Goal: Task Accomplishment & Management: Manage account settings

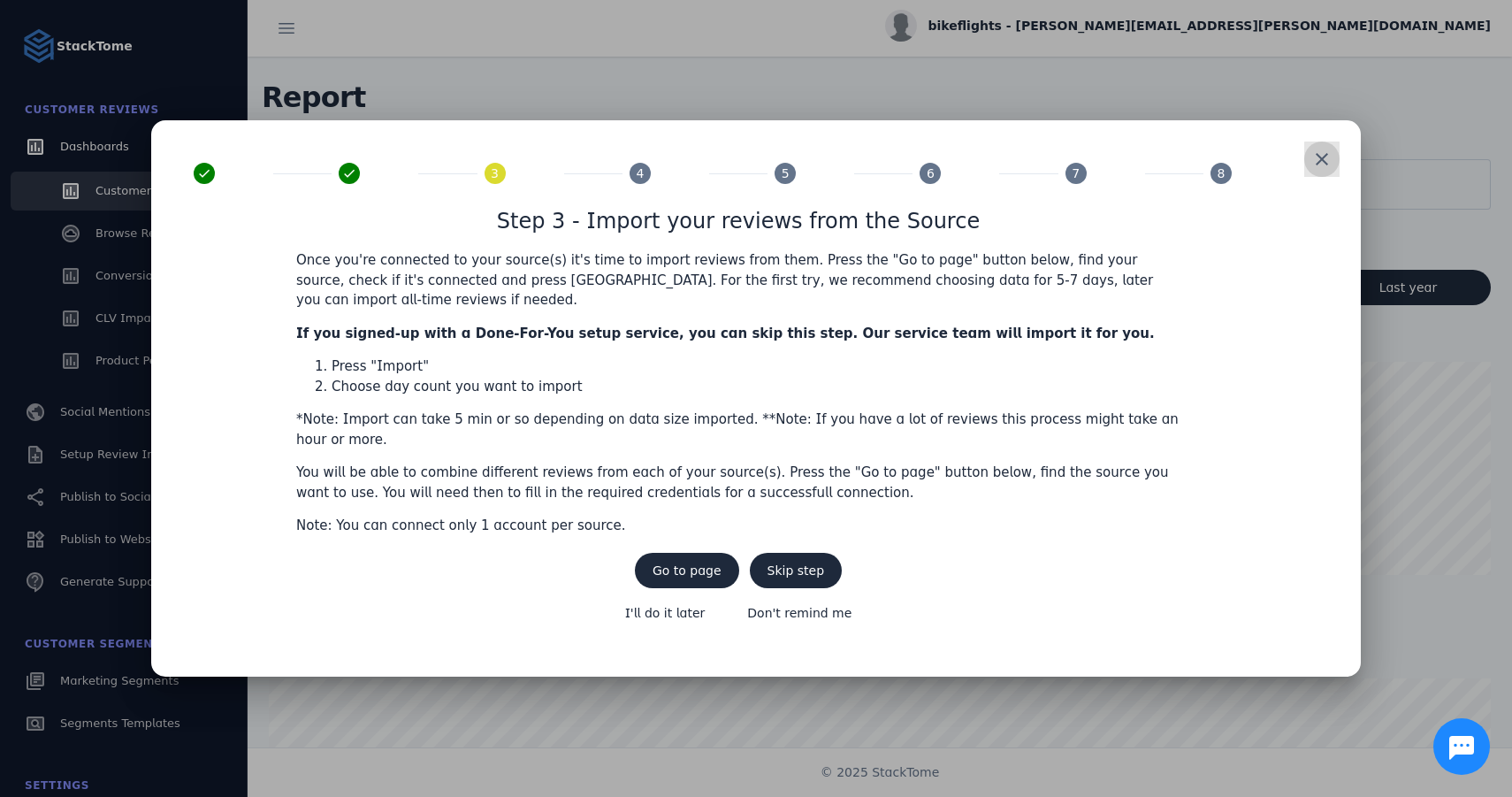
click at [1319, 175] on span at bounding box center [1322, 159] width 43 height 43
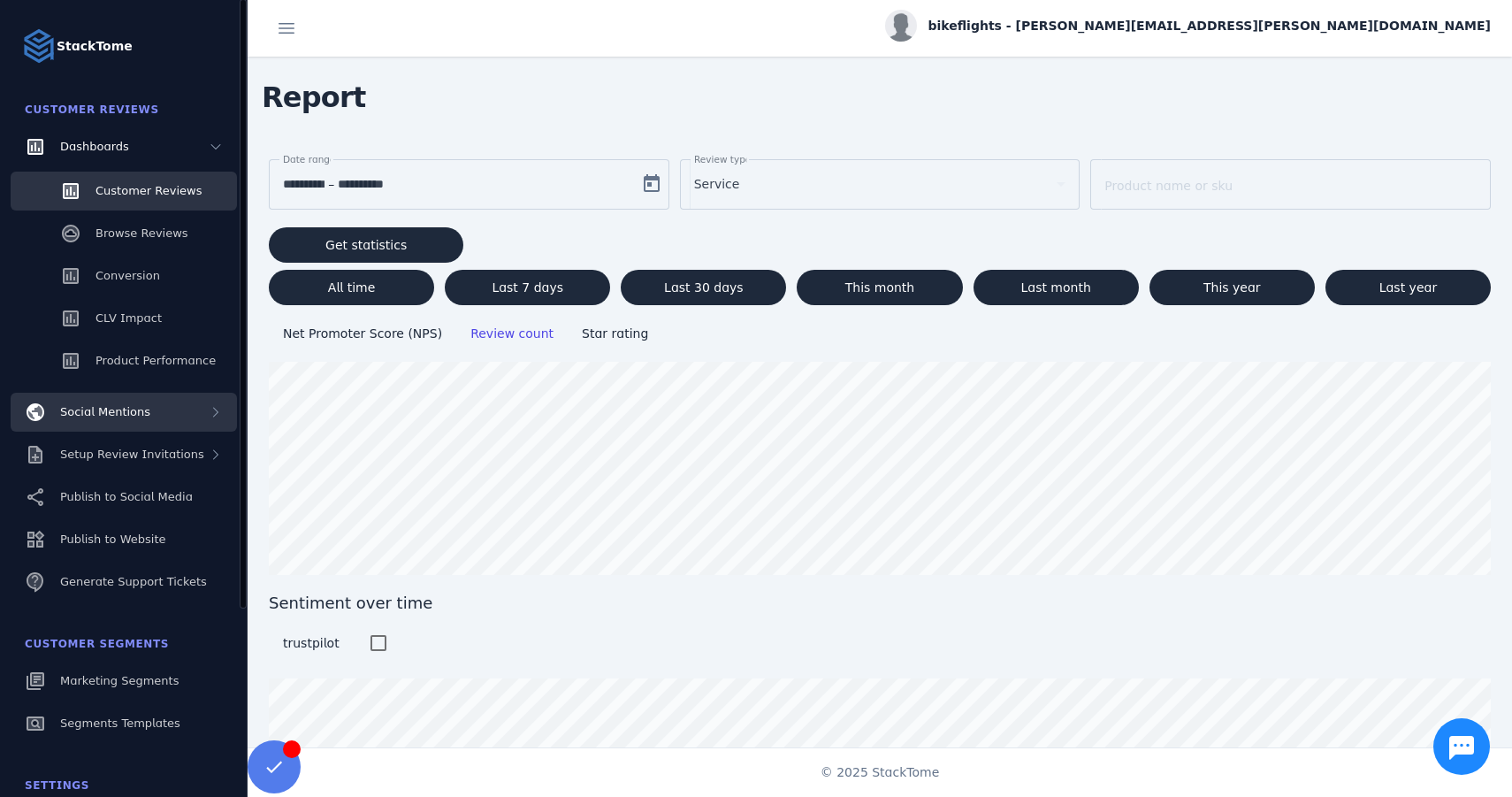
click at [92, 414] on span "Social Mentions" at bounding box center [105, 411] width 91 height 13
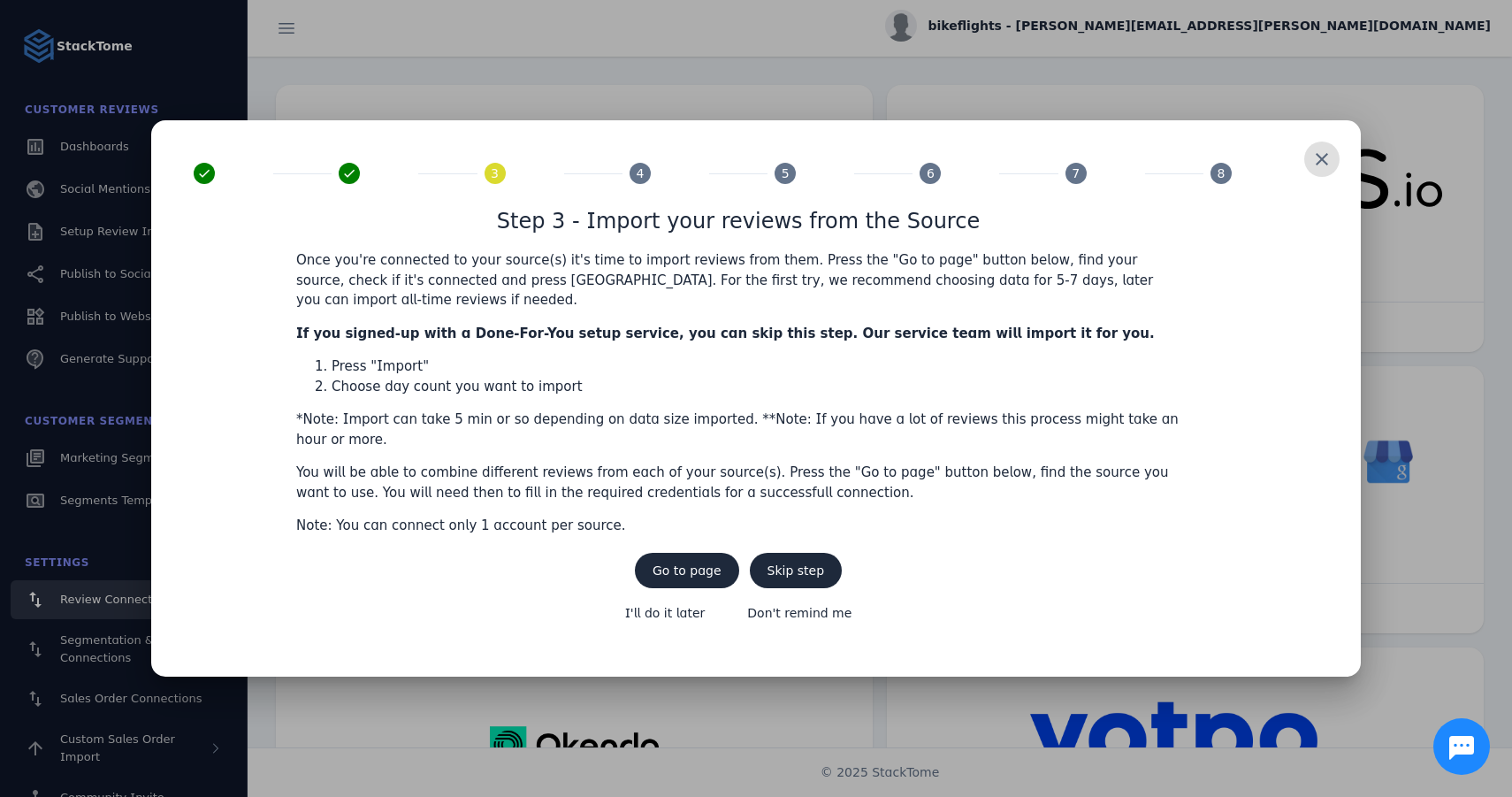
click at [1324, 180] on span at bounding box center [1322, 159] width 43 height 43
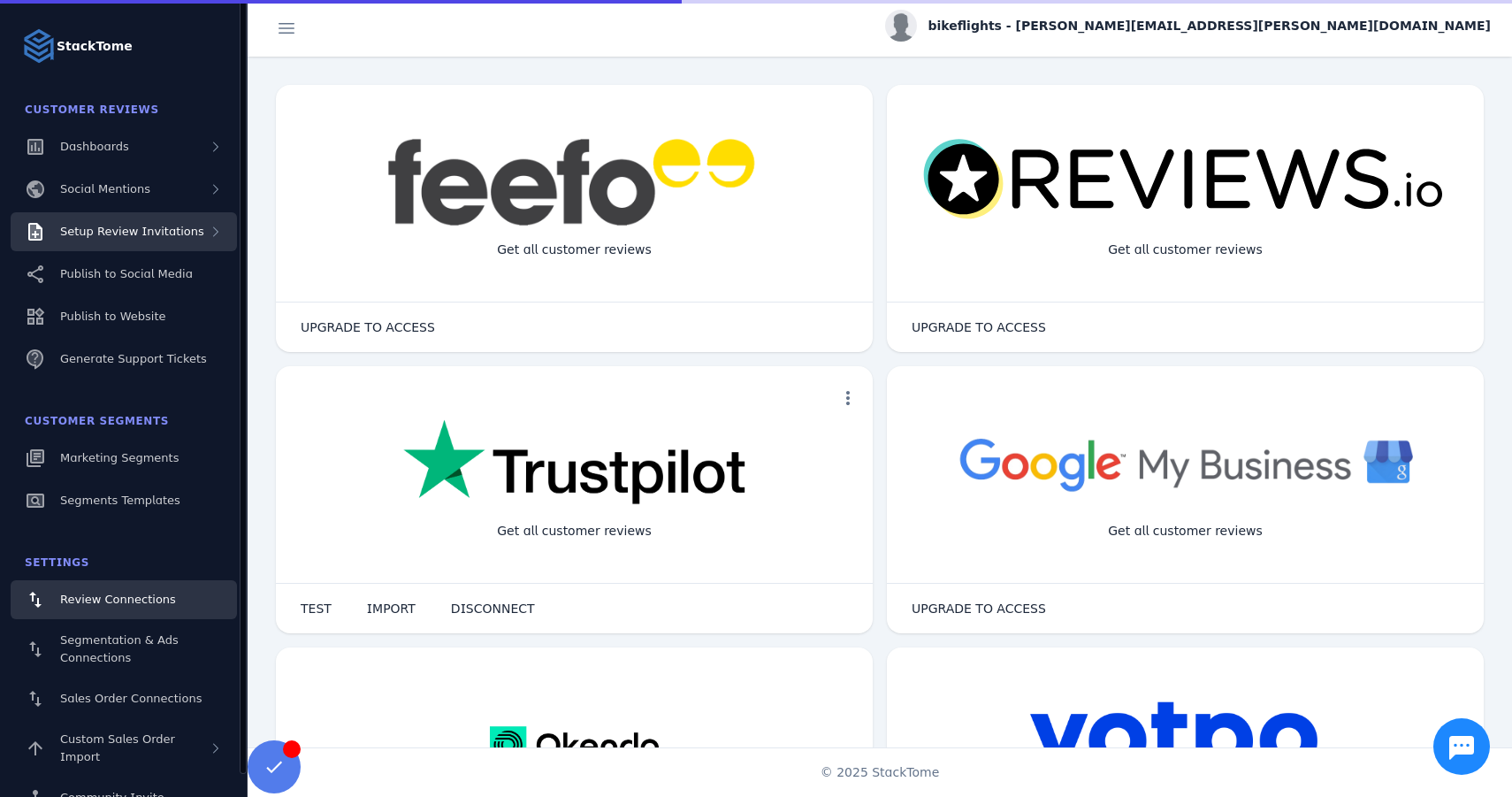
click at [147, 234] on span "Setup Review Invitations" at bounding box center [131, 231] width 144 height 13
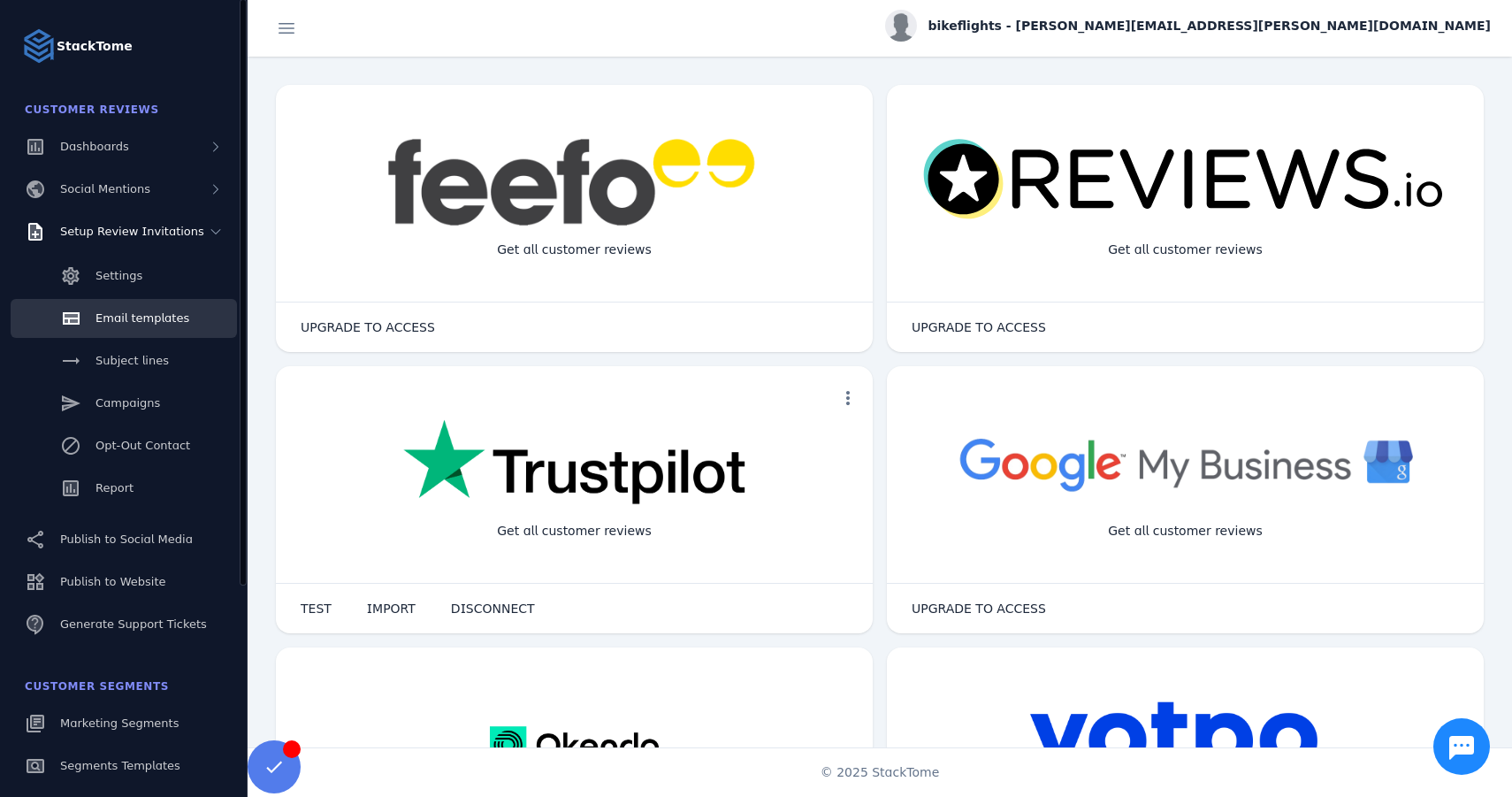
click at [119, 320] on span "Email templates" at bounding box center [142, 317] width 94 height 13
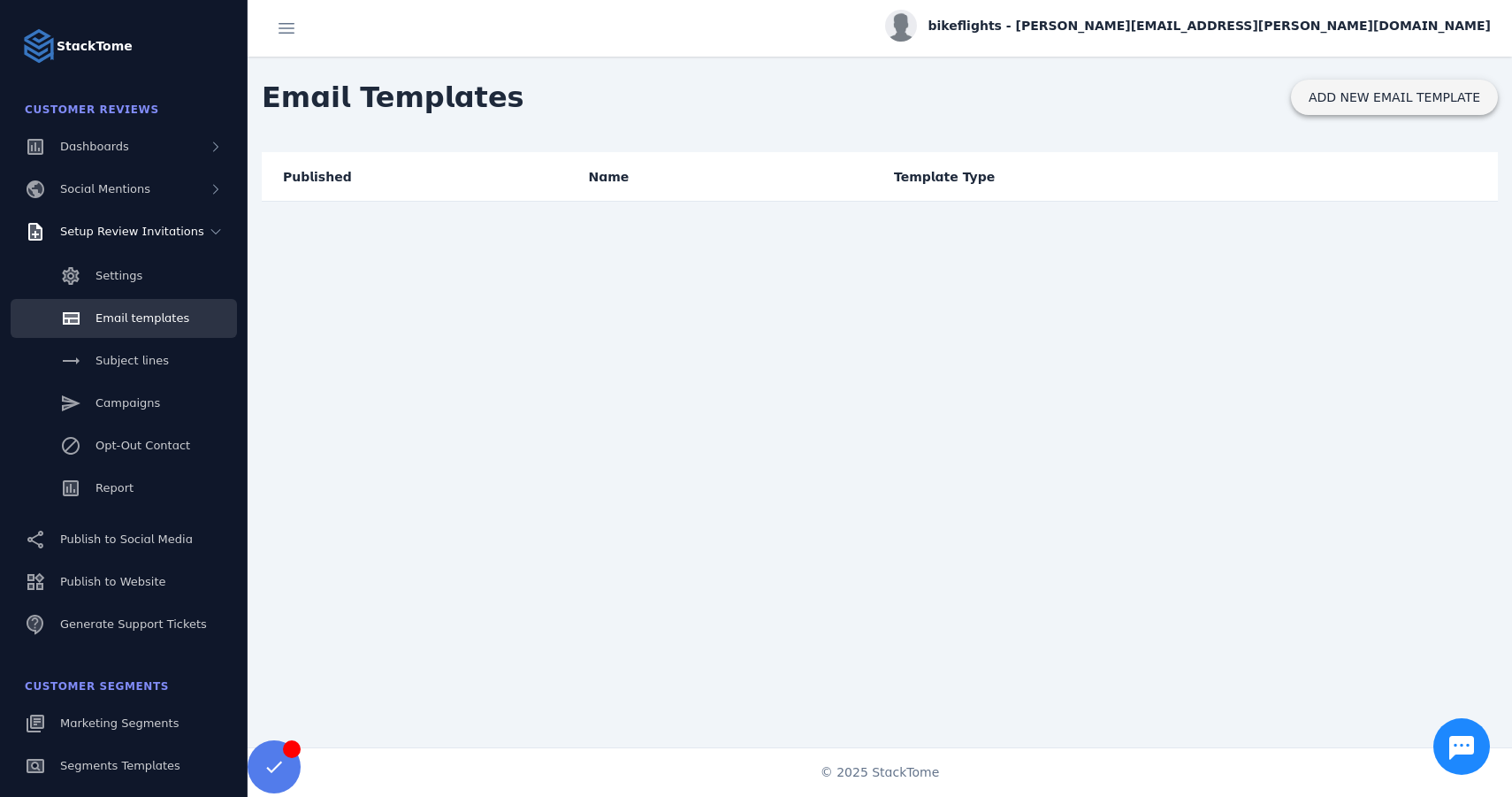
click at [1334, 98] on span "ADD NEW EMAIL TEMPLATE" at bounding box center [1395, 98] width 171 height 12
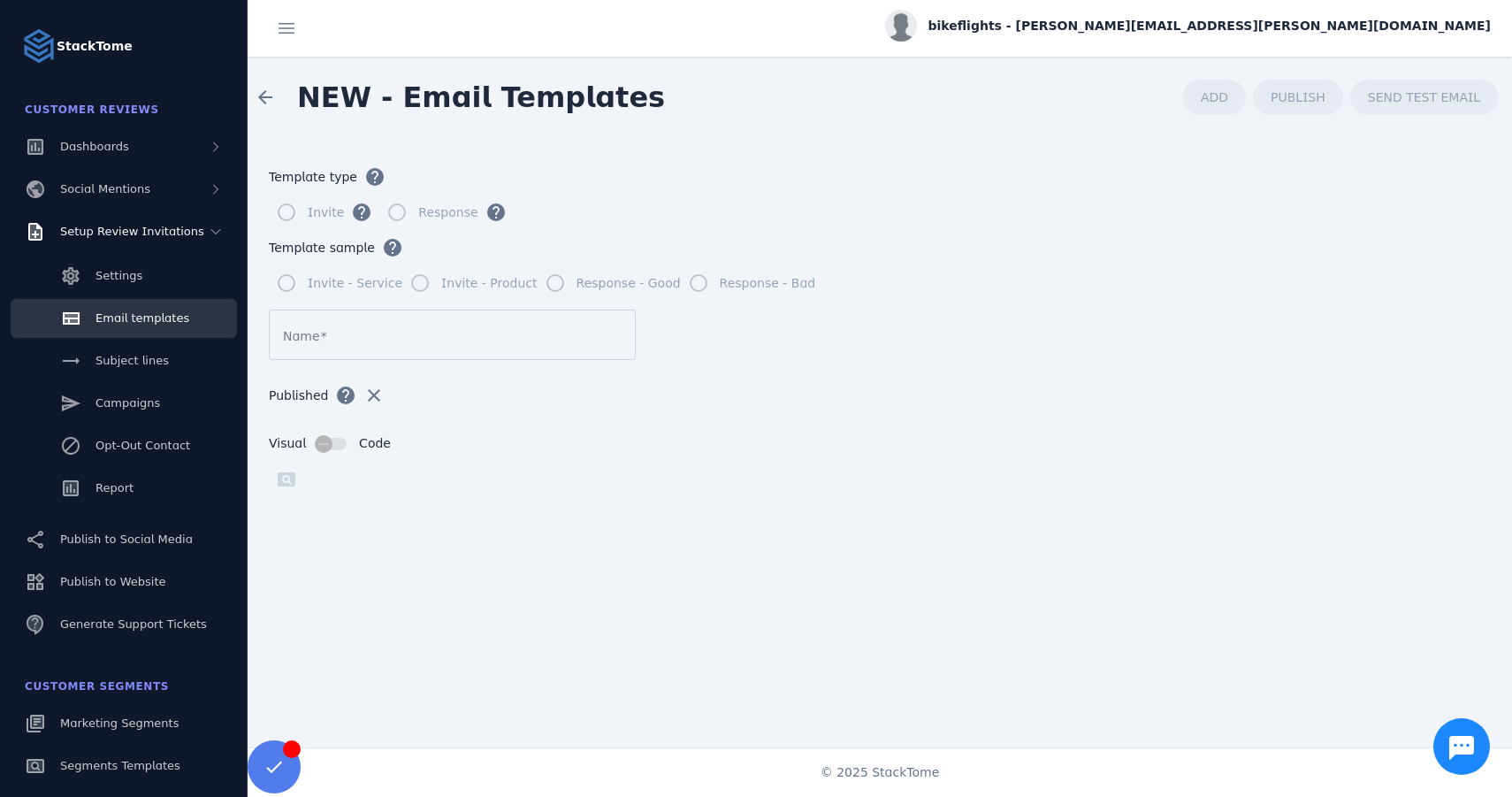
click at [340, 340] on input "Name" at bounding box center [452, 334] width 338 height 21
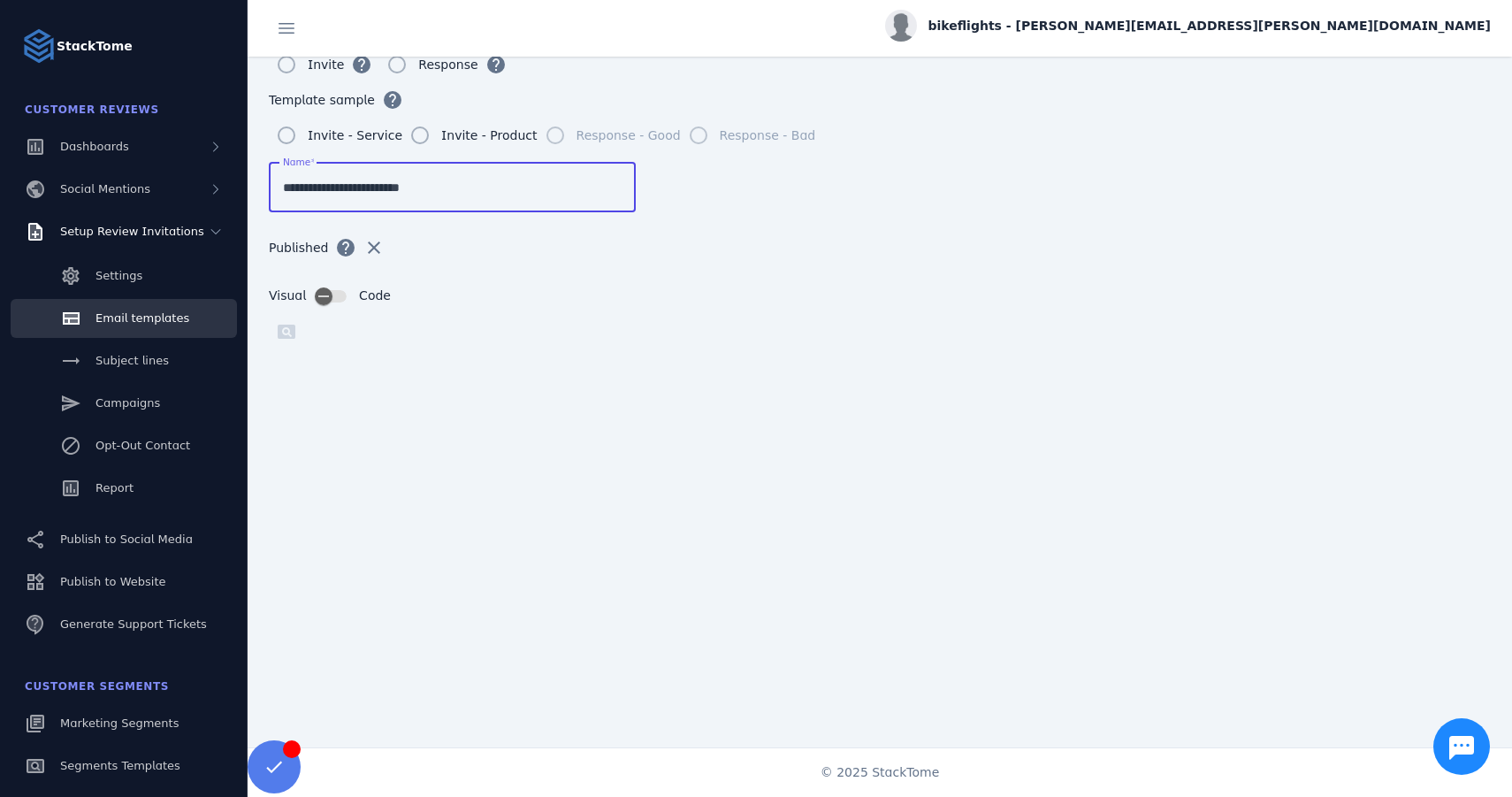
scroll to position [144, 0]
type input "**********"
click at [332, 299] on div "button" at bounding box center [324, 299] width 36 height 36
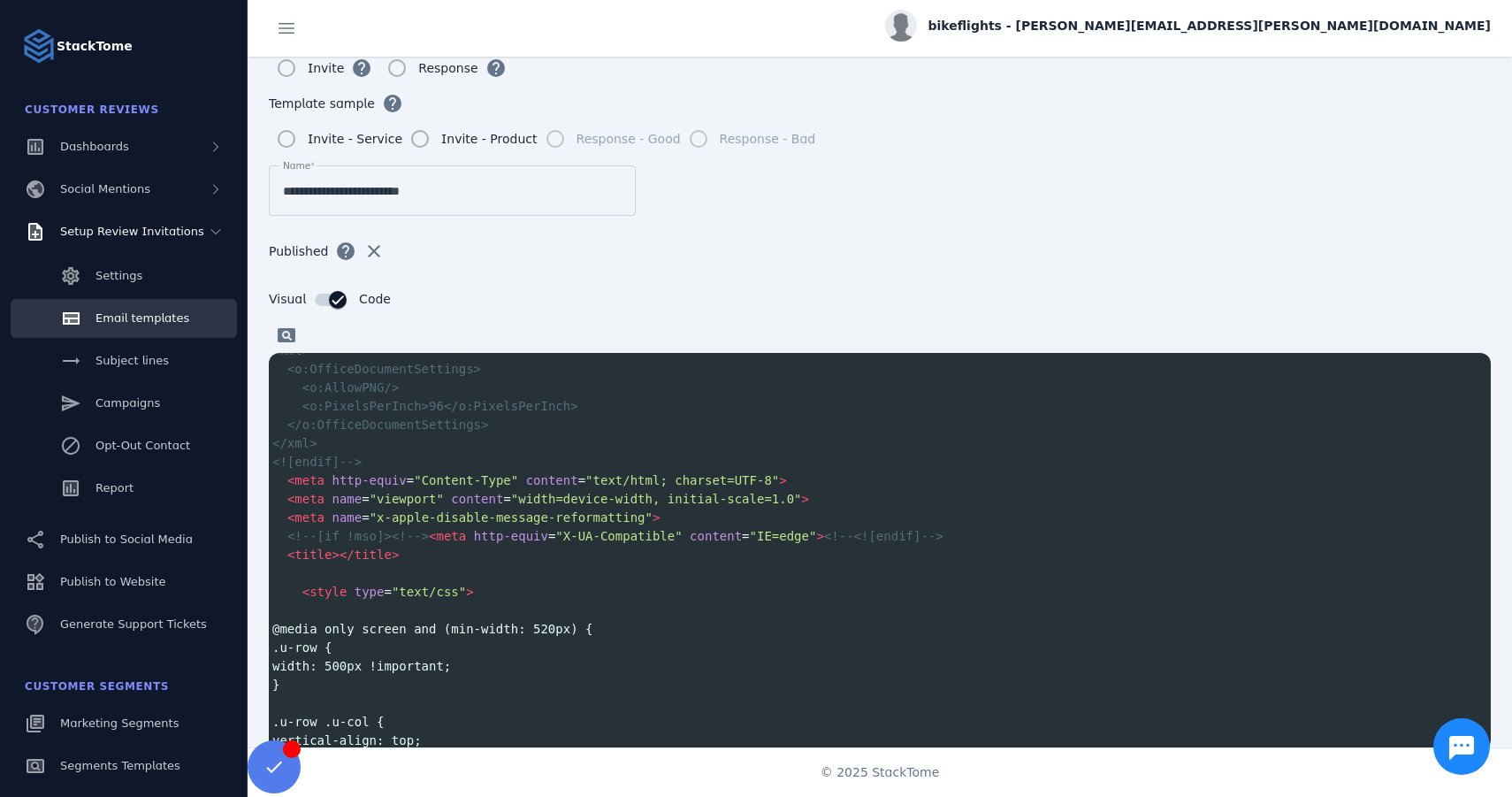
scroll to position [0, 0]
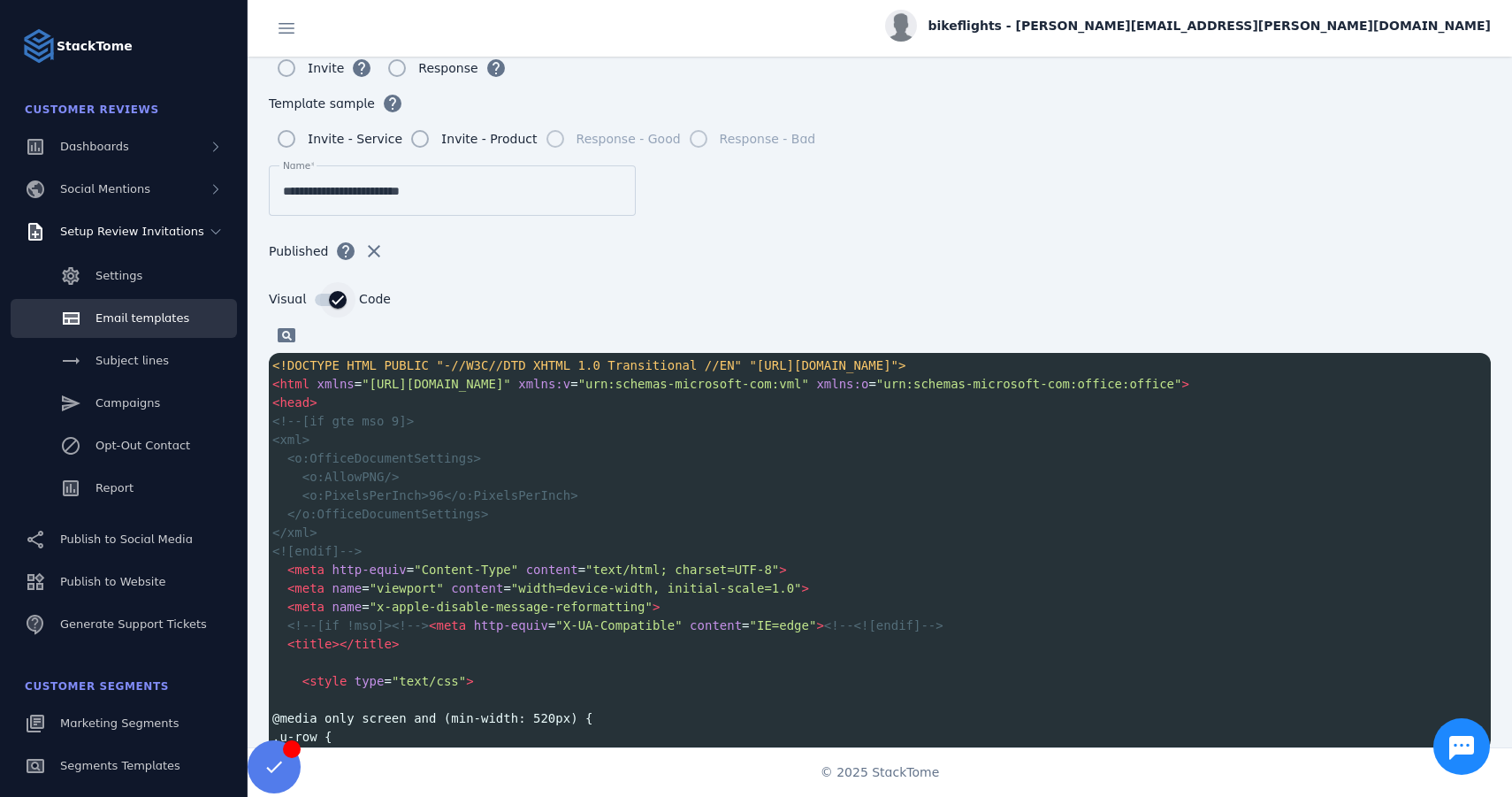
click at [324, 298] on div "button" at bounding box center [338, 299] width 36 height 36
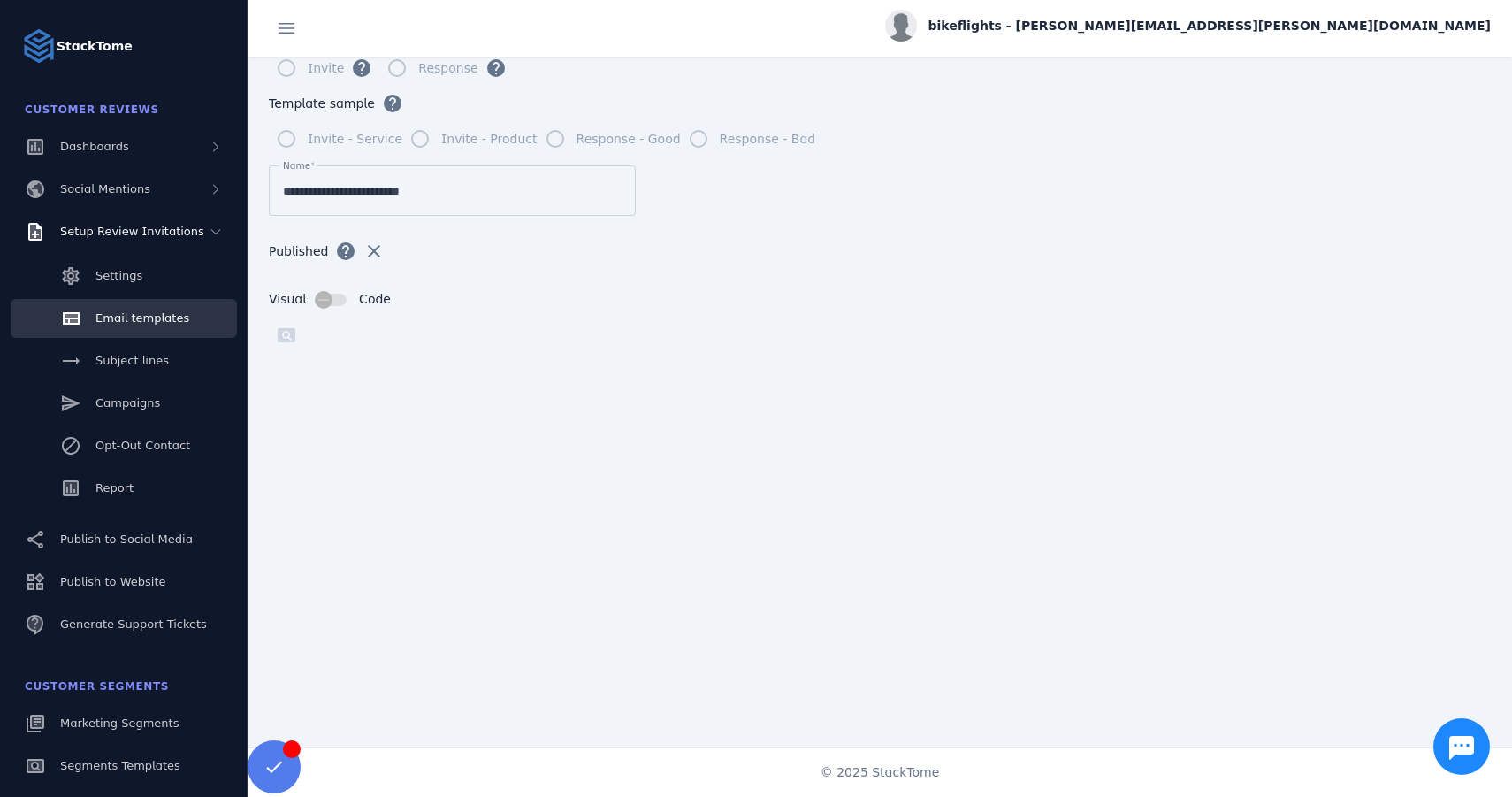
click at [341, 299] on div at bounding box center [332, 299] width 36 height 12
click at [337, 299] on div at bounding box center [332, 299] width 36 height 12
click at [337, 299] on div "button" at bounding box center [324, 299] width 36 height 36
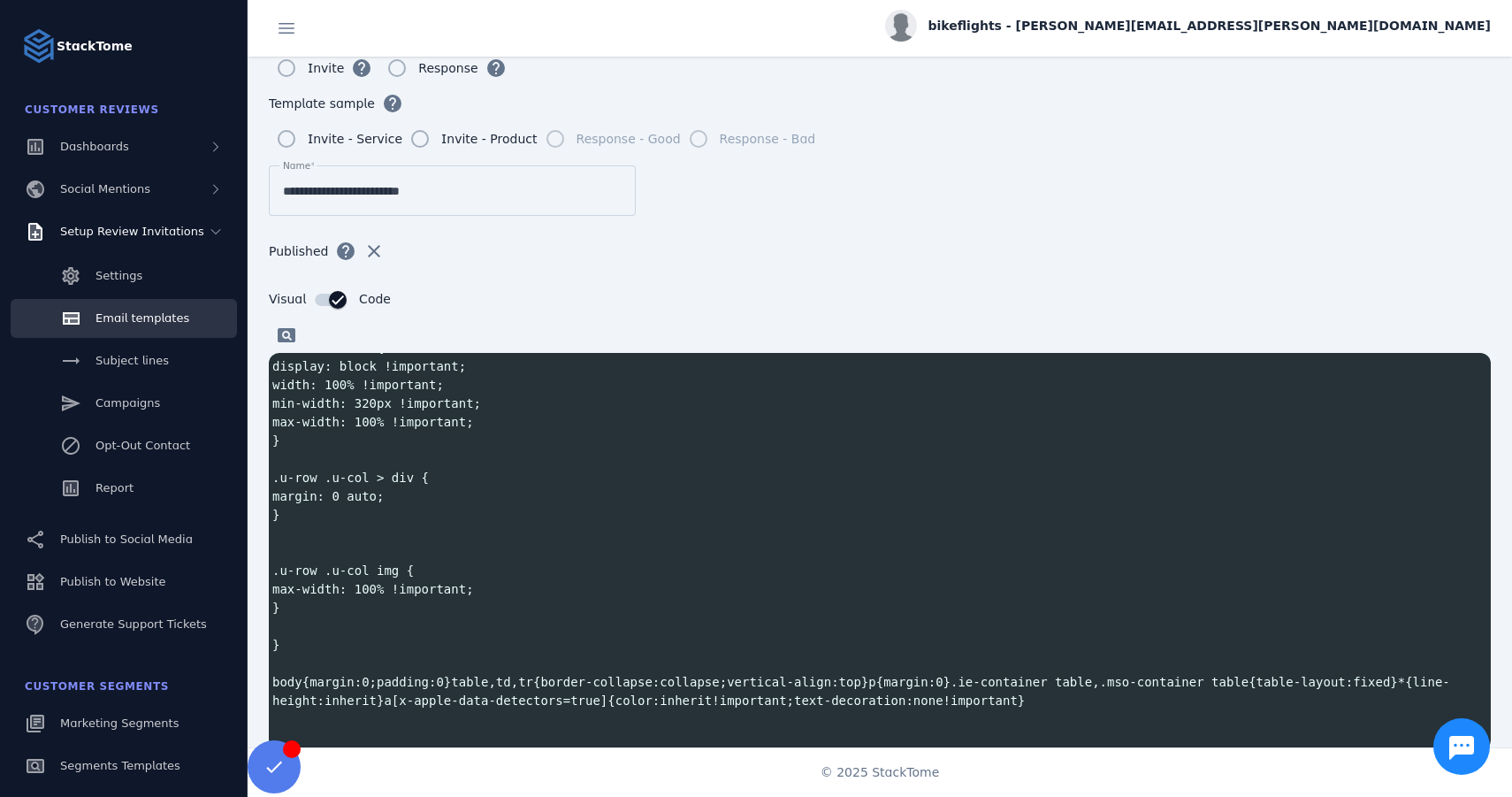
scroll to position [1743, 0]
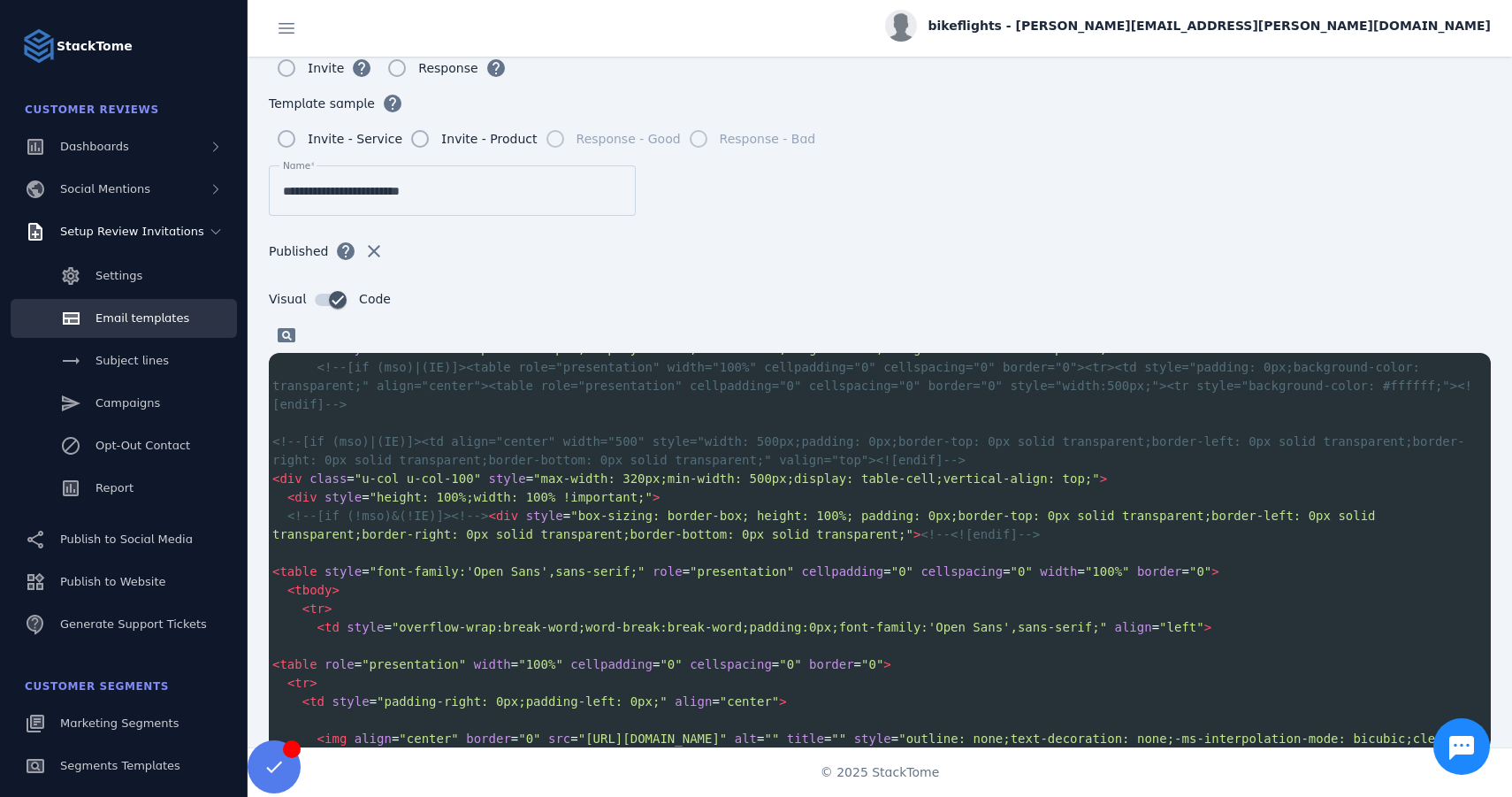
click at [639, 534] on span ""box-sizing: border-box; height: 100%; padding: 0px;border-top: 0px solid trans…" at bounding box center [828, 524] width 1111 height 33
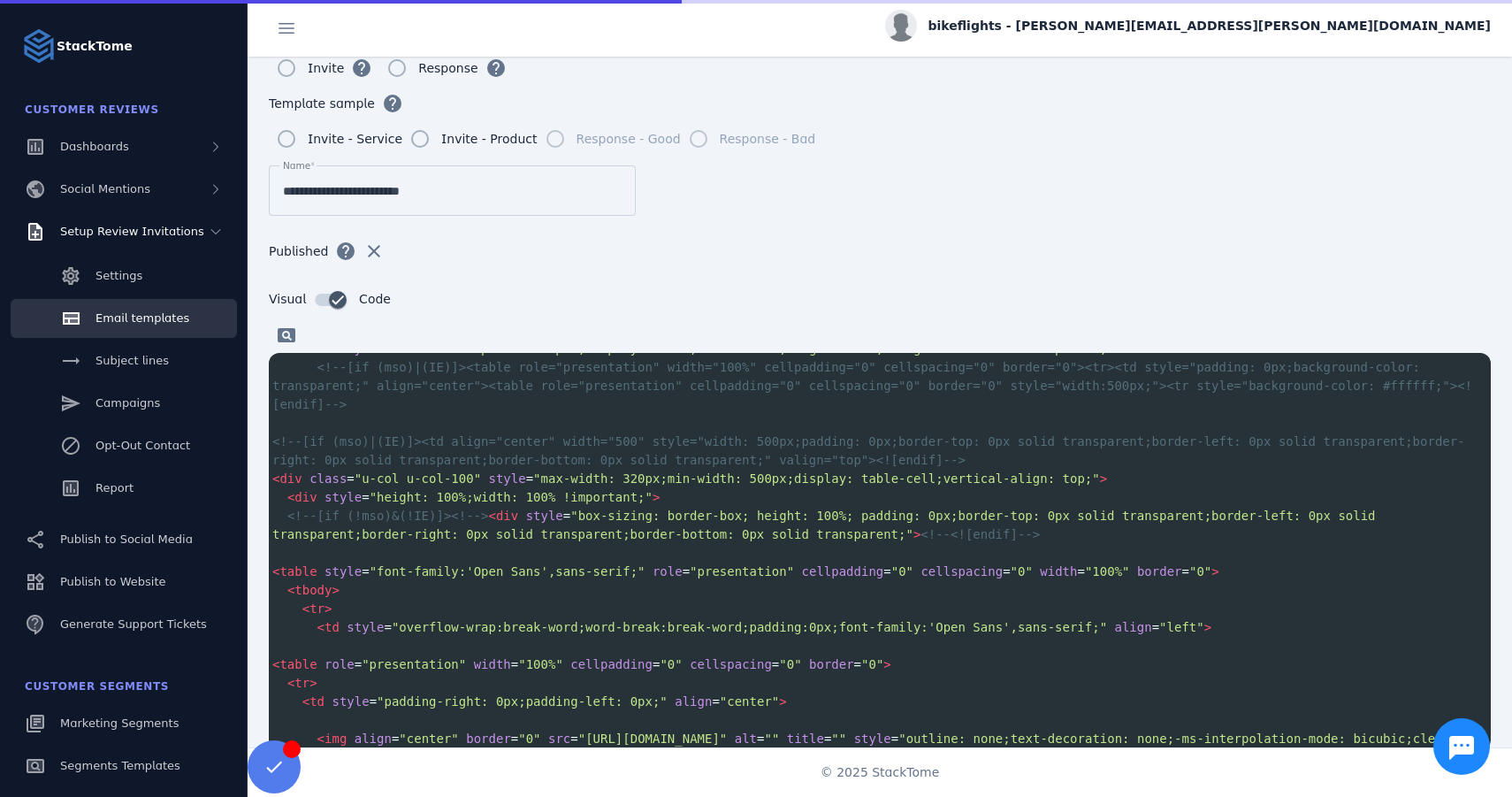
type textarea "**********"
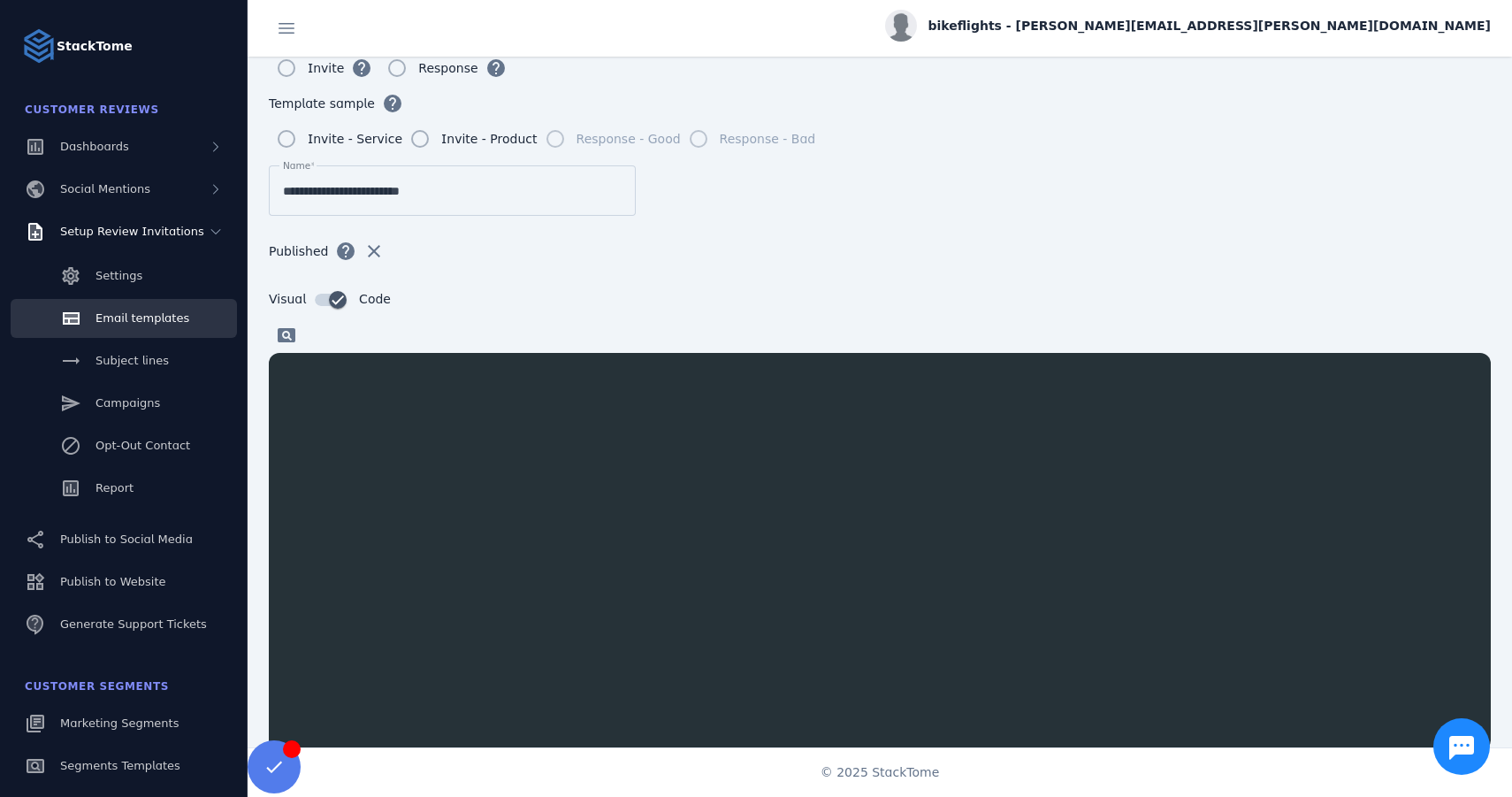
scroll to position [6405, 0]
click at [321, 298] on div "button" at bounding box center [338, 299] width 36 height 36
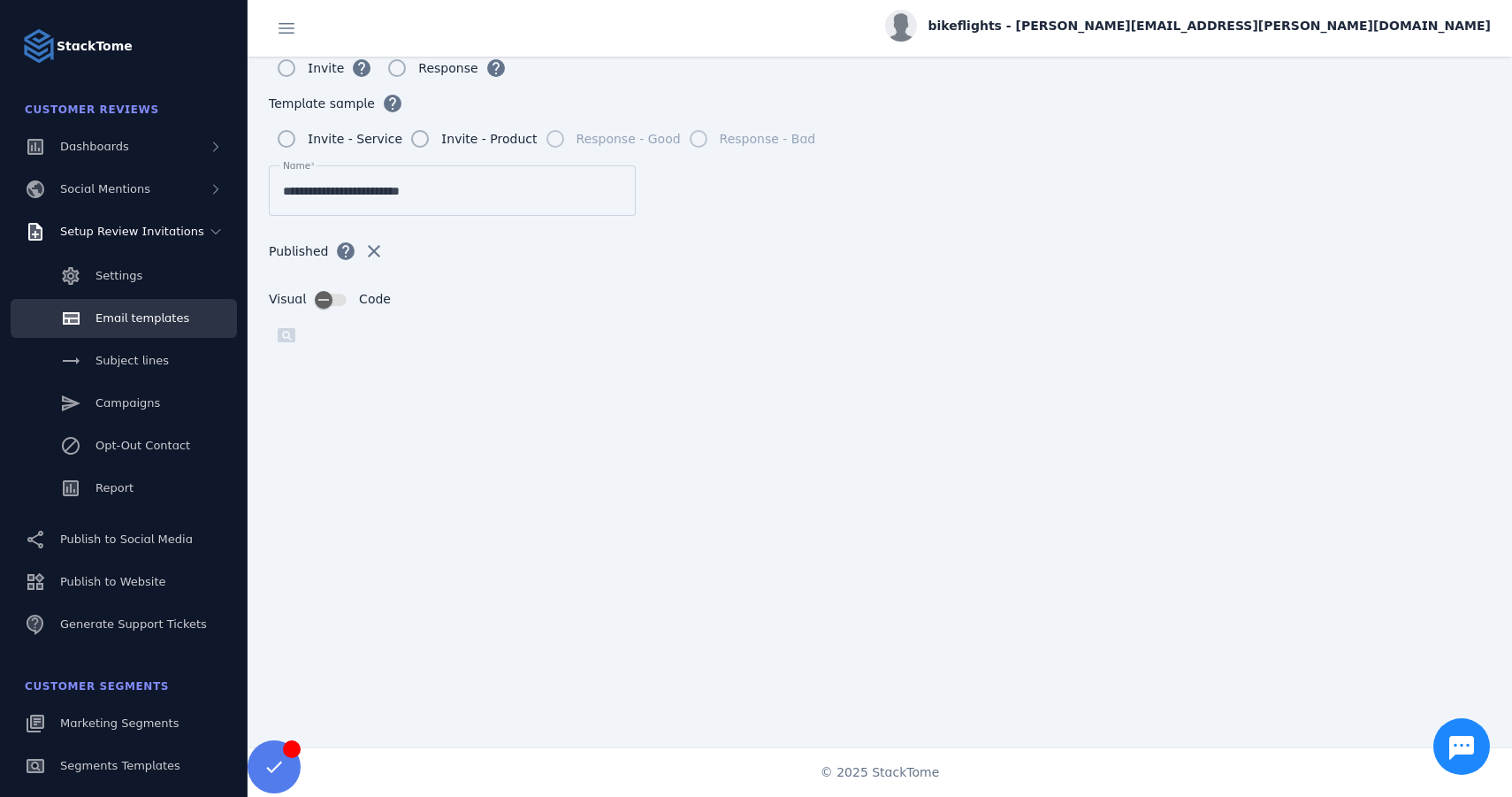
scroll to position [190, 0]
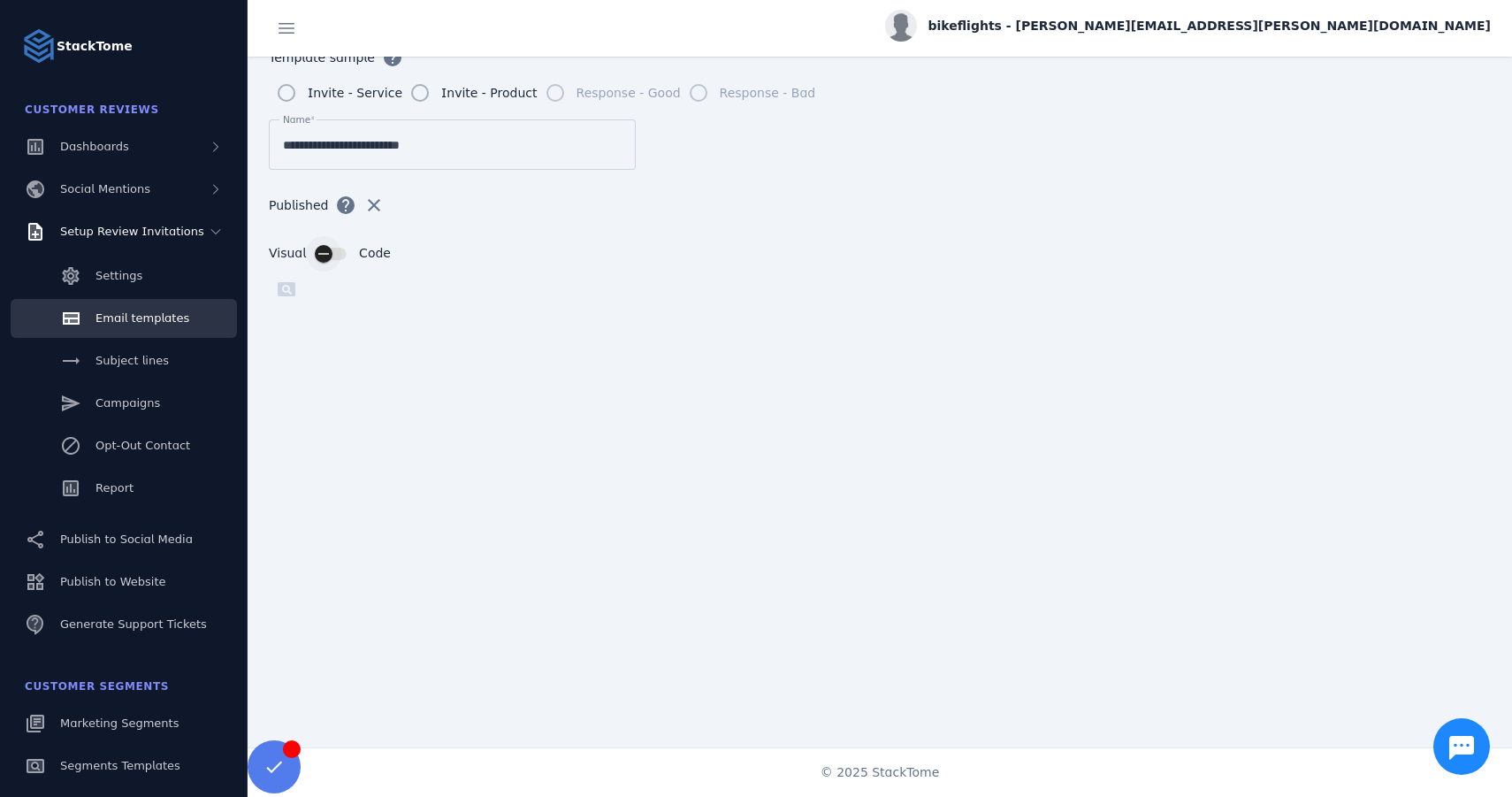
click at [337, 251] on div "button" at bounding box center [324, 254] width 36 height 36
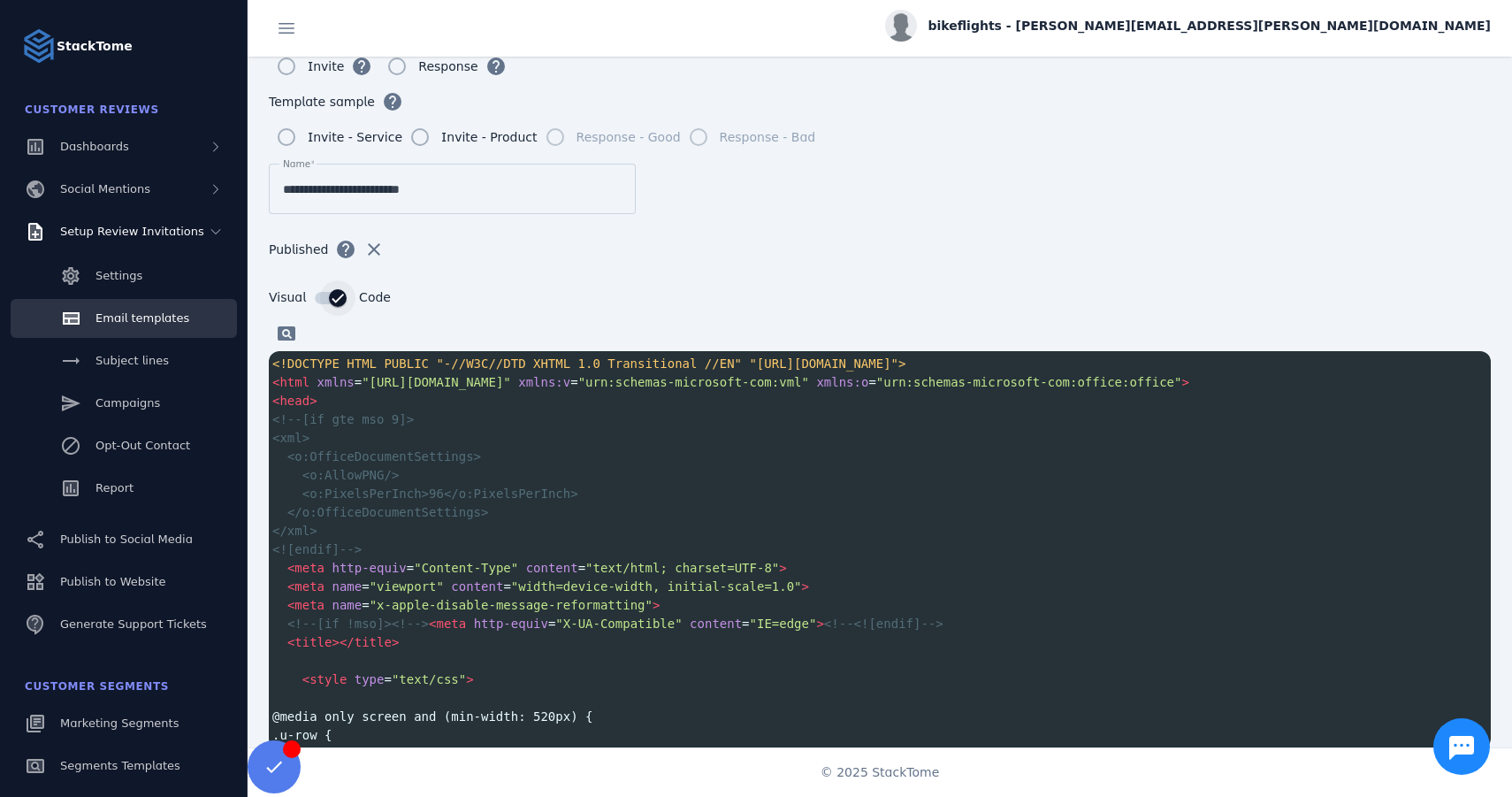
click at [321, 299] on div "button" at bounding box center [338, 299] width 36 height 36
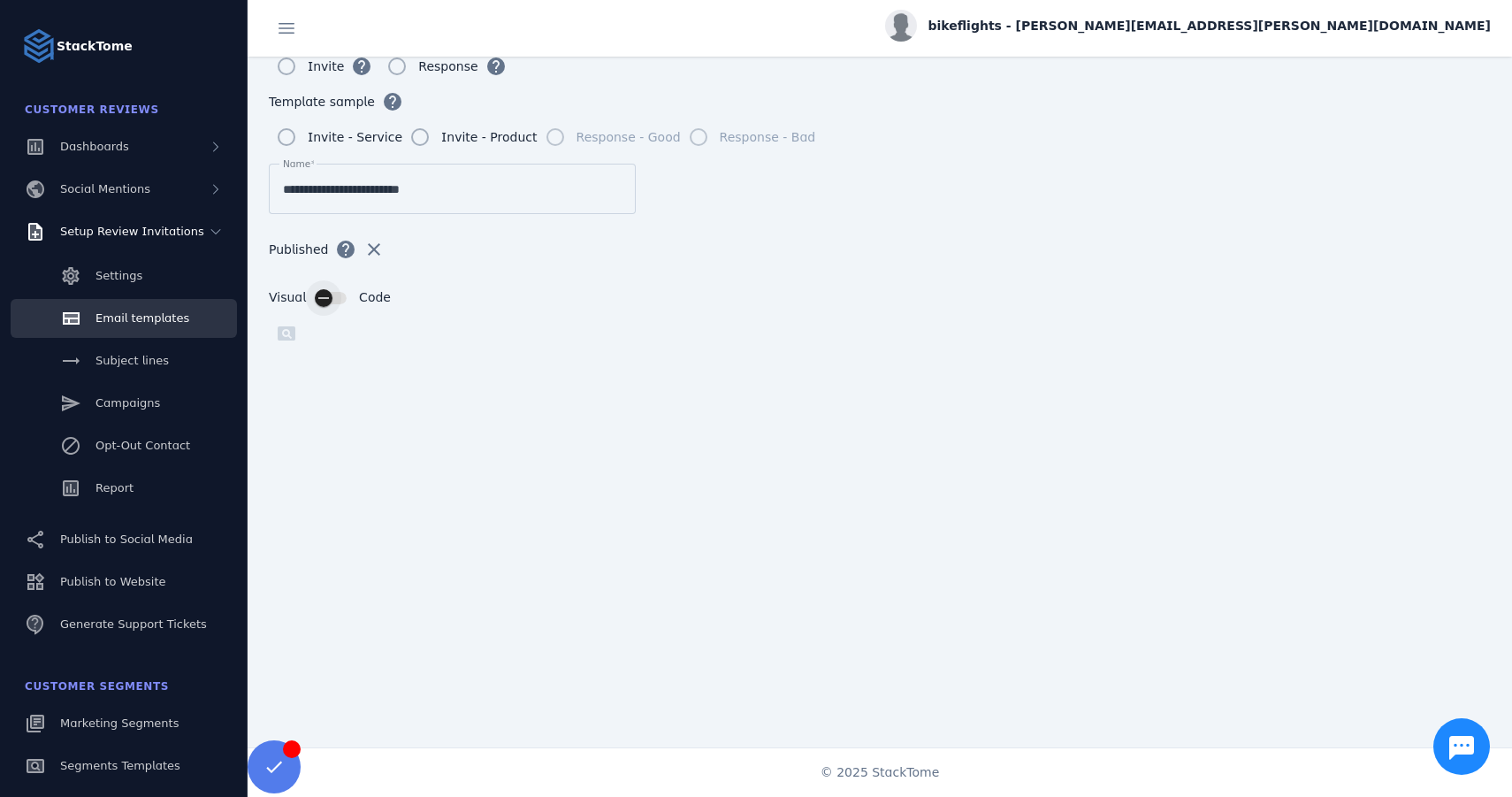
click at [338, 298] on div "button" at bounding box center [330, 298] width 32 height 12
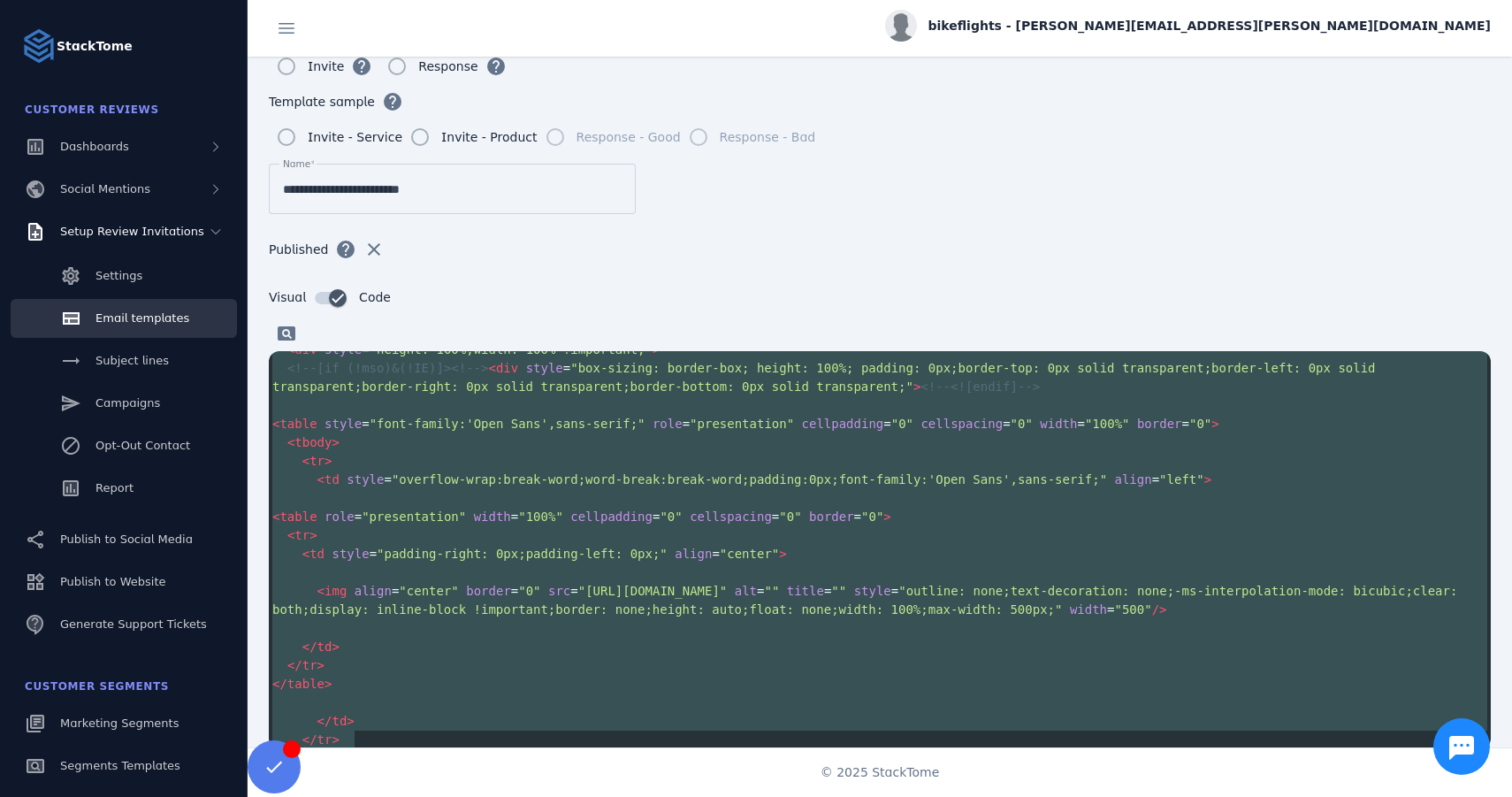
scroll to position [2019, 0]
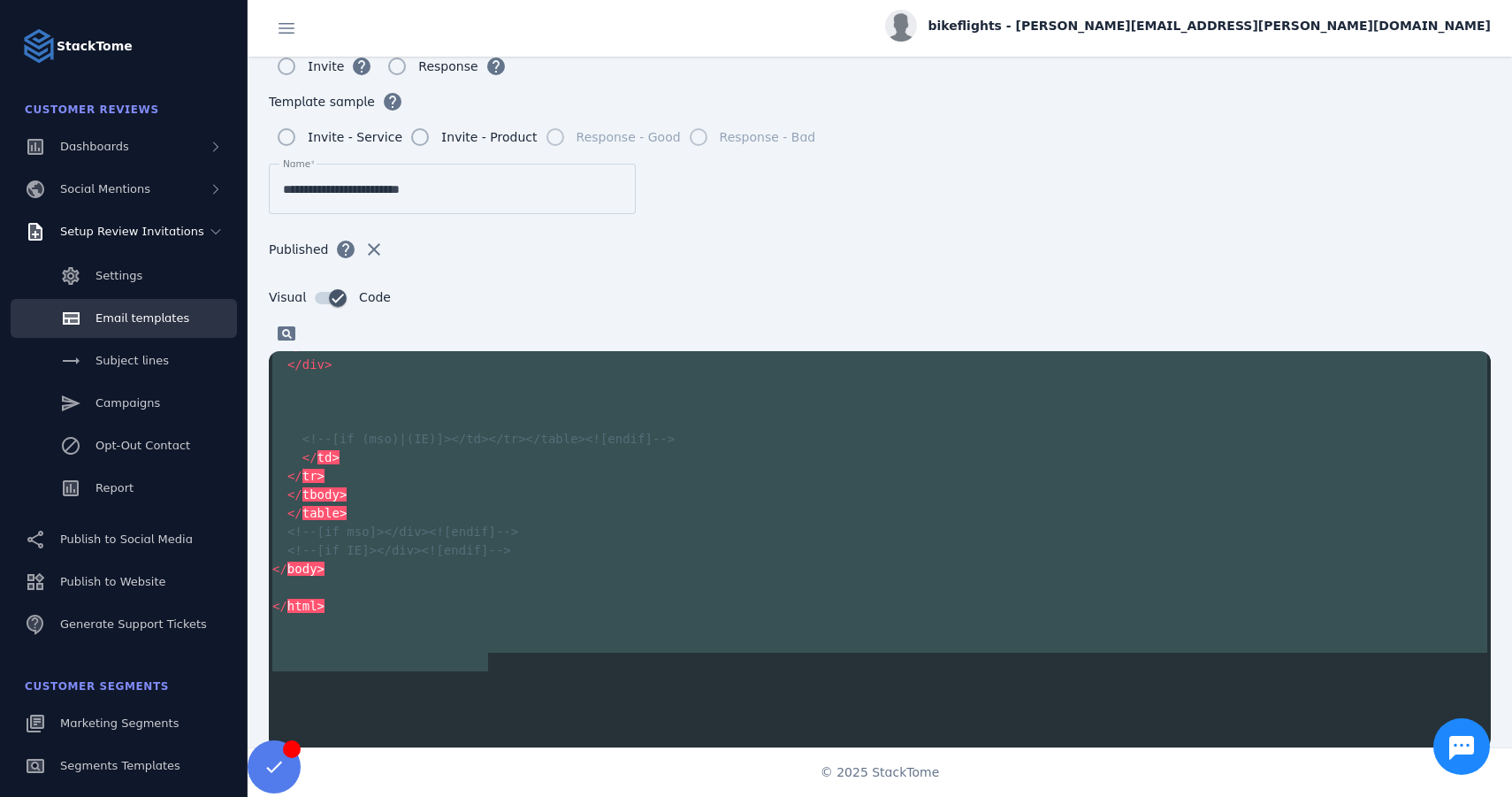
type textarea "**********"
drag, startPoint x: 274, startPoint y: 416, endPoint x: 563, endPoint y: 661, distance: 378.9
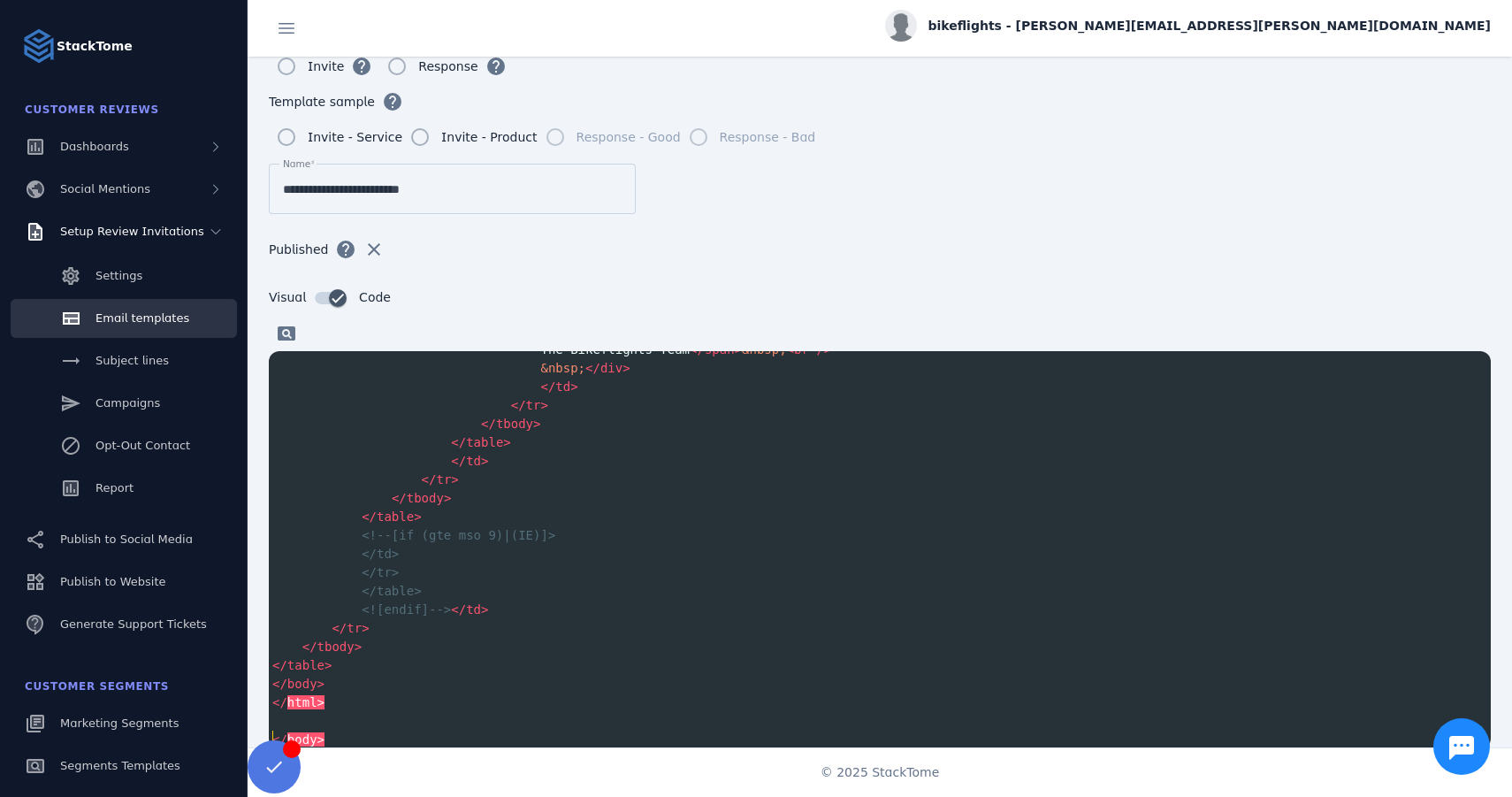
click at [278, 772] on span at bounding box center [274, 766] width 43 height 43
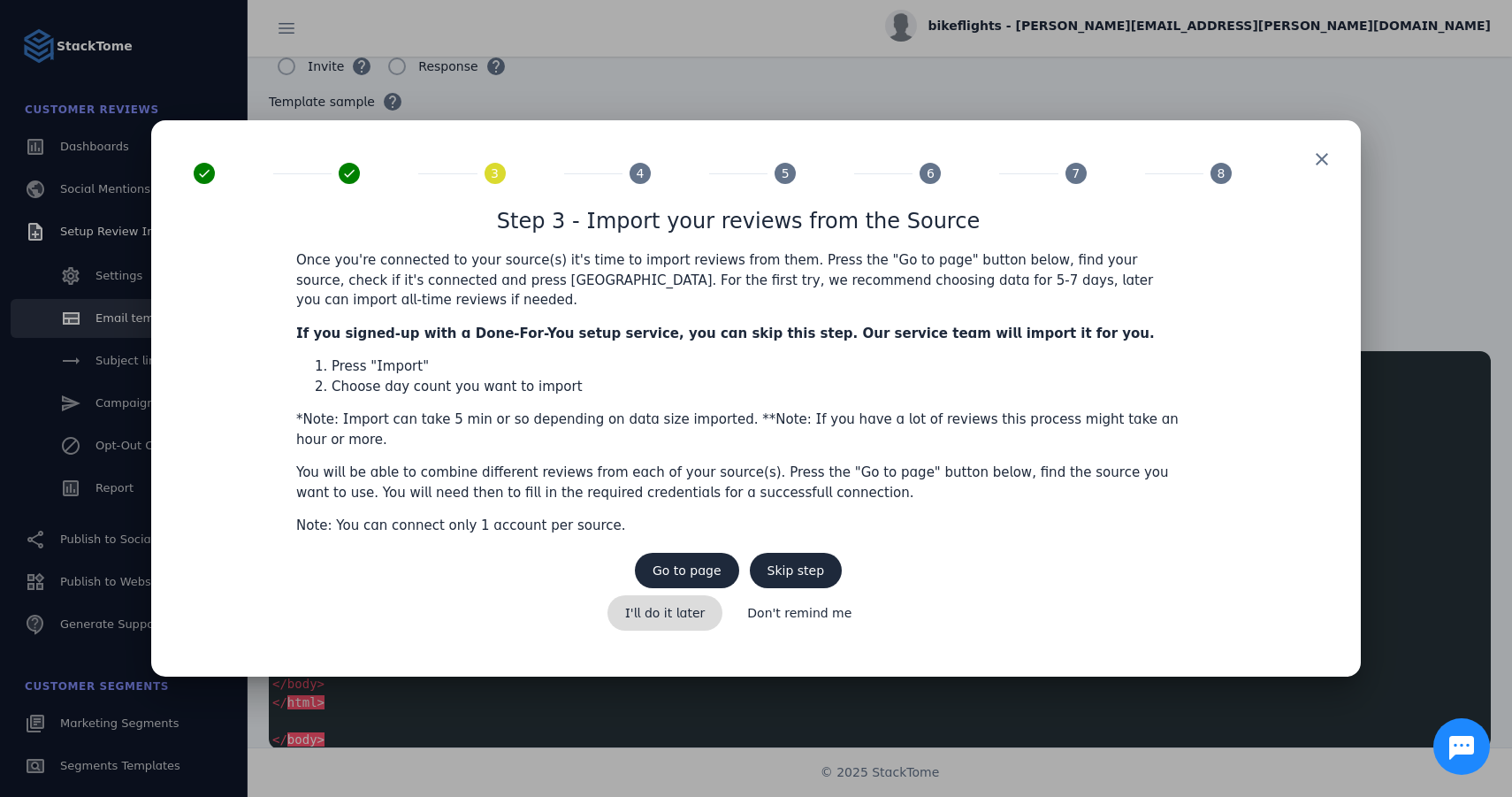
click at [675, 607] on span "I'll do it later" at bounding box center [665, 613] width 81 height 12
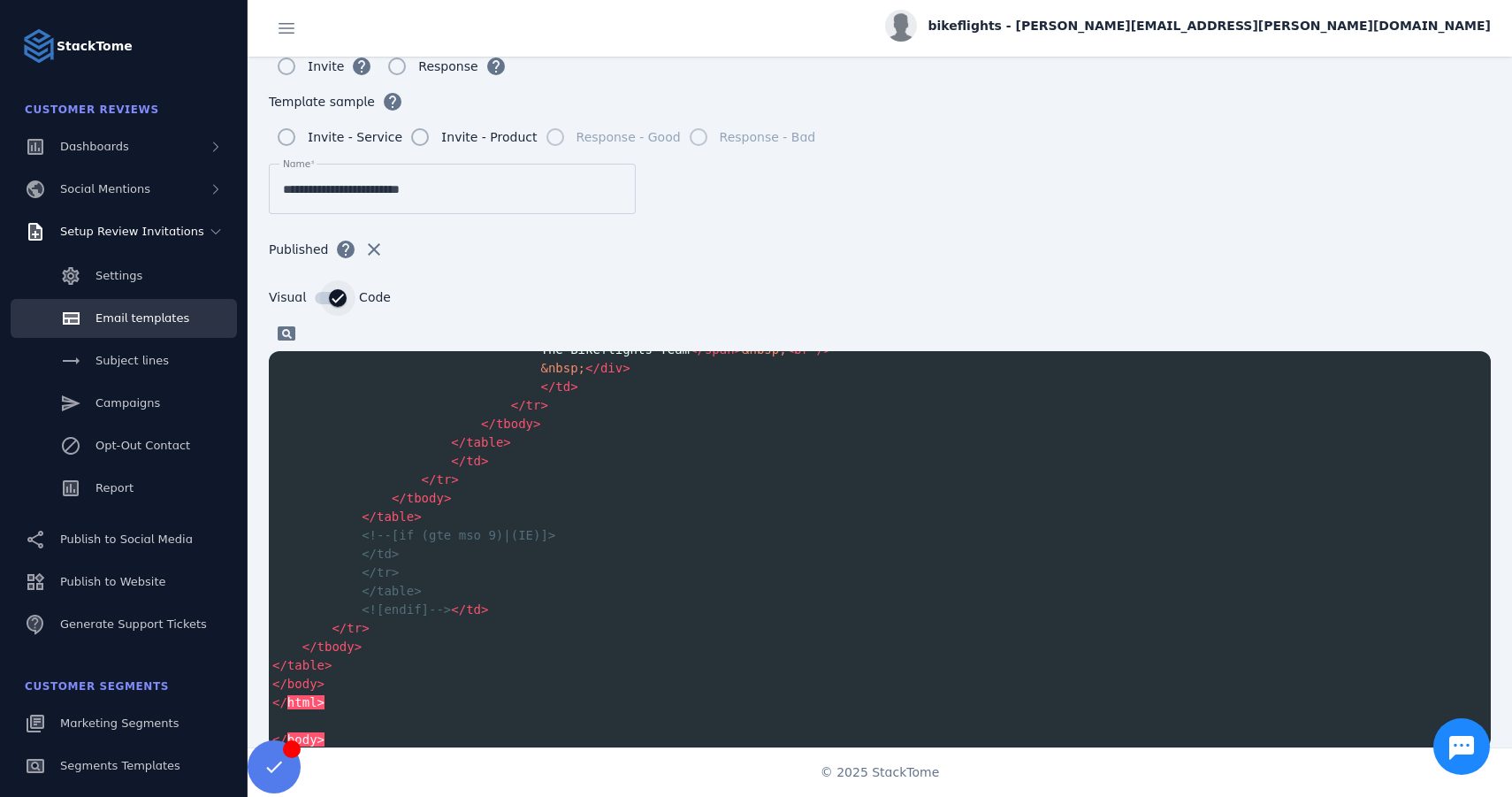
click at [324, 294] on div "button" at bounding box center [338, 299] width 36 height 36
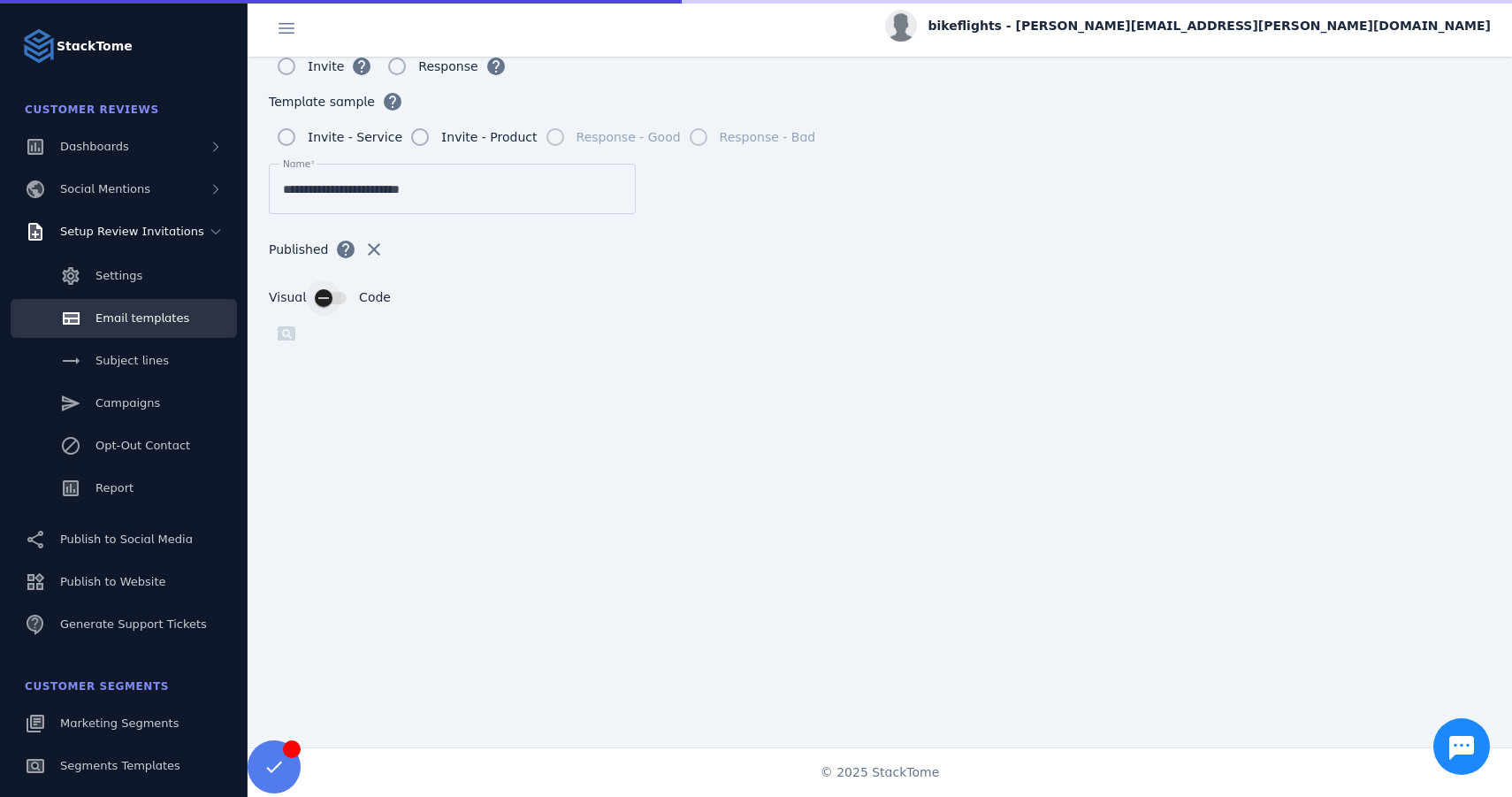
click at [334, 298] on div "button" at bounding box center [324, 299] width 36 height 36
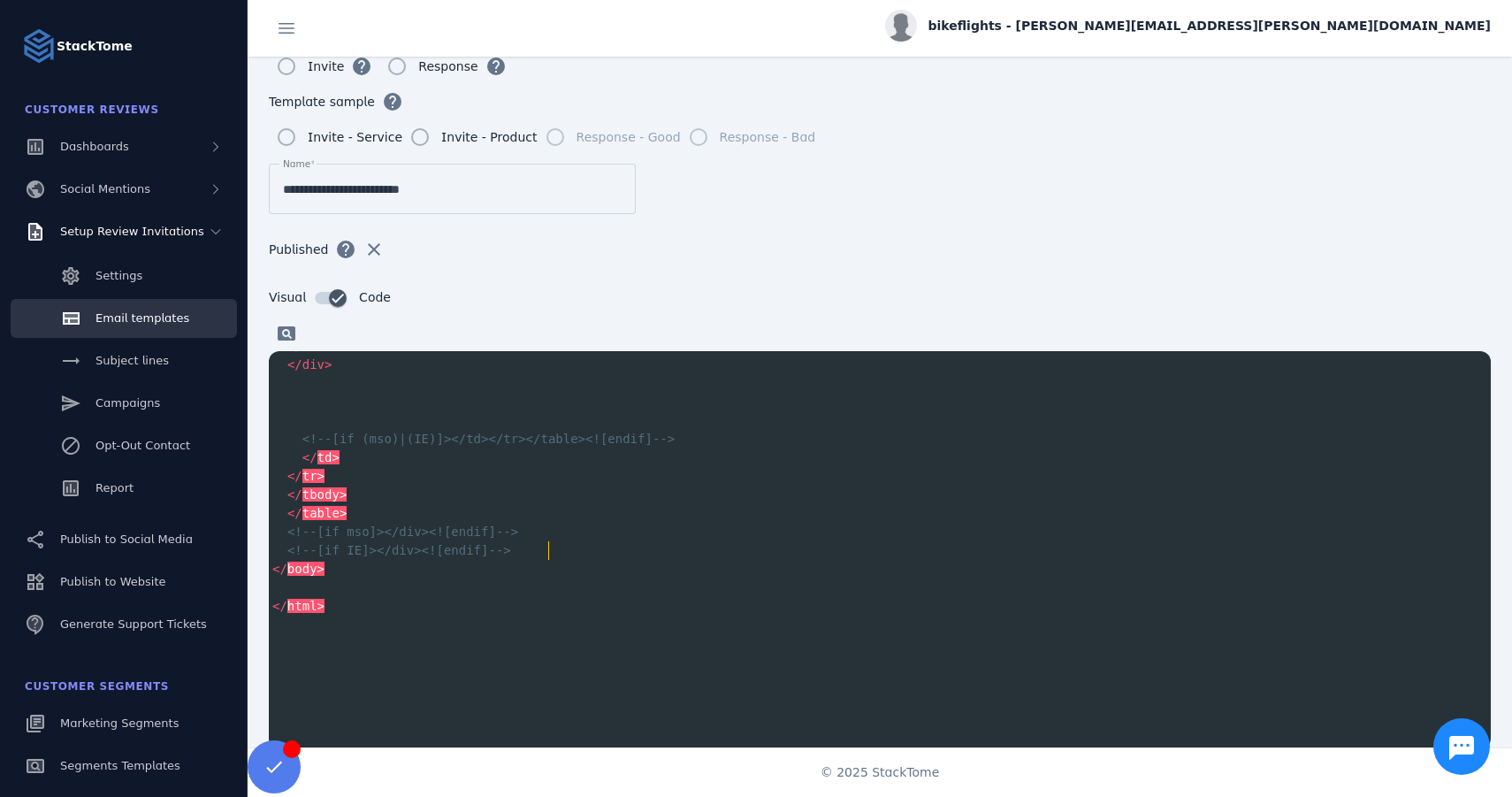
click at [547, 446] on span "<!--[if (mso)|(IE)]></td></tr></table><![endif]-->" at bounding box center [489, 439] width 372 height 14
click at [552, 411] on pre "​" at bounding box center [880, 402] width 1222 height 19
type textarea "**********"
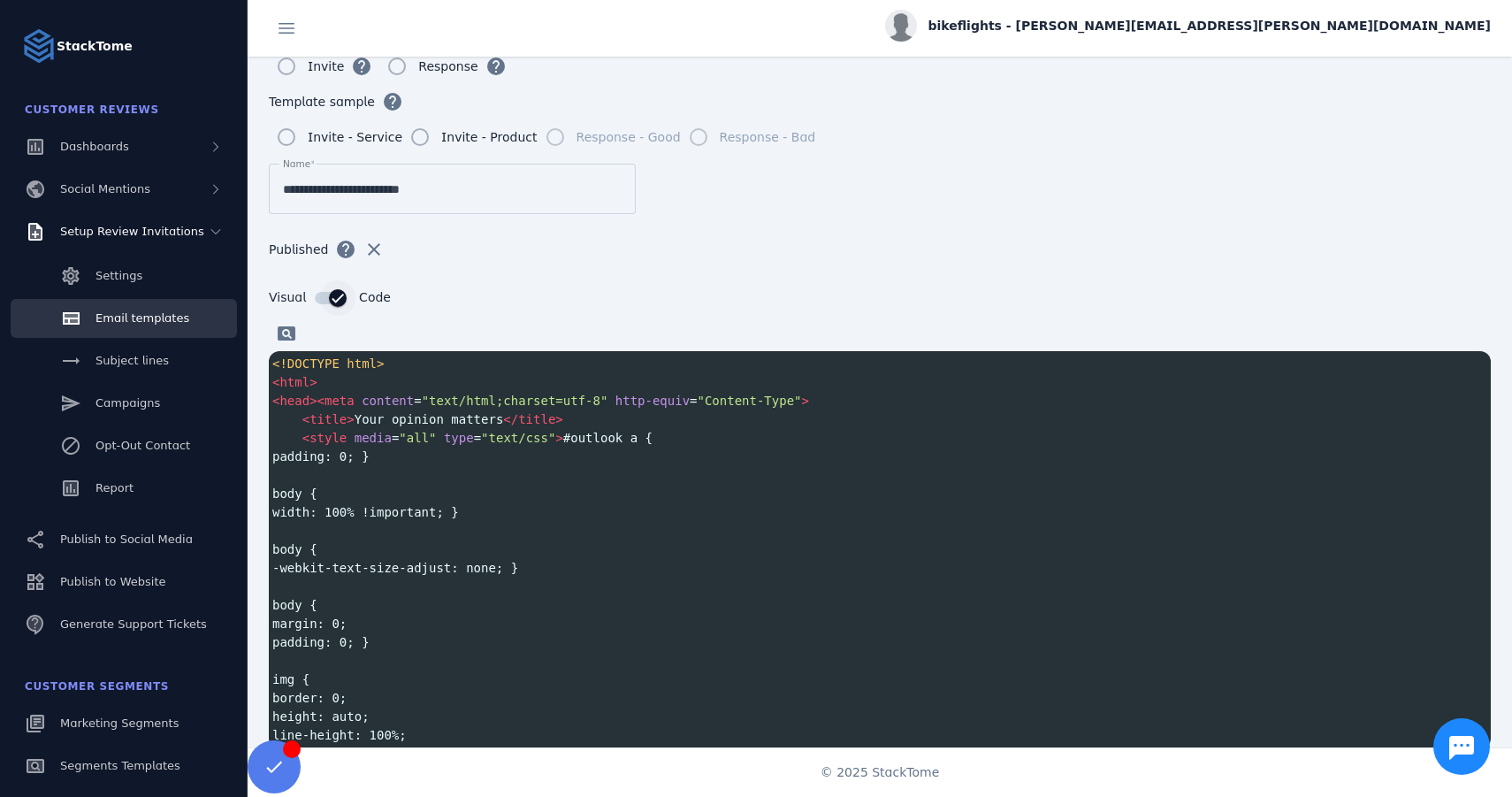
click at [321, 301] on div "button" at bounding box center [338, 299] width 36 height 36
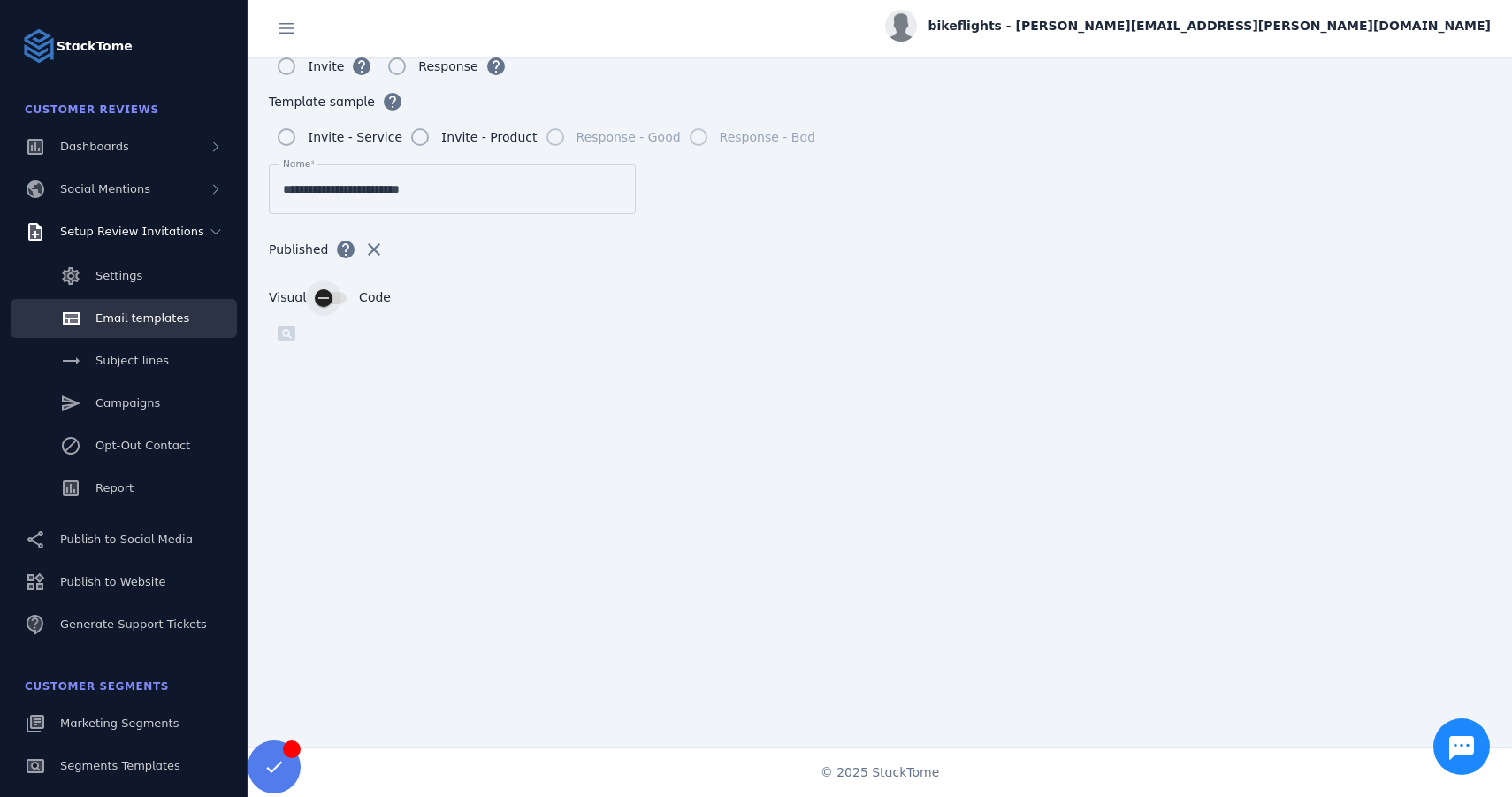
click at [337, 301] on div "button" at bounding box center [324, 299] width 36 height 36
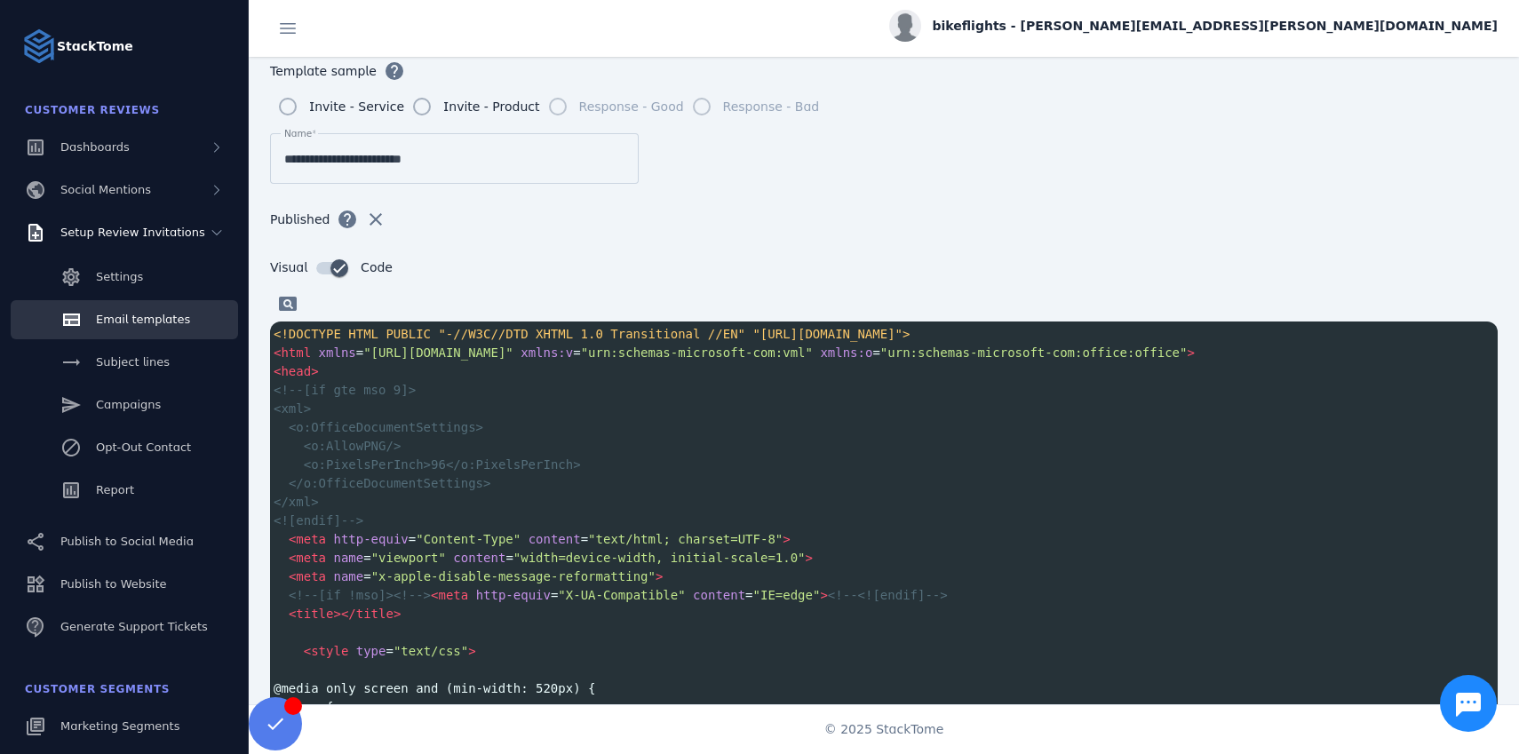
scroll to position [193, 0]
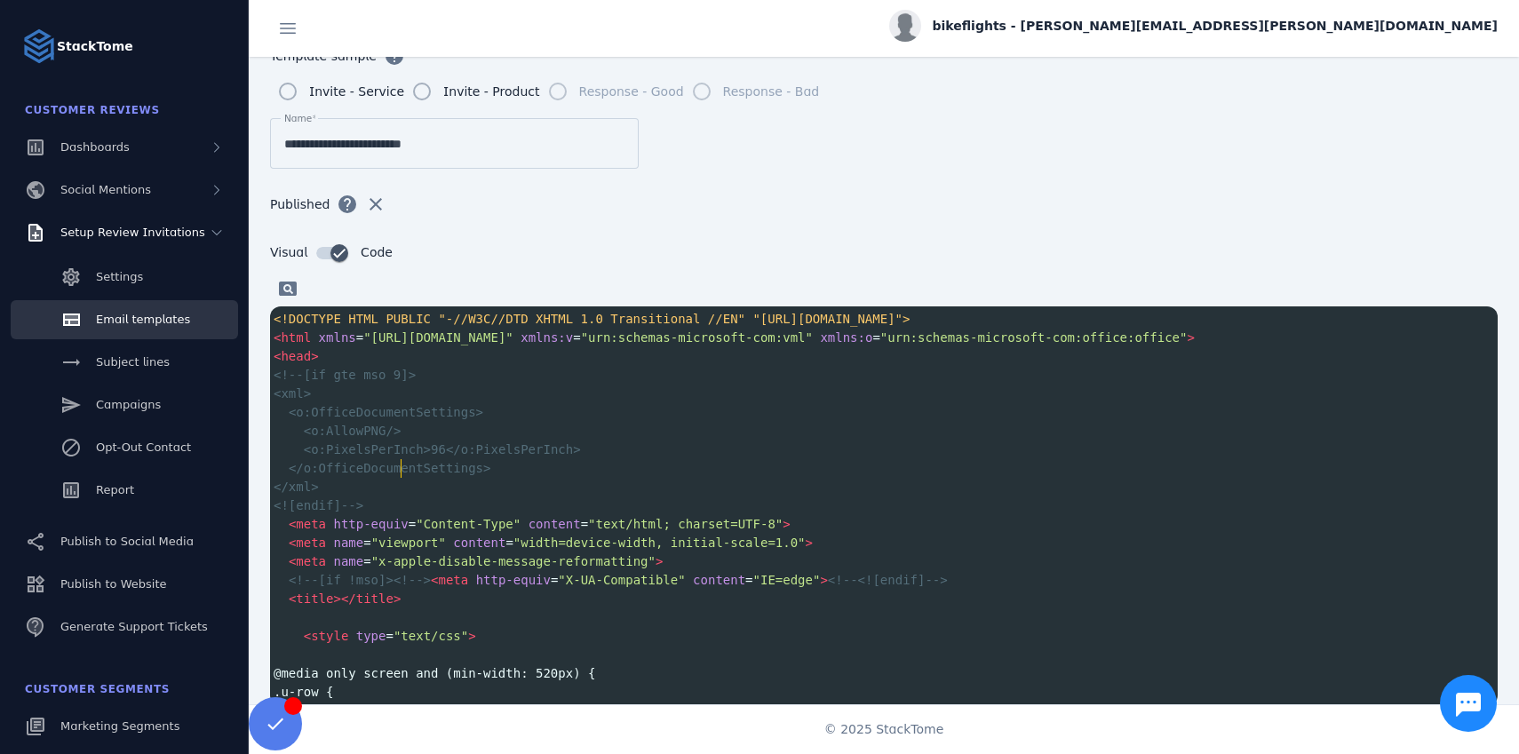
click at [403, 471] on span "</o:OfficeDocumentSettings>" at bounding box center [390, 468] width 203 height 14
type textarea "**********"
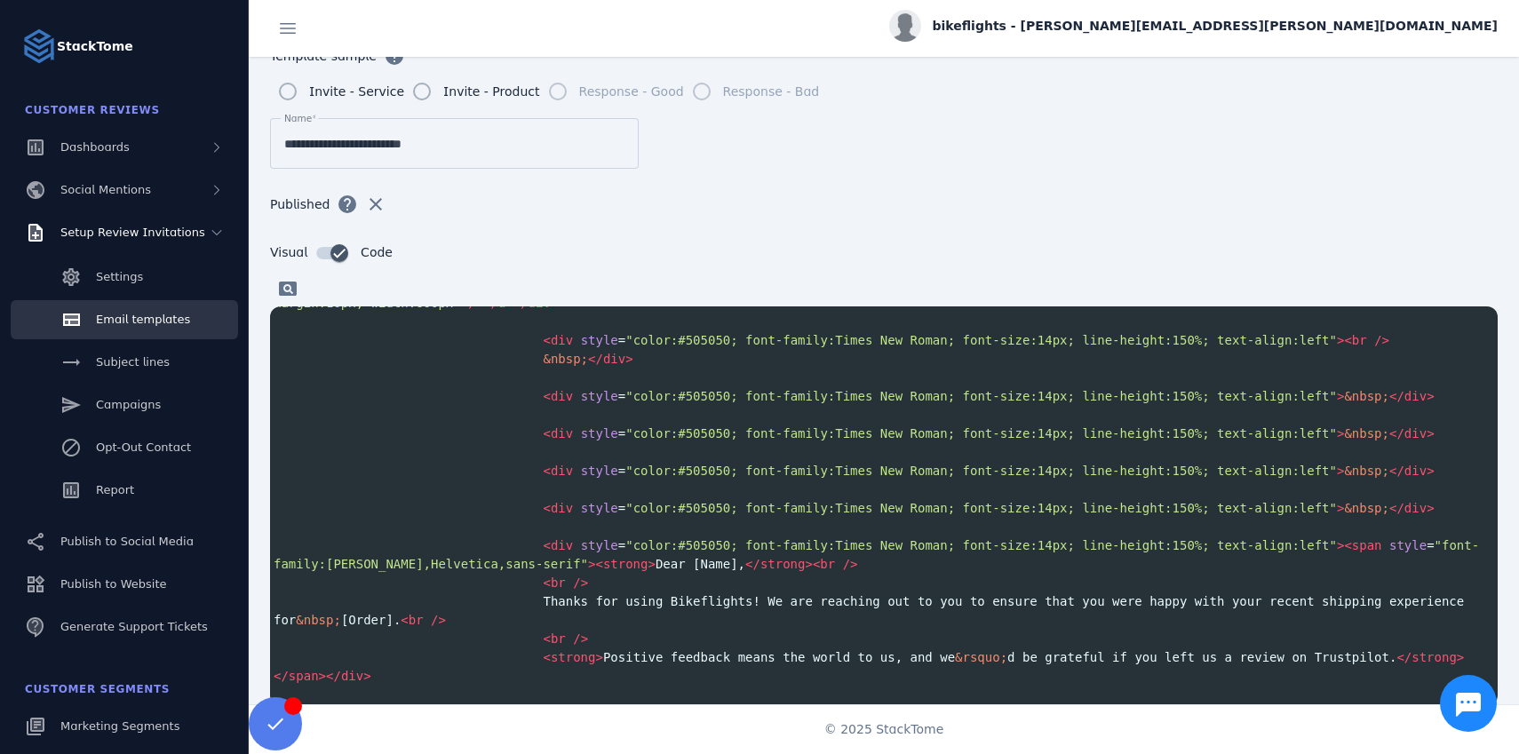
scroll to position [5682, 0]
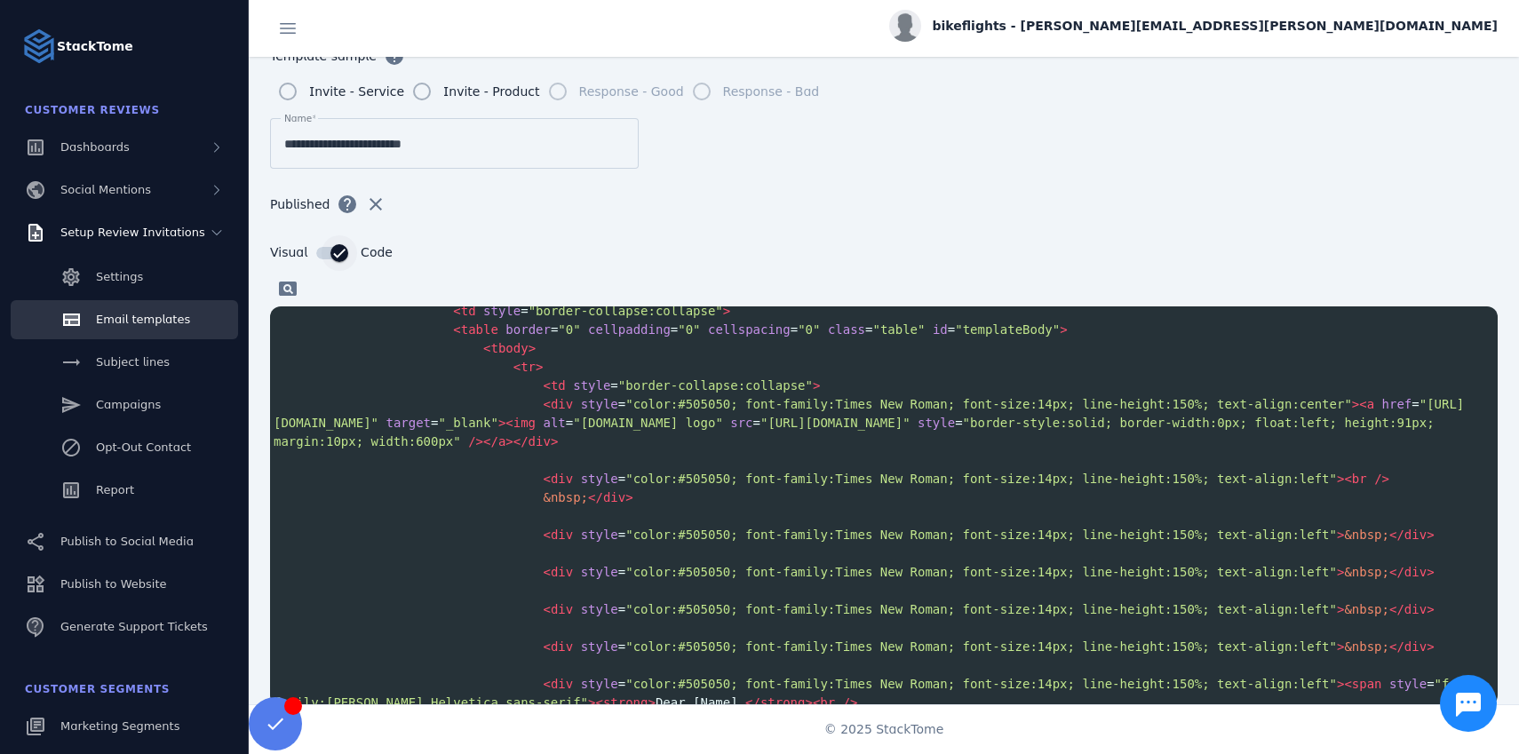
click at [322, 251] on div "button" at bounding box center [340, 253] width 36 height 36
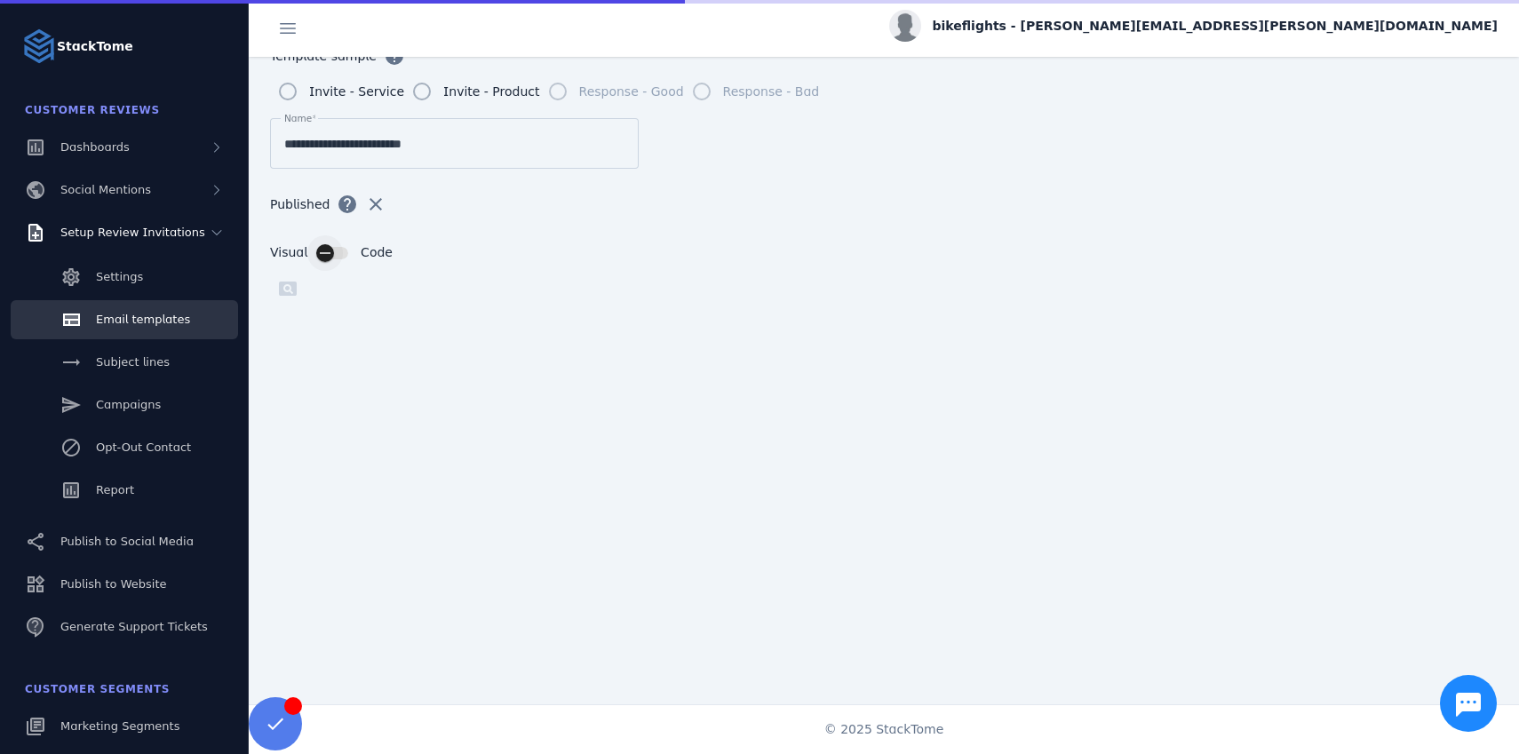
click at [342, 254] on div "button" at bounding box center [332, 253] width 32 height 12
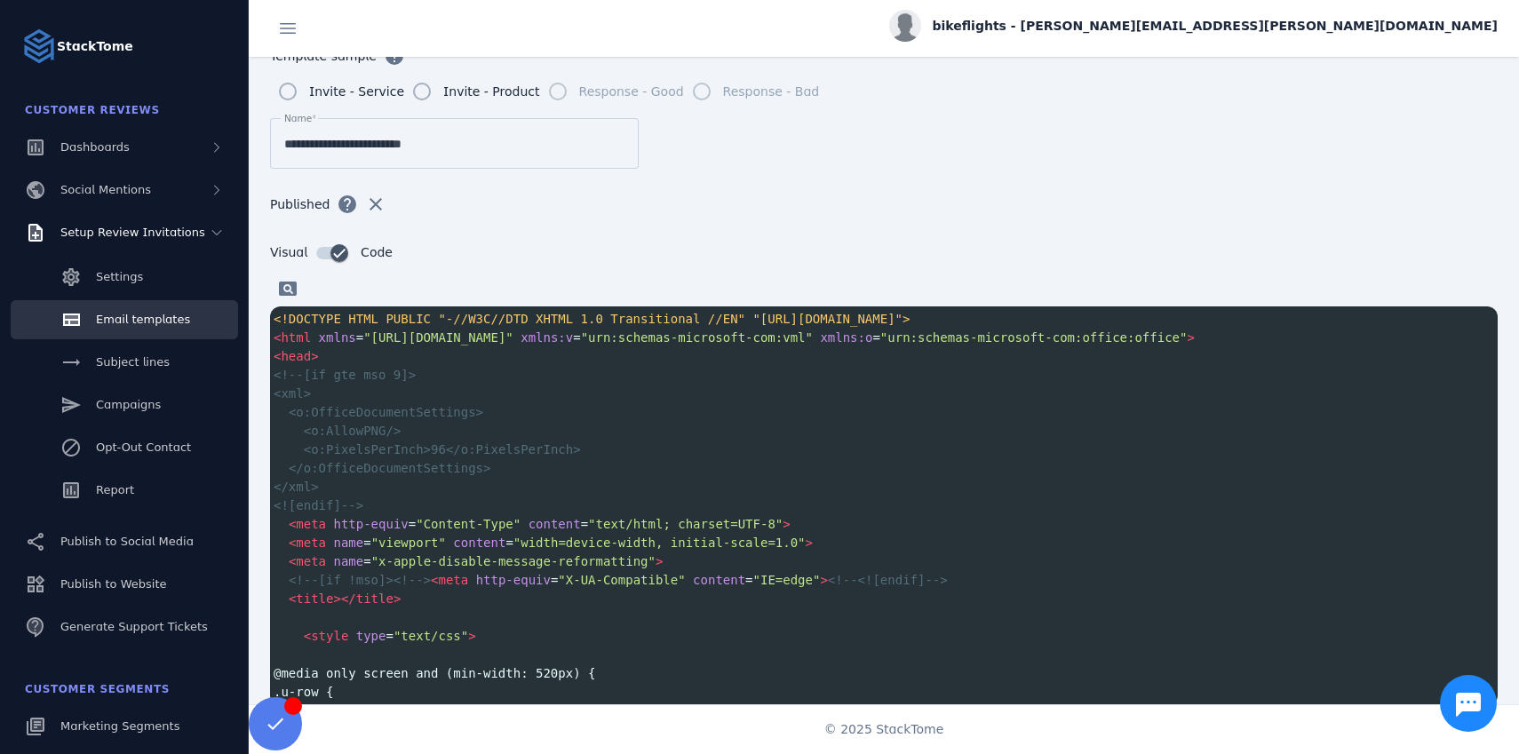
click at [530, 503] on pre "<![endif]-->" at bounding box center [884, 506] width 1228 height 19
type textarea "**********"
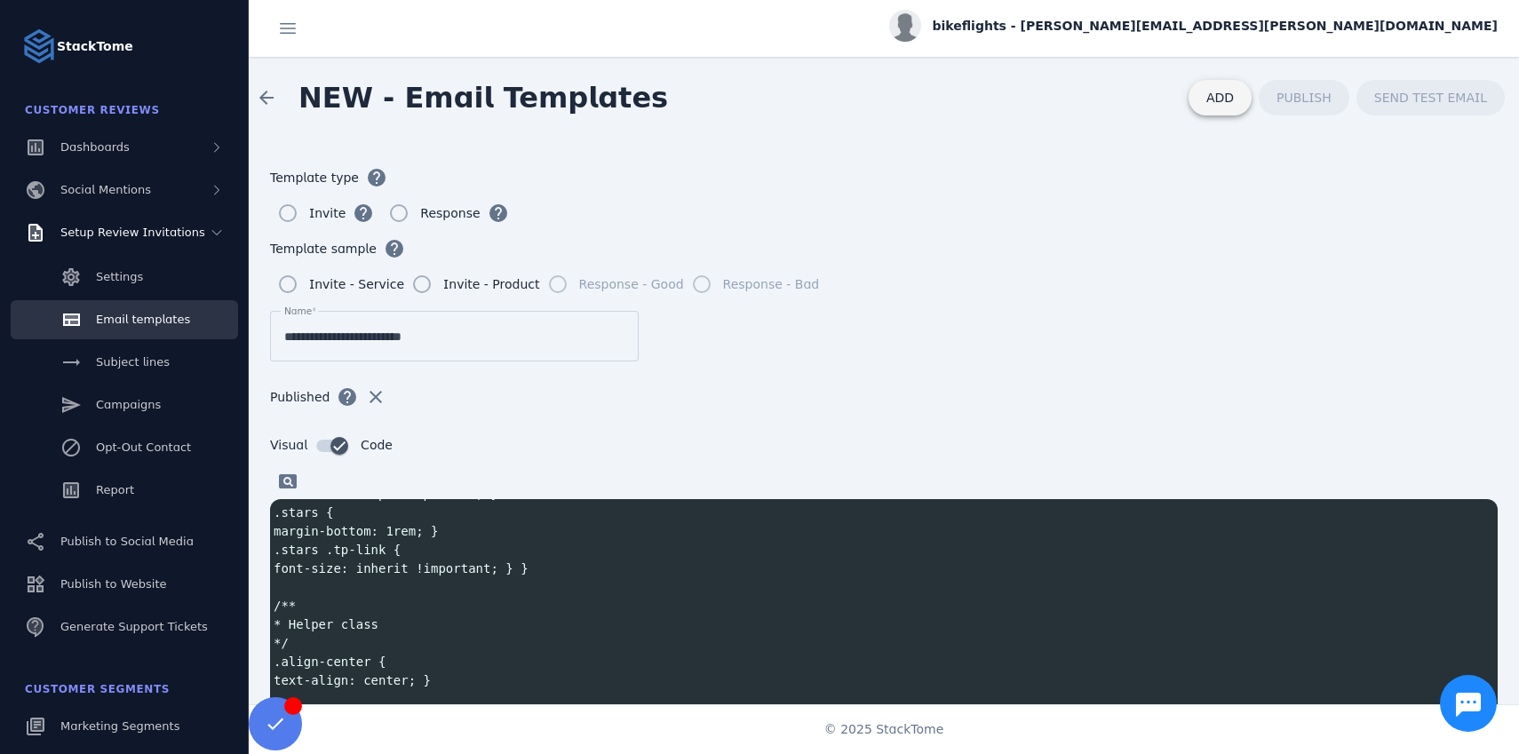
click at [1220, 92] on span "ADD" at bounding box center [1221, 98] width 28 height 14
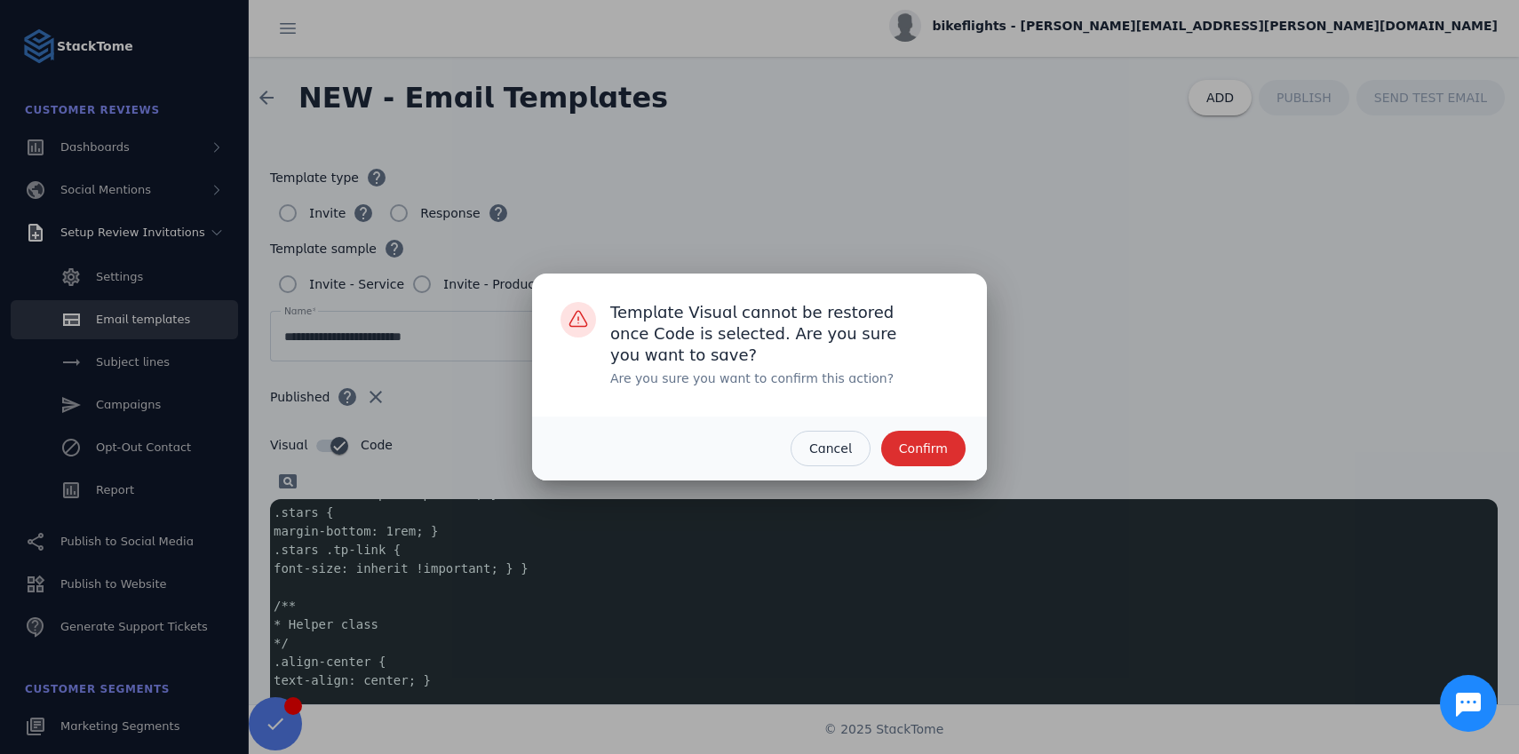
click at [933, 450] on span "Confirm" at bounding box center [923, 448] width 49 height 12
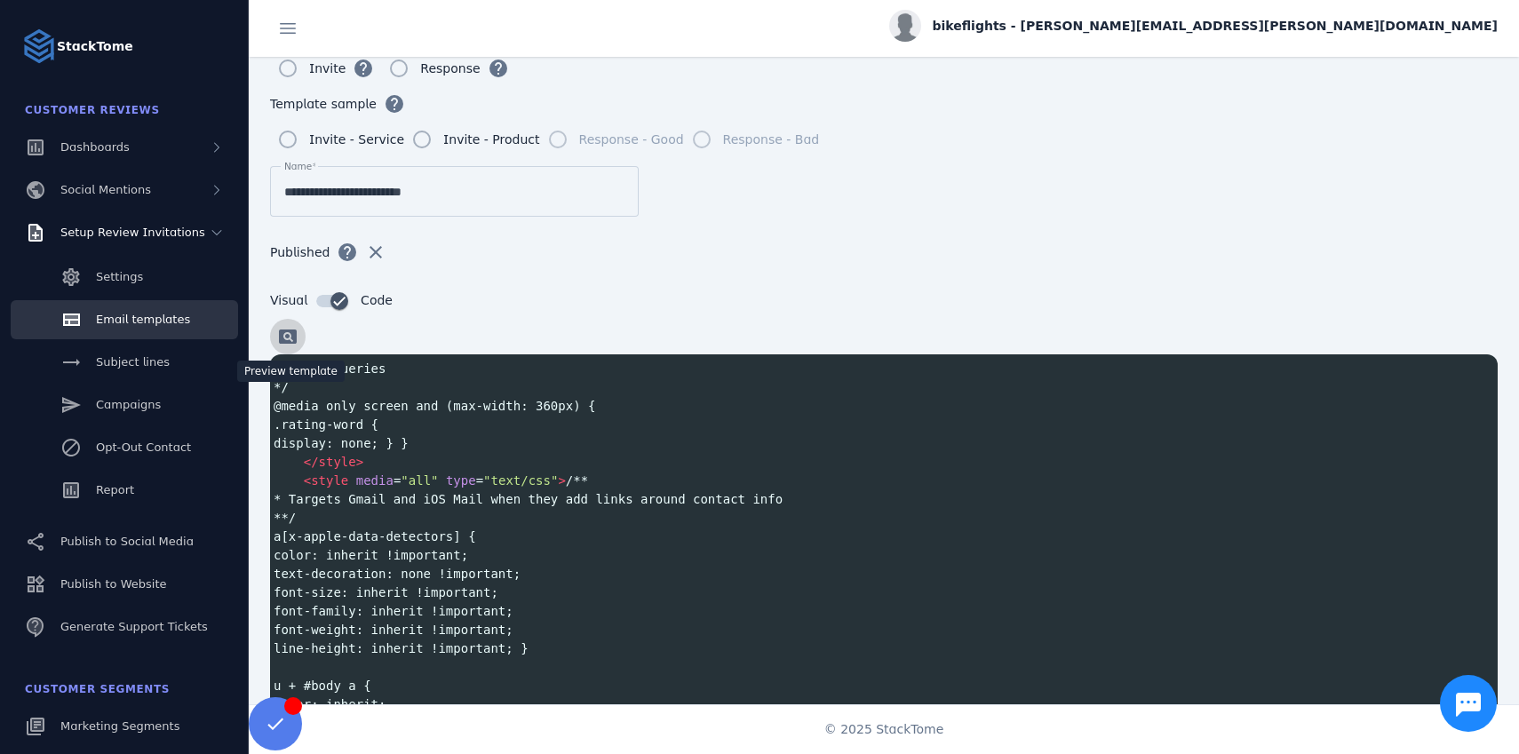
click at [290, 335] on span at bounding box center [288, 336] width 43 height 43
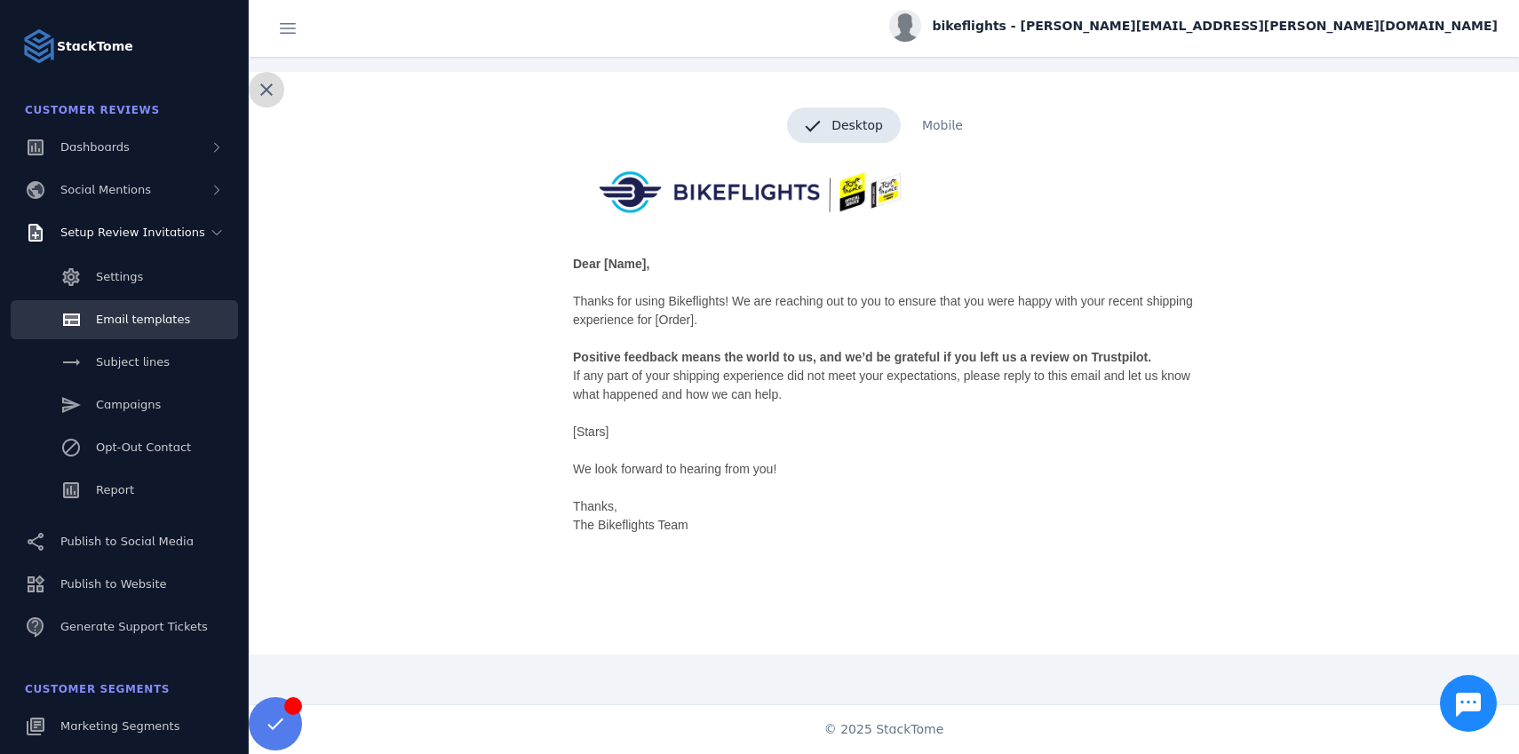
click at [267, 88] on span at bounding box center [266, 89] width 43 height 43
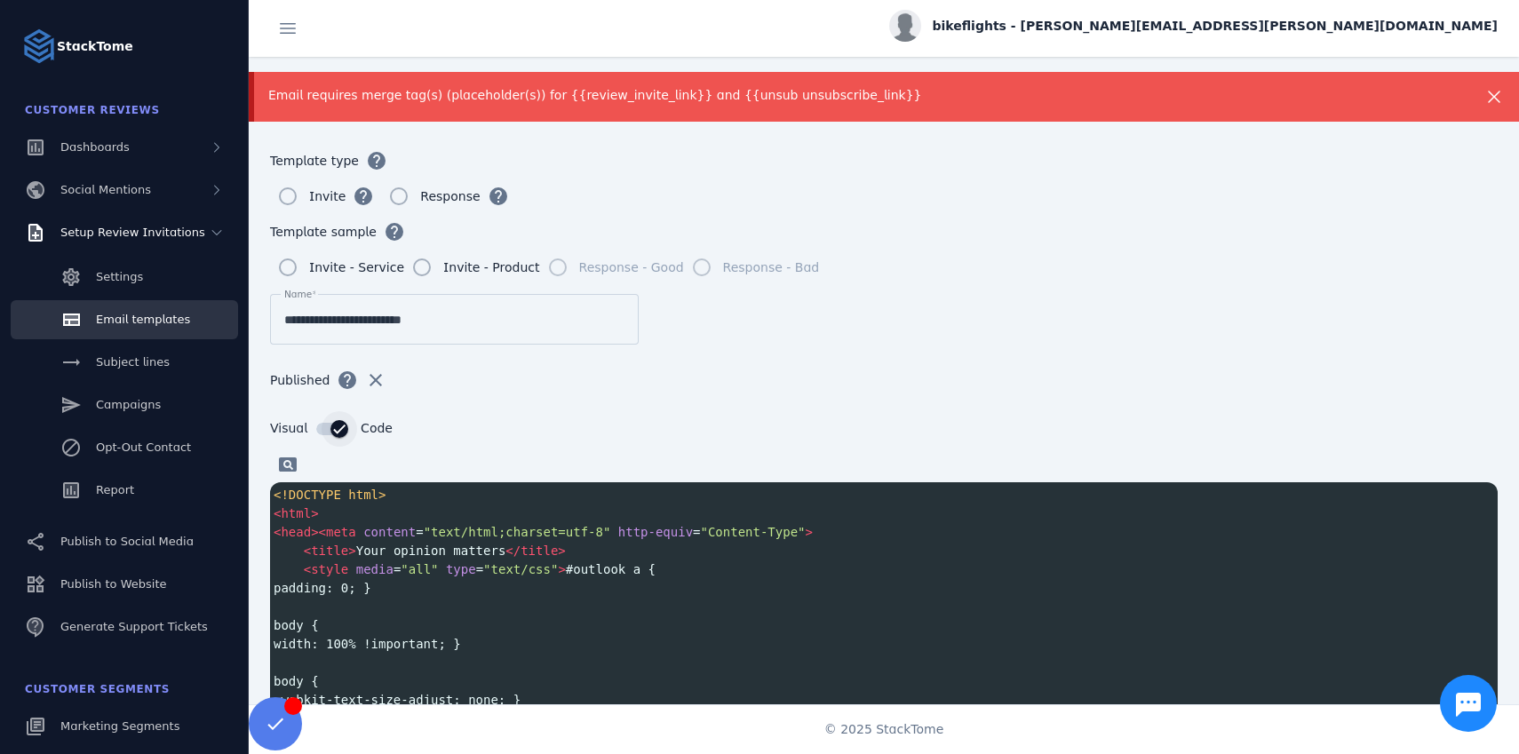
click at [316, 428] on div "button" at bounding box center [332, 429] width 32 height 12
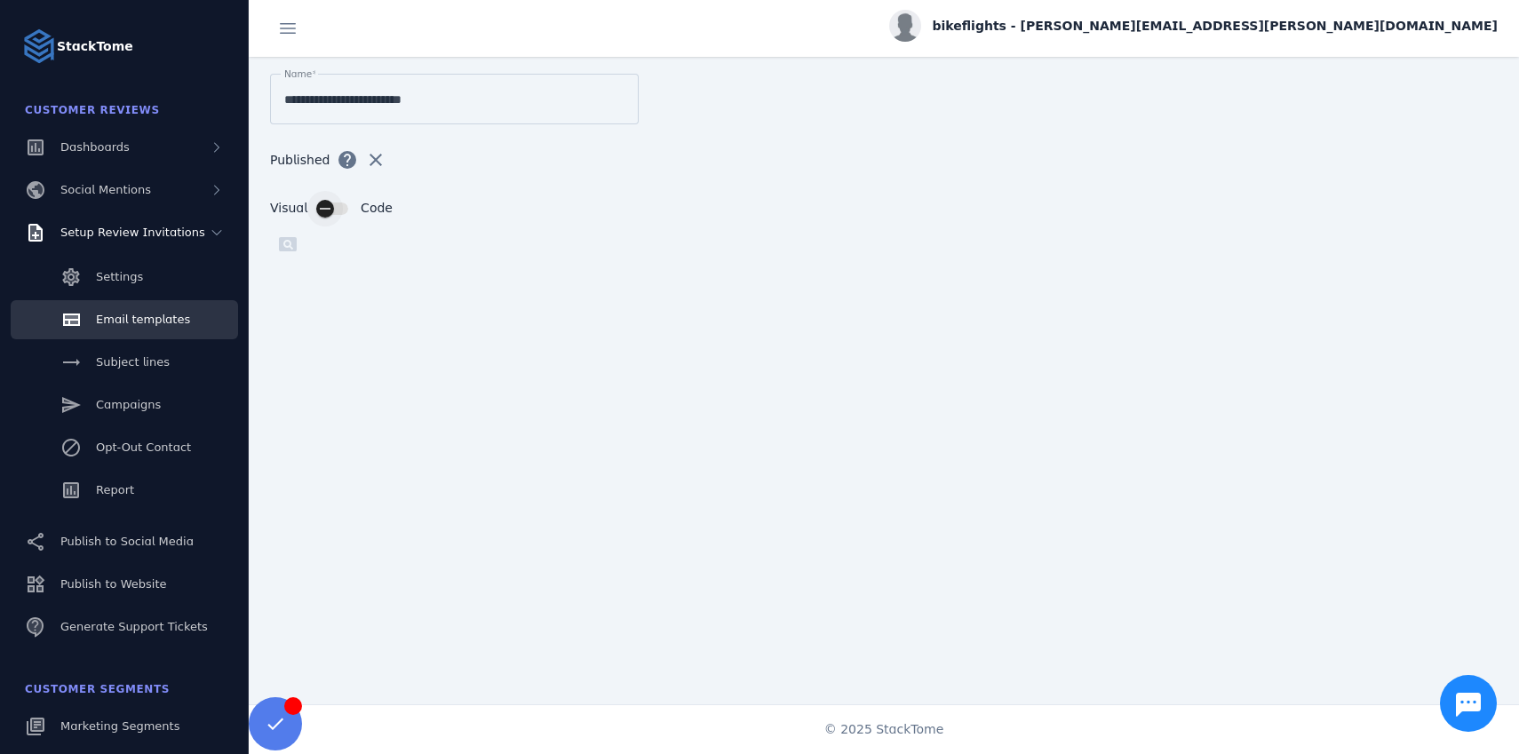
click at [341, 210] on div "button" at bounding box center [332, 209] width 32 height 12
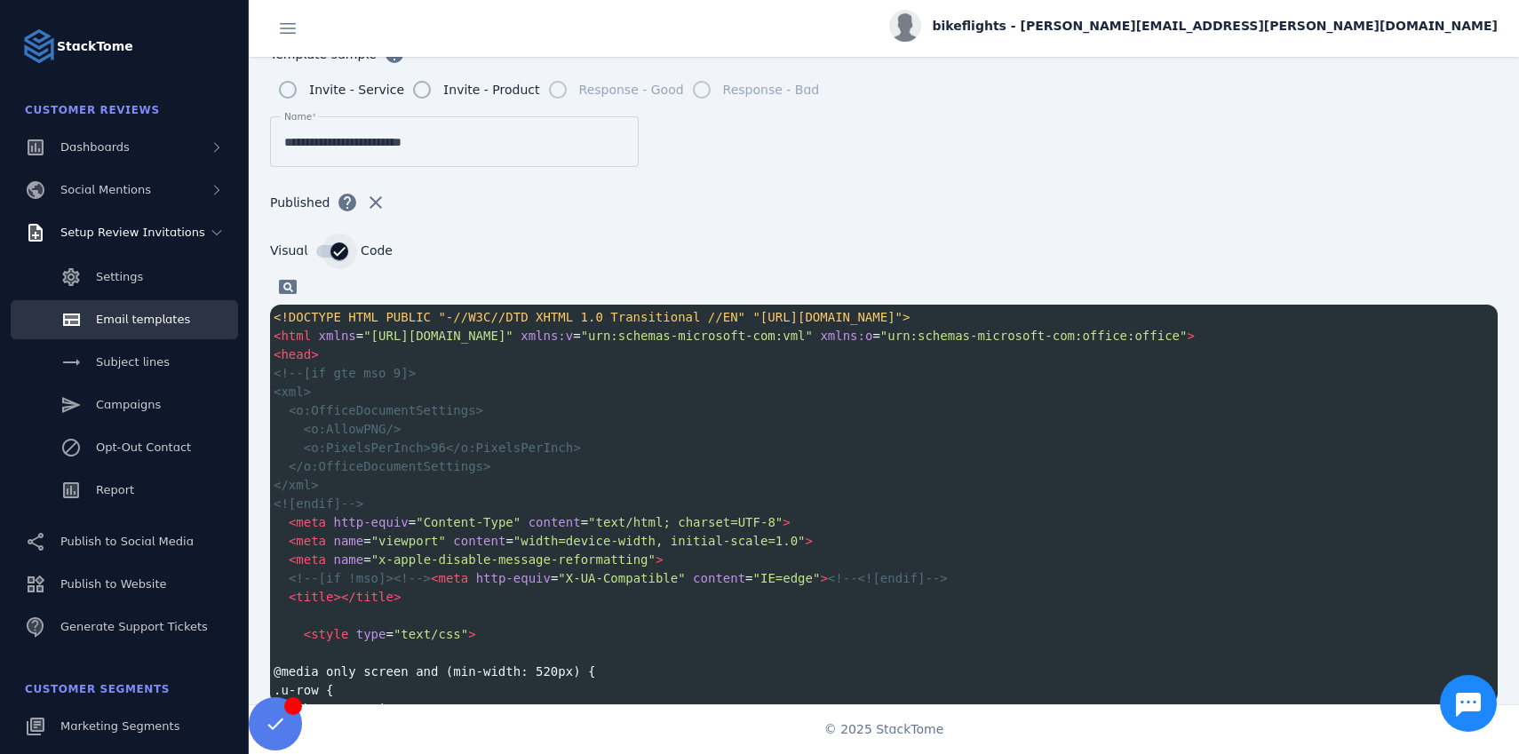
scroll to position [243, 0]
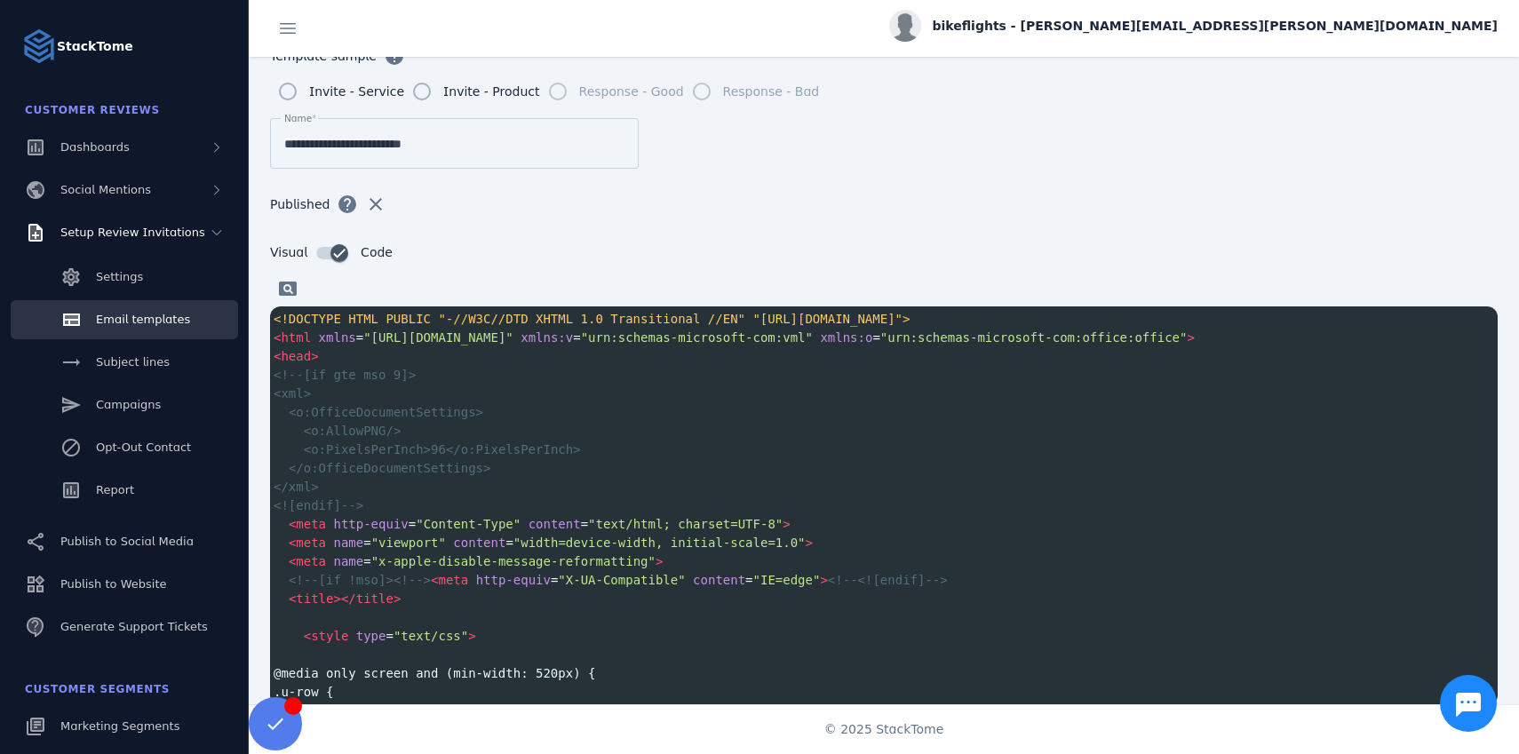
click at [477, 452] on span "<o:PixelsPerInch>96</o:PixelsPerInch>" at bounding box center [442, 449] width 277 height 14
type textarea "**********"
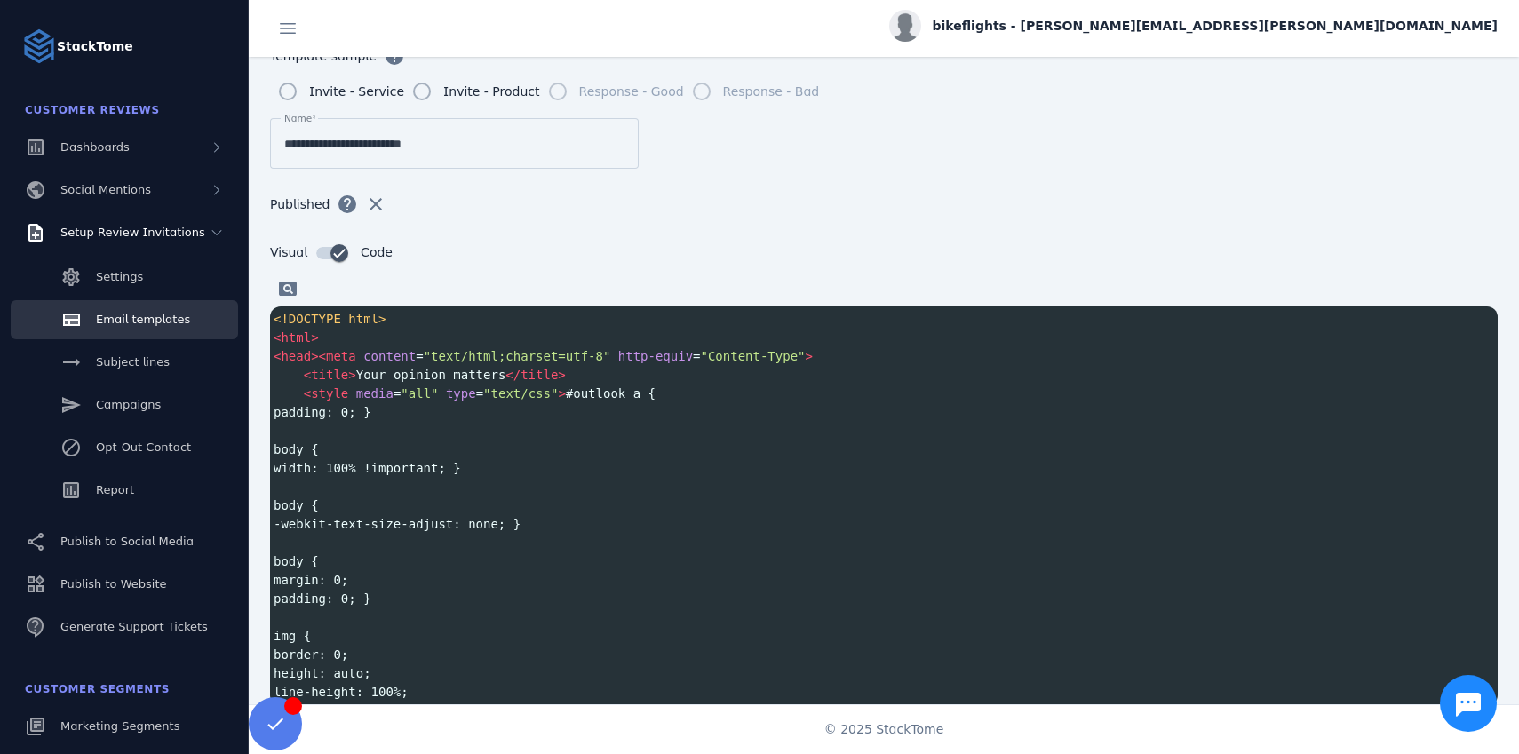
scroll to position [6437, 0]
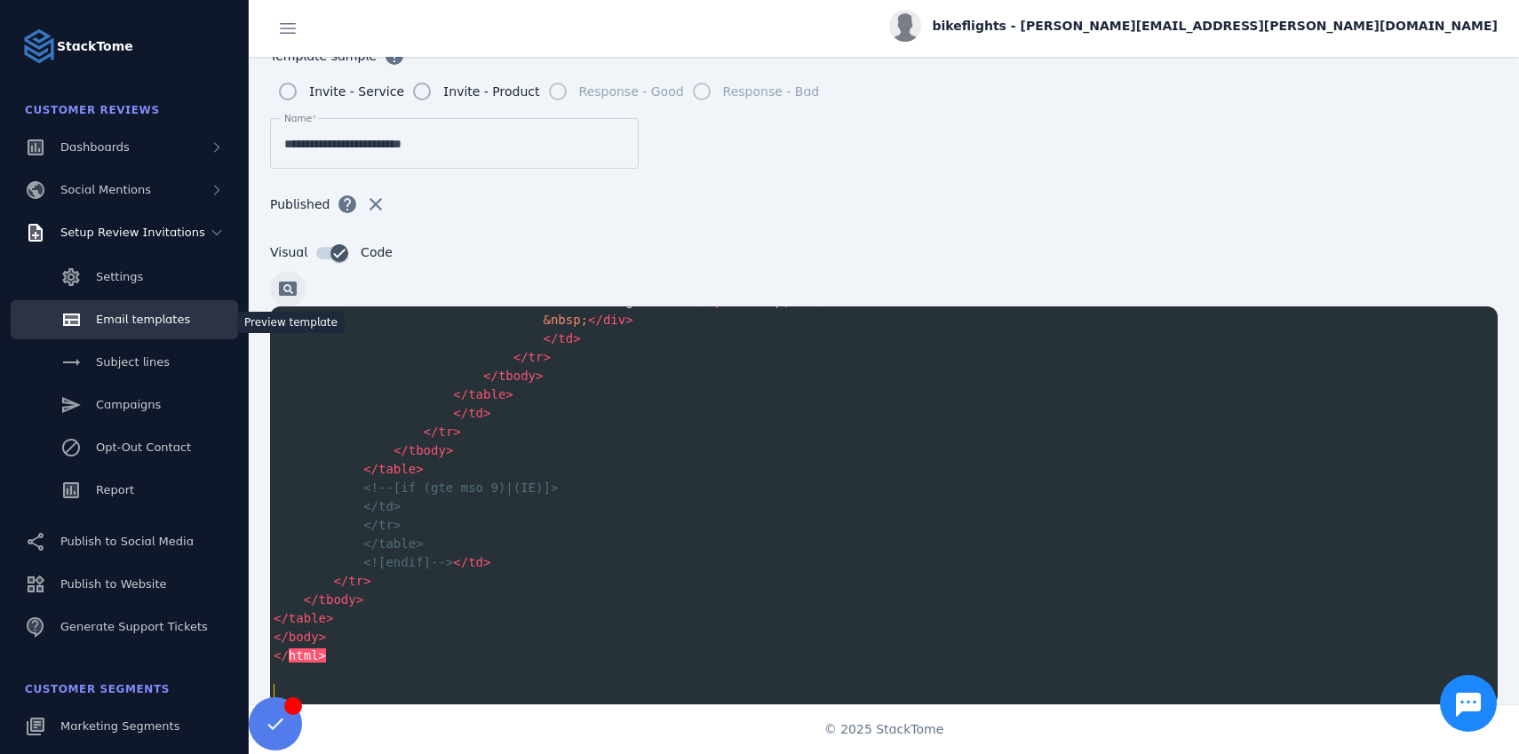
click at [288, 286] on span at bounding box center [288, 288] width 43 height 43
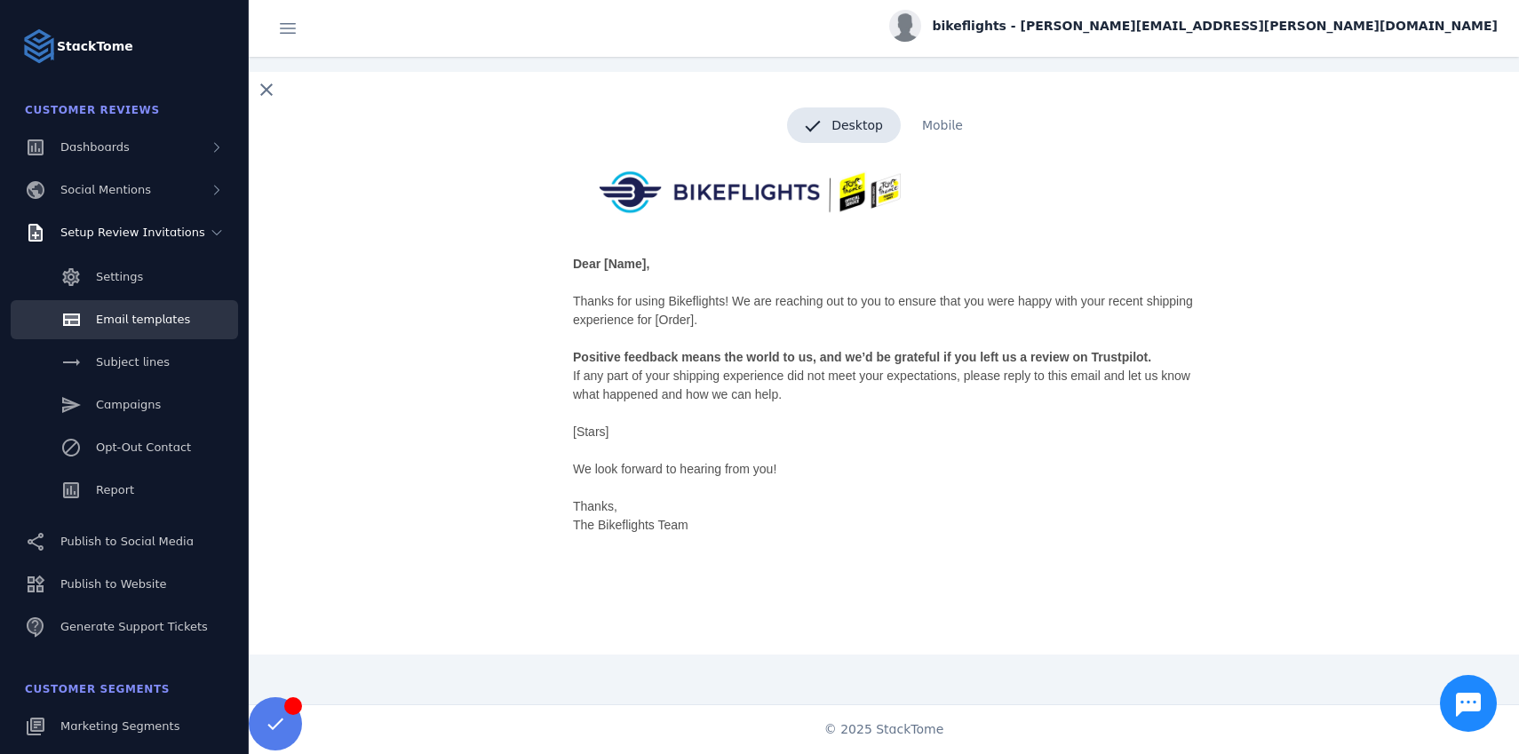
scroll to position [67, 0]
click at [936, 129] on span "Mobile" at bounding box center [943, 126] width 76 height 36
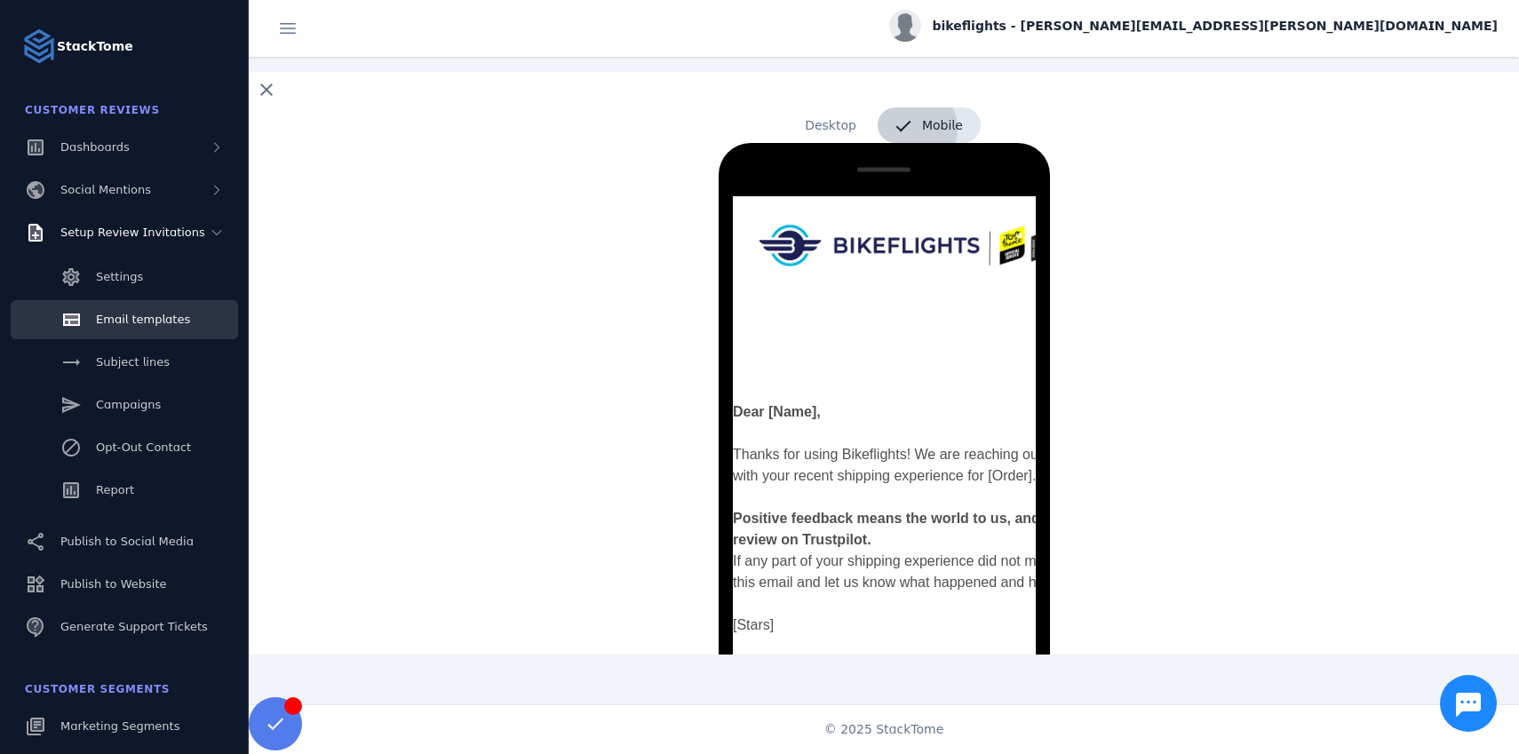
scroll to position [0, 0]
click at [841, 120] on span "Desktop" at bounding box center [830, 126] width 87 height 36
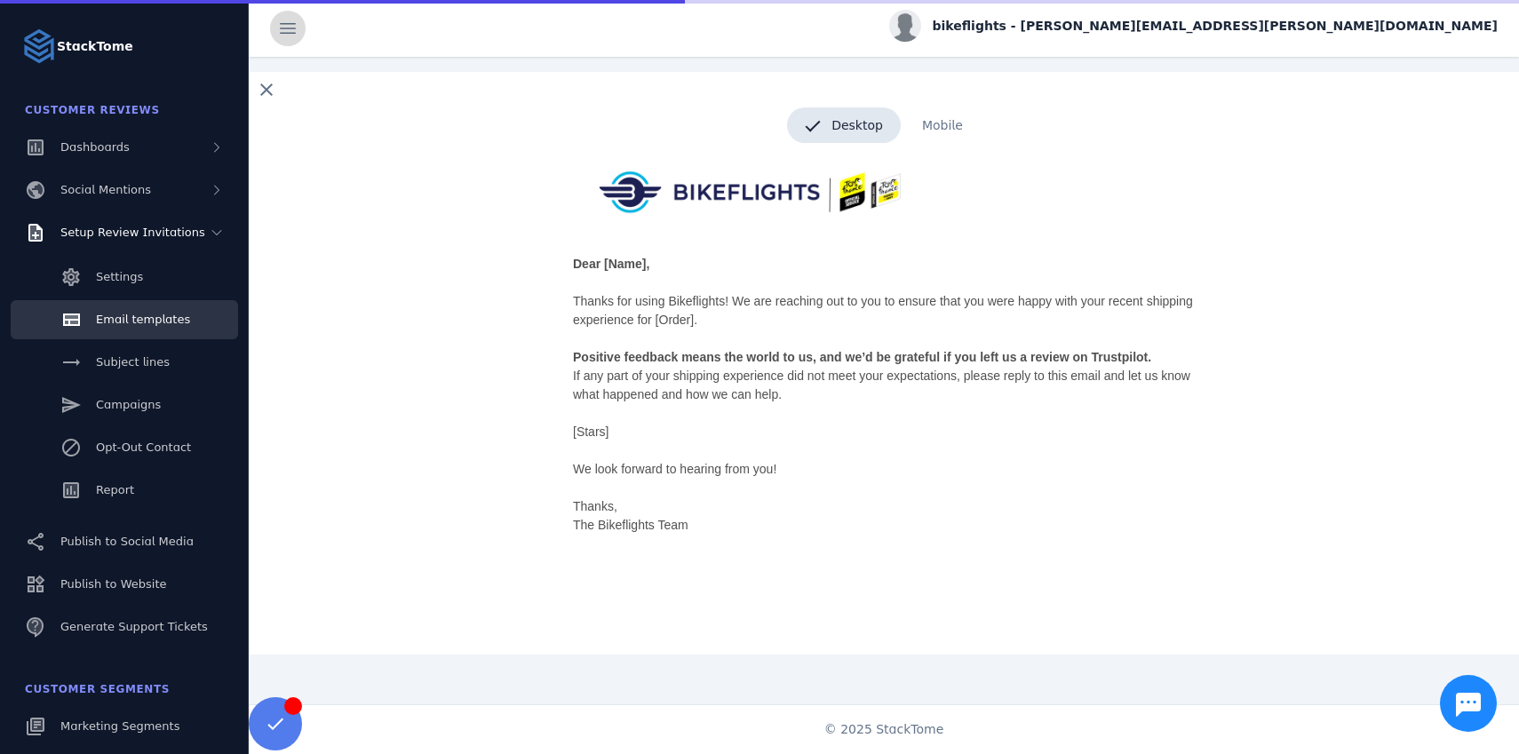
click at [286, 28] on span at bounding box center [288, 28] width 43 height 43
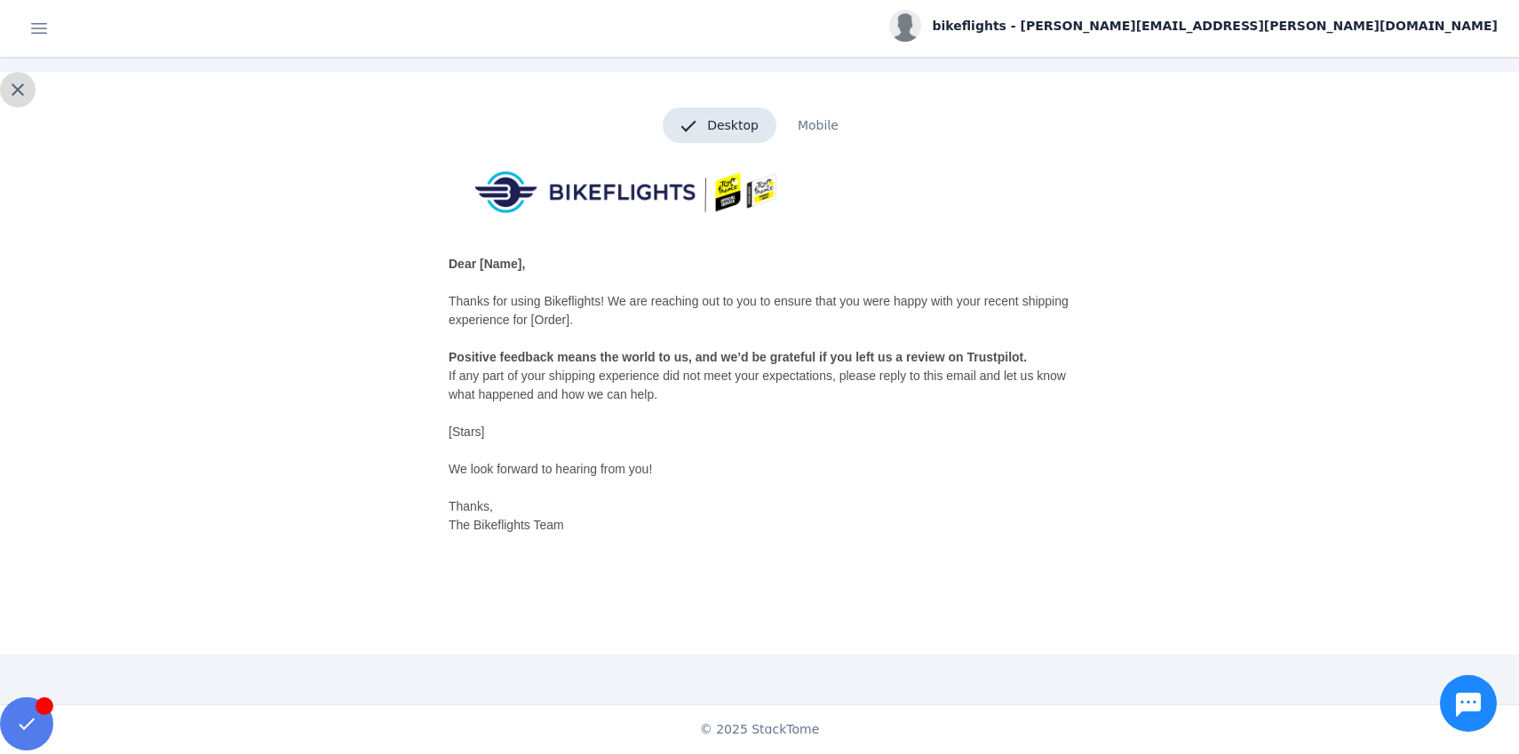
click at [18, 90] on span at bounding box center [17, 89] width 43 height 43
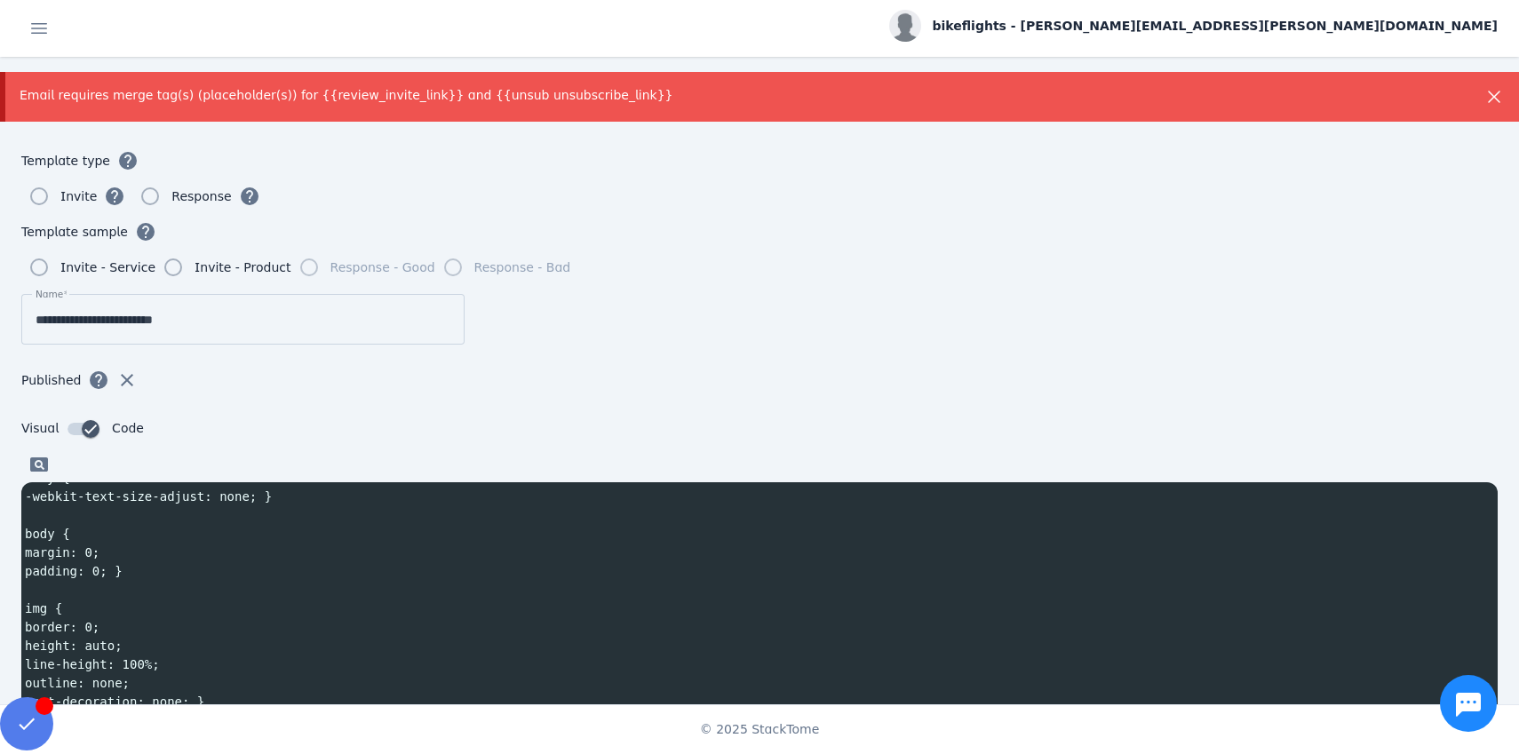
scroll to position [227, 0]
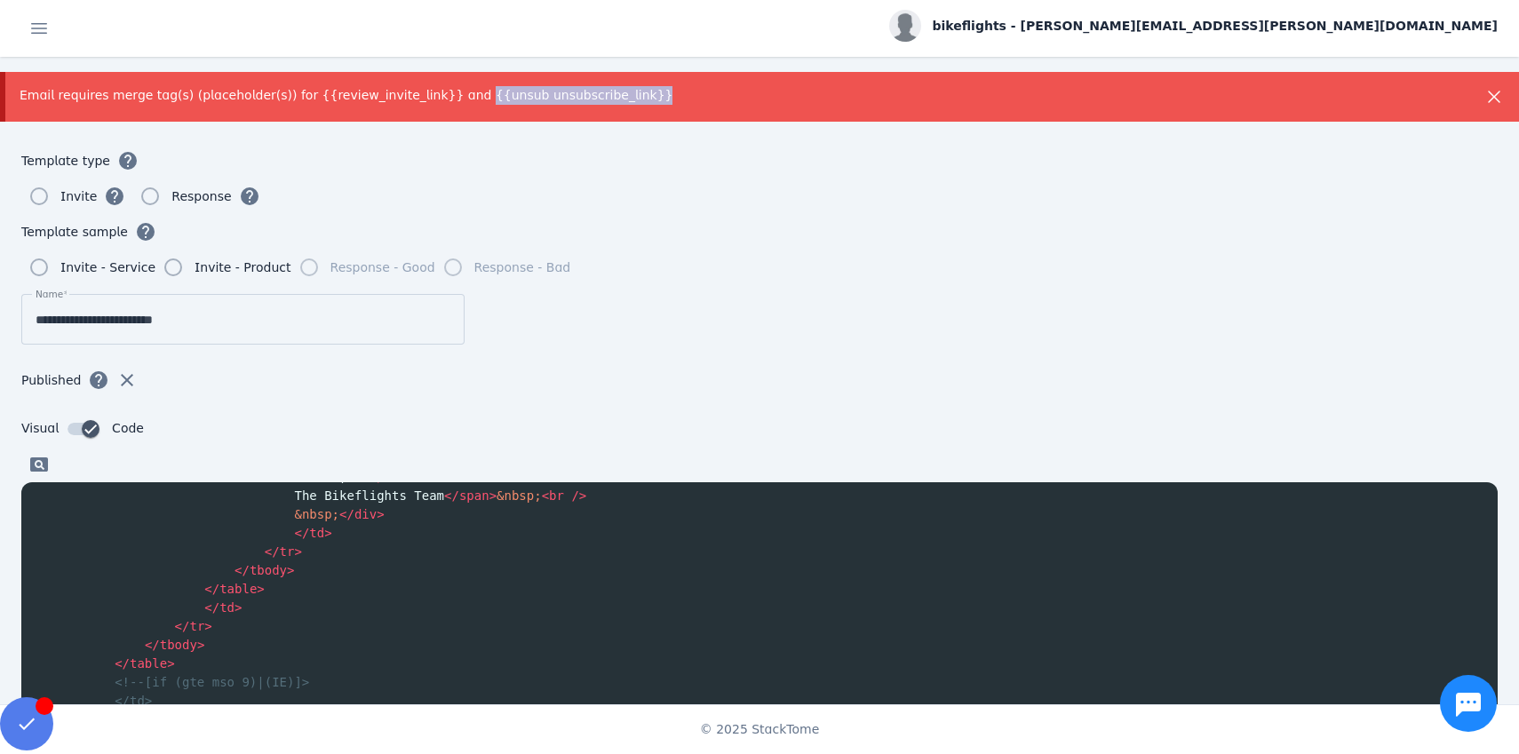
drag, startPoint x: 442, startPoint y: 96, endPoint x: 594, endPoint y: 99, distance: 152.9
click at [594, 99] on div "Email requires merge tag(s) (placeholder(s)) for {{review_invite_link}} and {{u…" at bounding box center [688, 95] width 1337 height 19
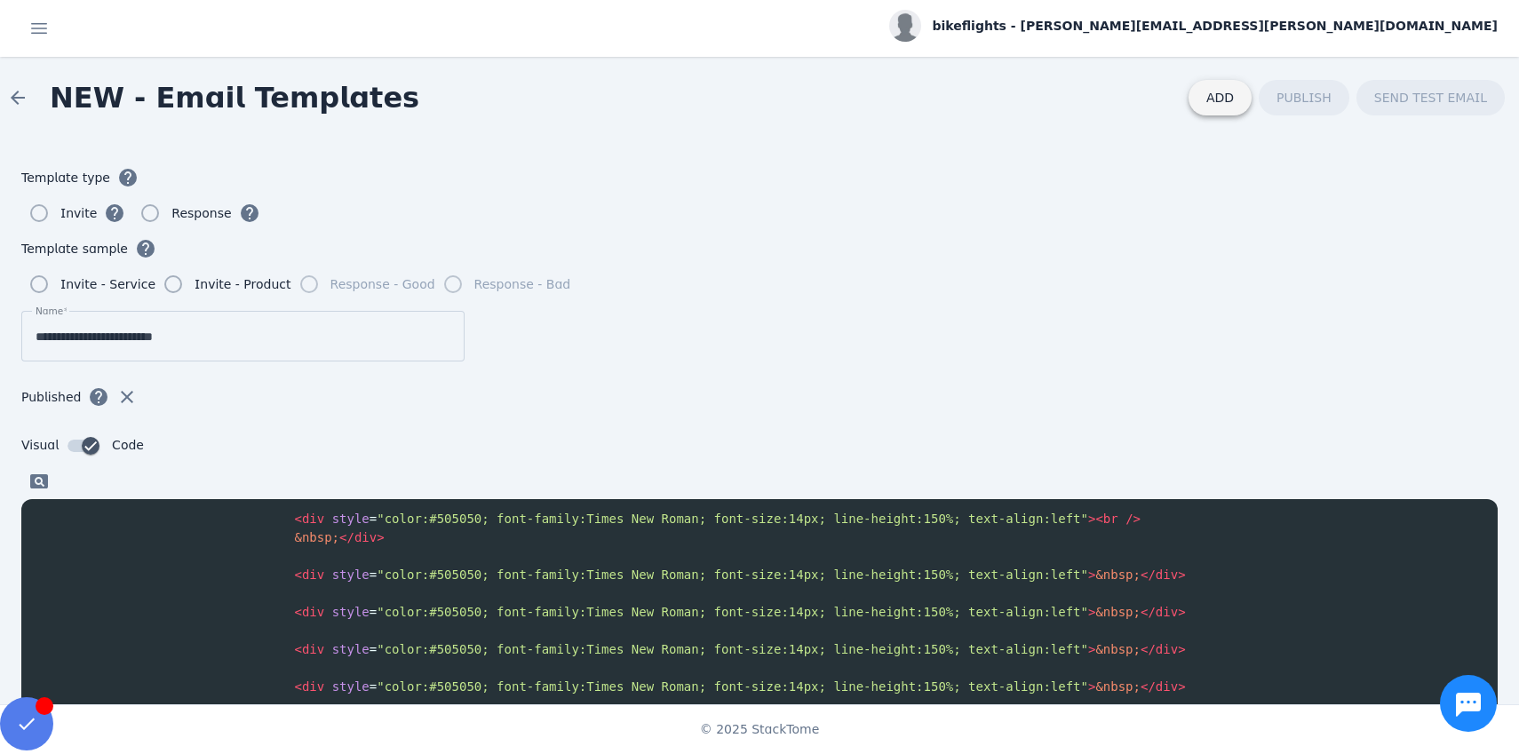
click at [1233, 99] on span "ADD" at bounding box center [1221, 98] width 28 height 14
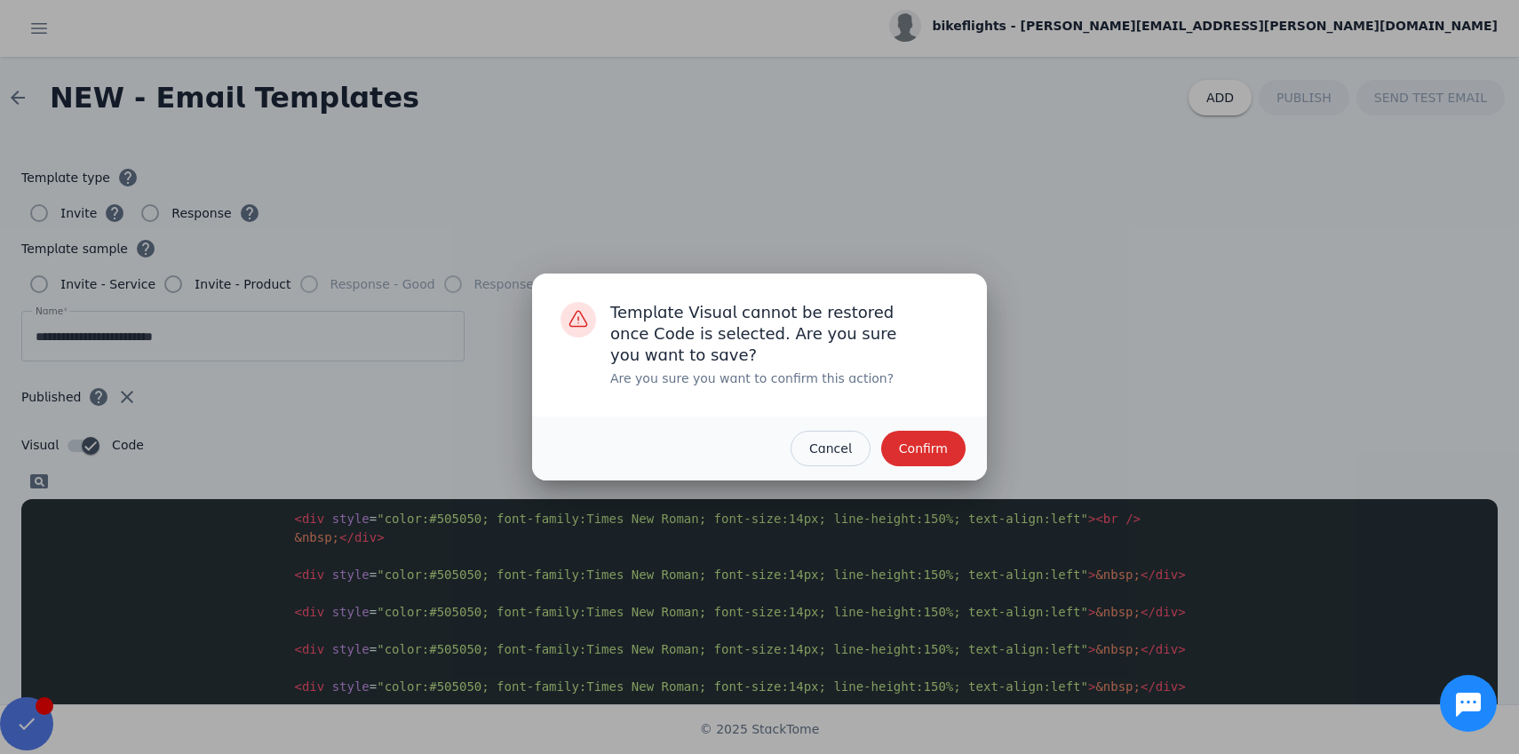
click at [936, 438] on span "button" at bounding box center [923, 448] width 84 height 43
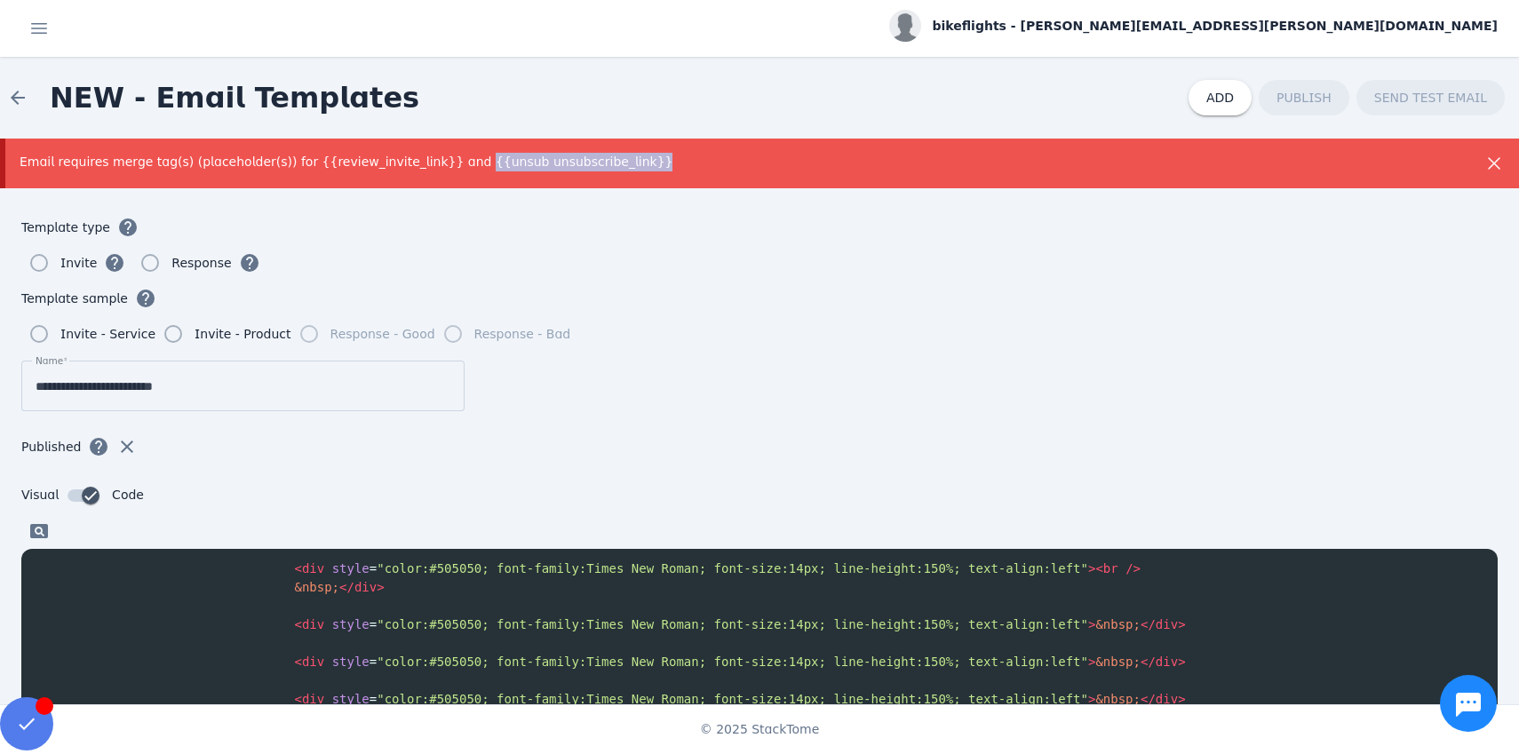
drag, startPoint x: 443, startPoint y: 166, endPoint x: 592, endPoint y: 172, distance: 148.5
click at [592, 172] on div "Email requires merge tag(s) (placeholder(s)) for {{review_invite_link}} and {{u…" at bounding box center [759, 164] width 1519 height 50
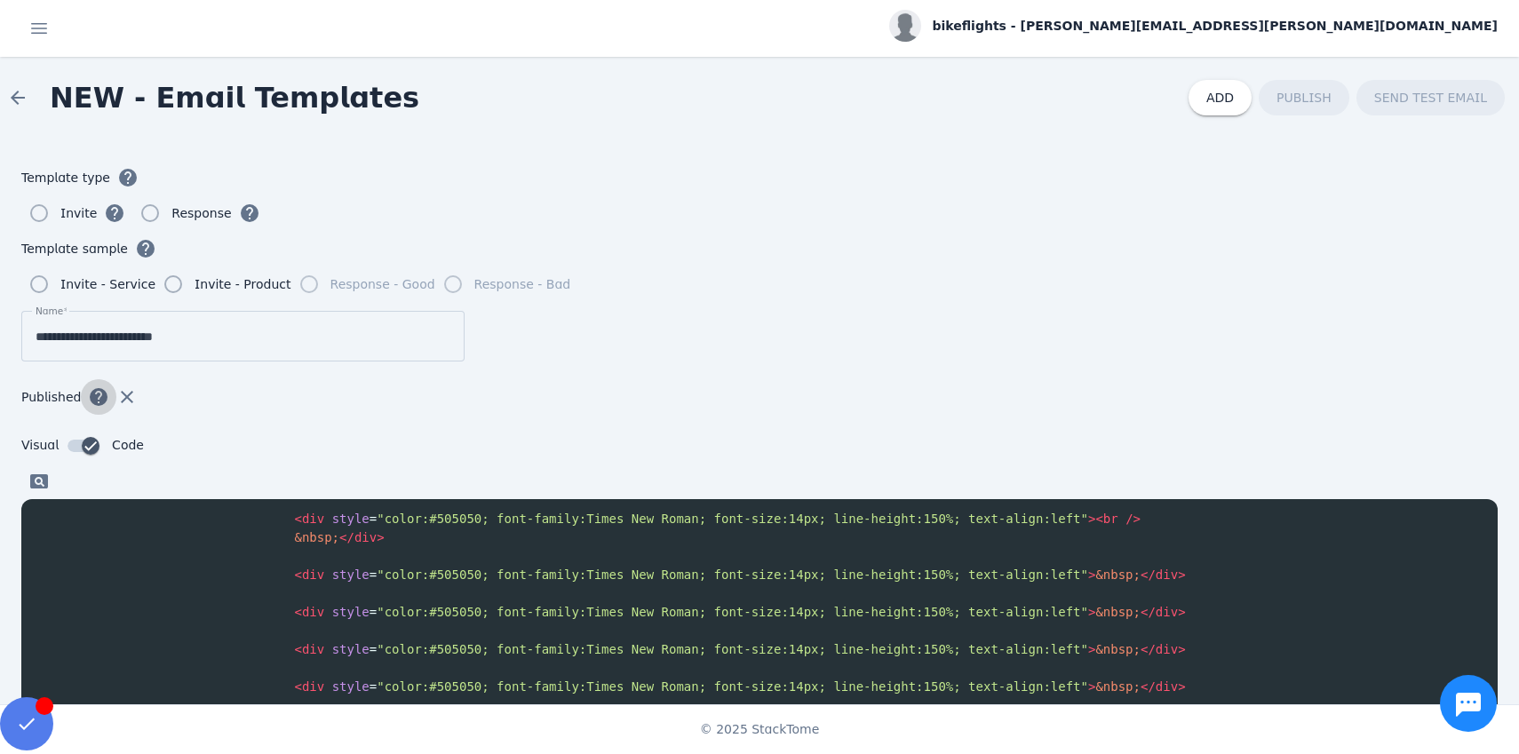
click at [100, 396] on span "button" at bounding box center [98, 397] width 43 height 43
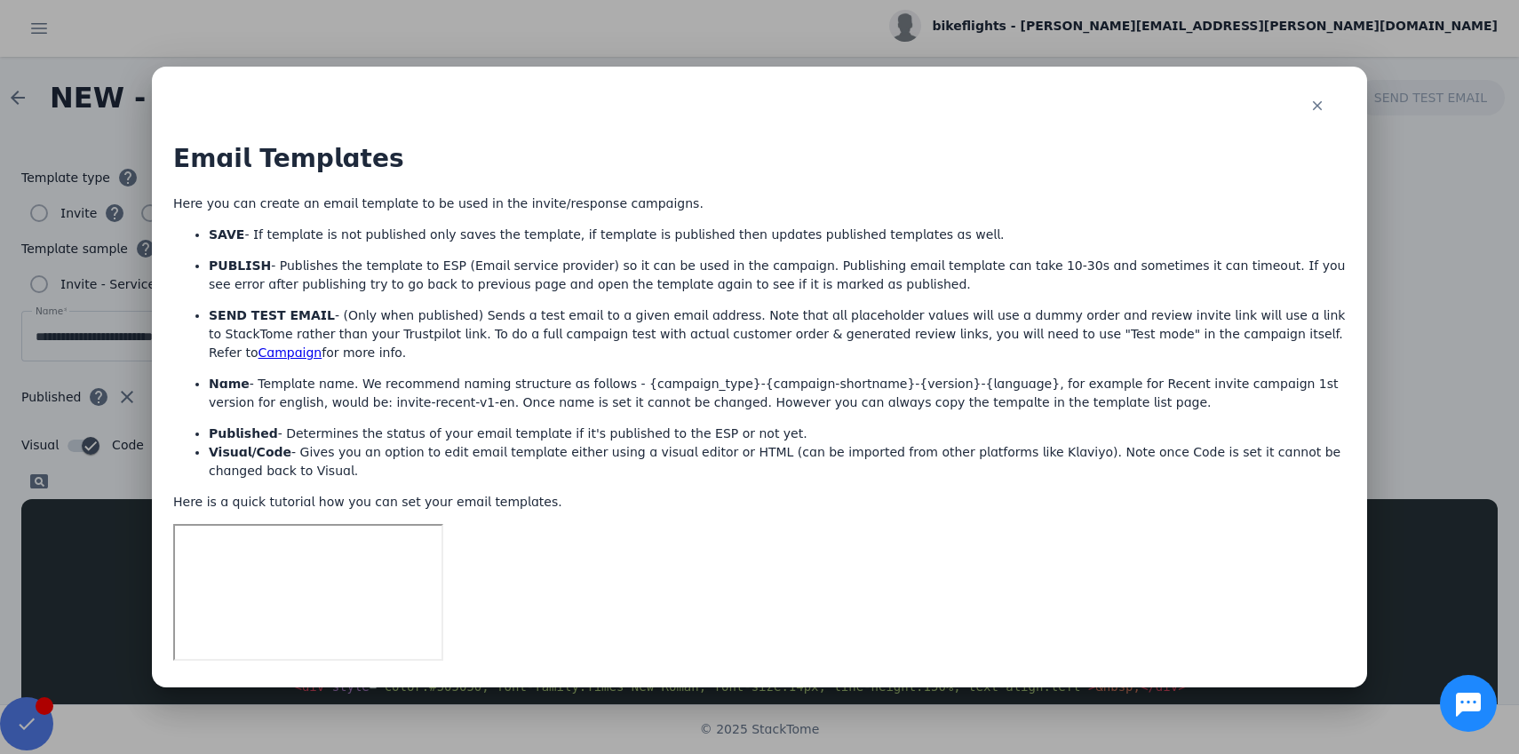
click at [110, 142] on div at bounding box center [759, 377] width 1519 height 754
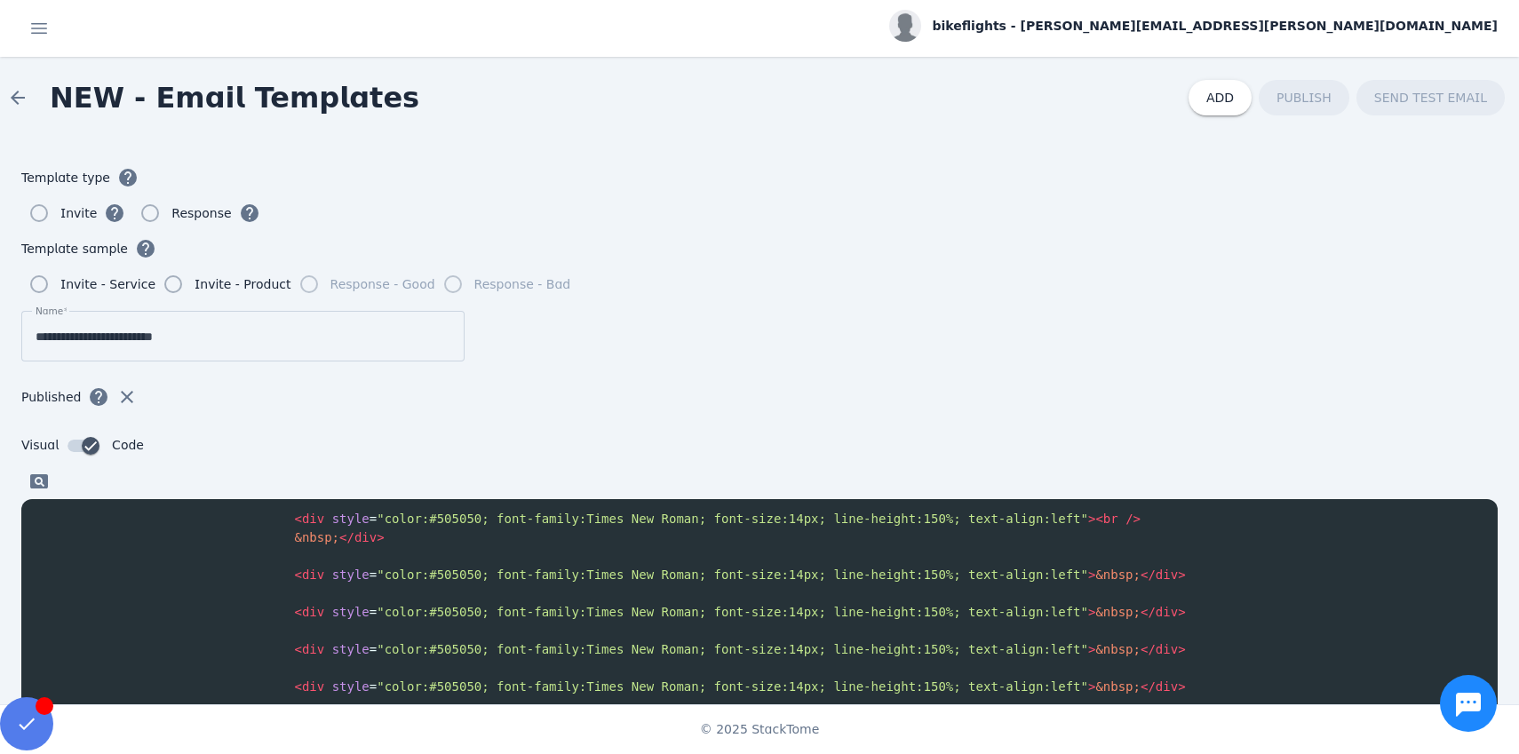
click at [124, 396] on mat-icon "clear" at bounding box center [126, 397] width 21 height 21
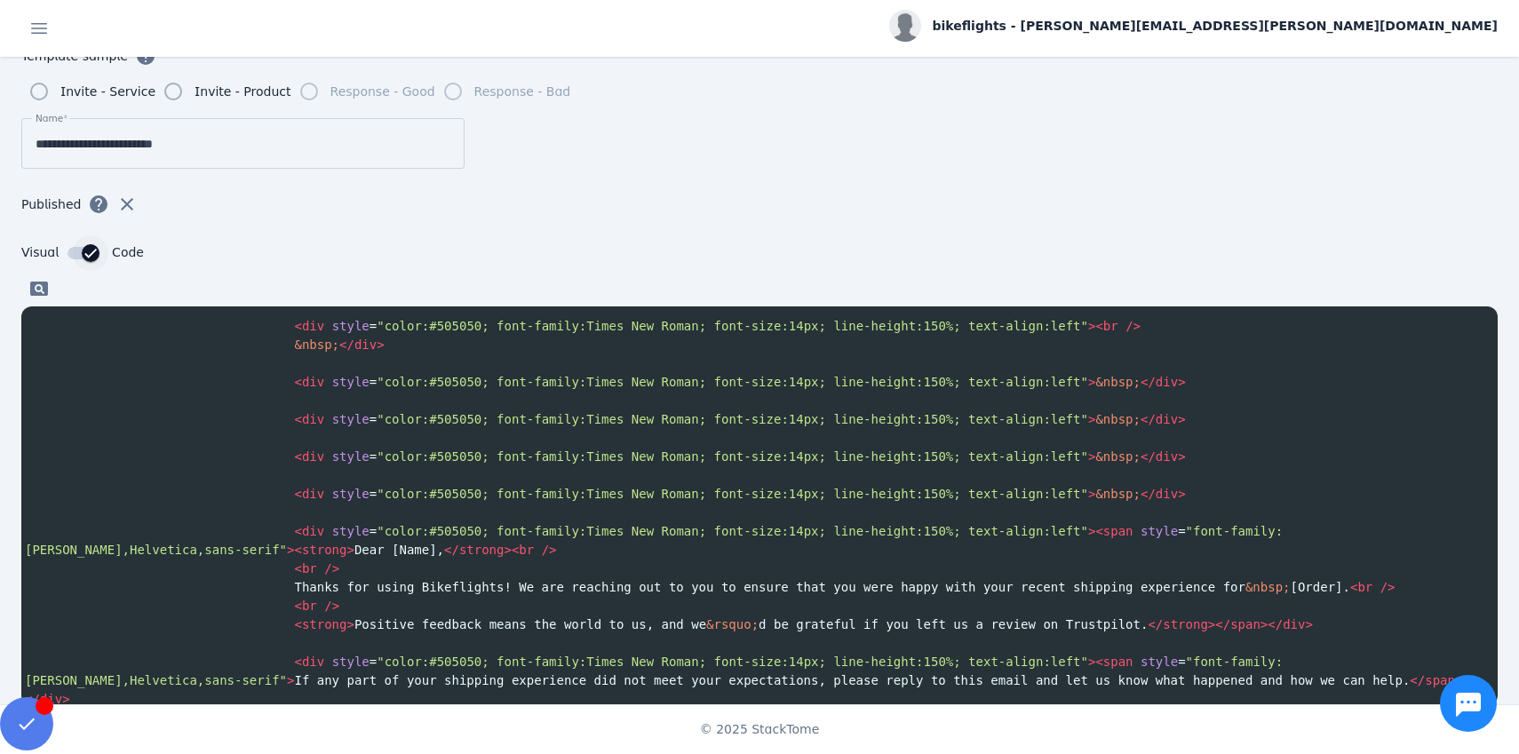
click at [68, 251] on div "button" at bounding box center [84, 253] width 32 height 12
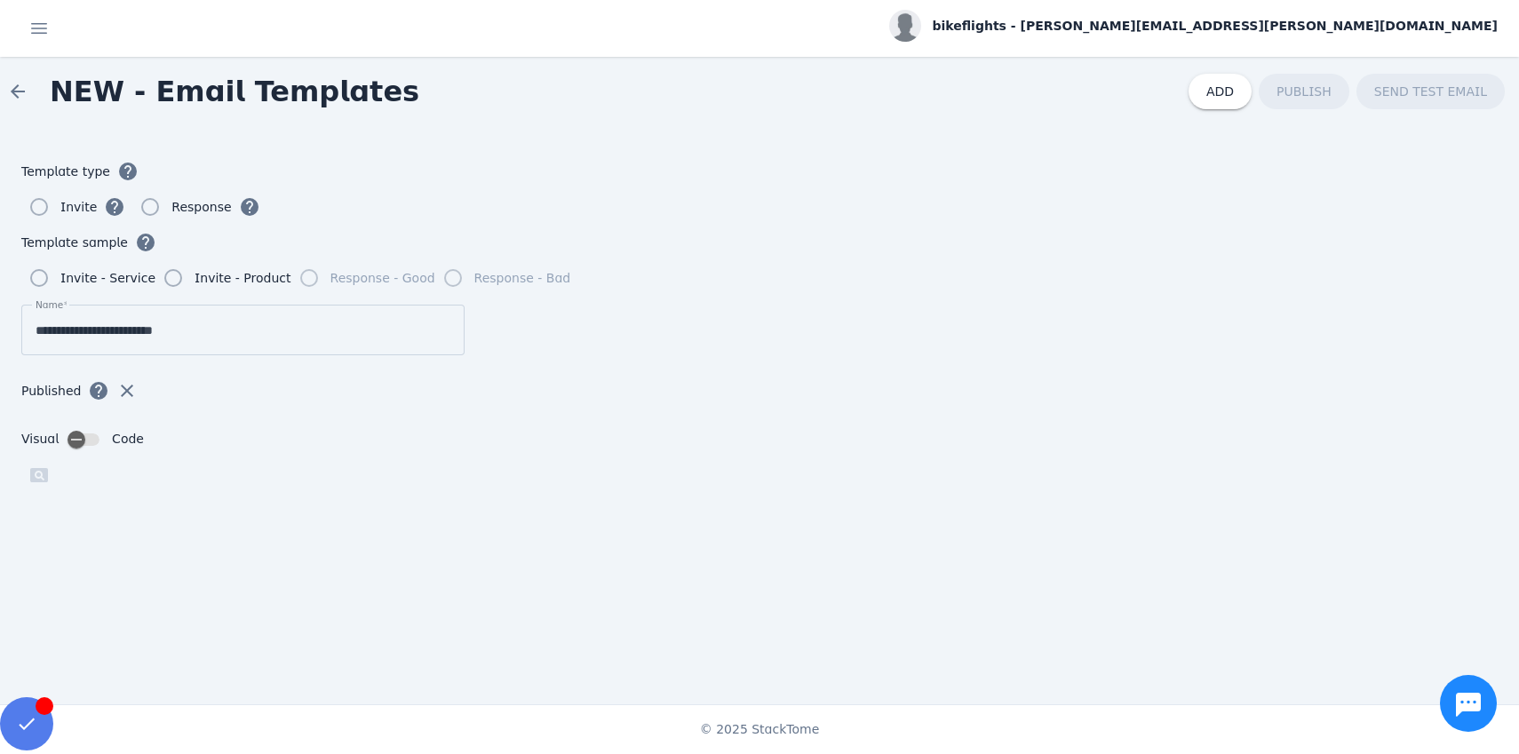
scroll to position [0, 0]
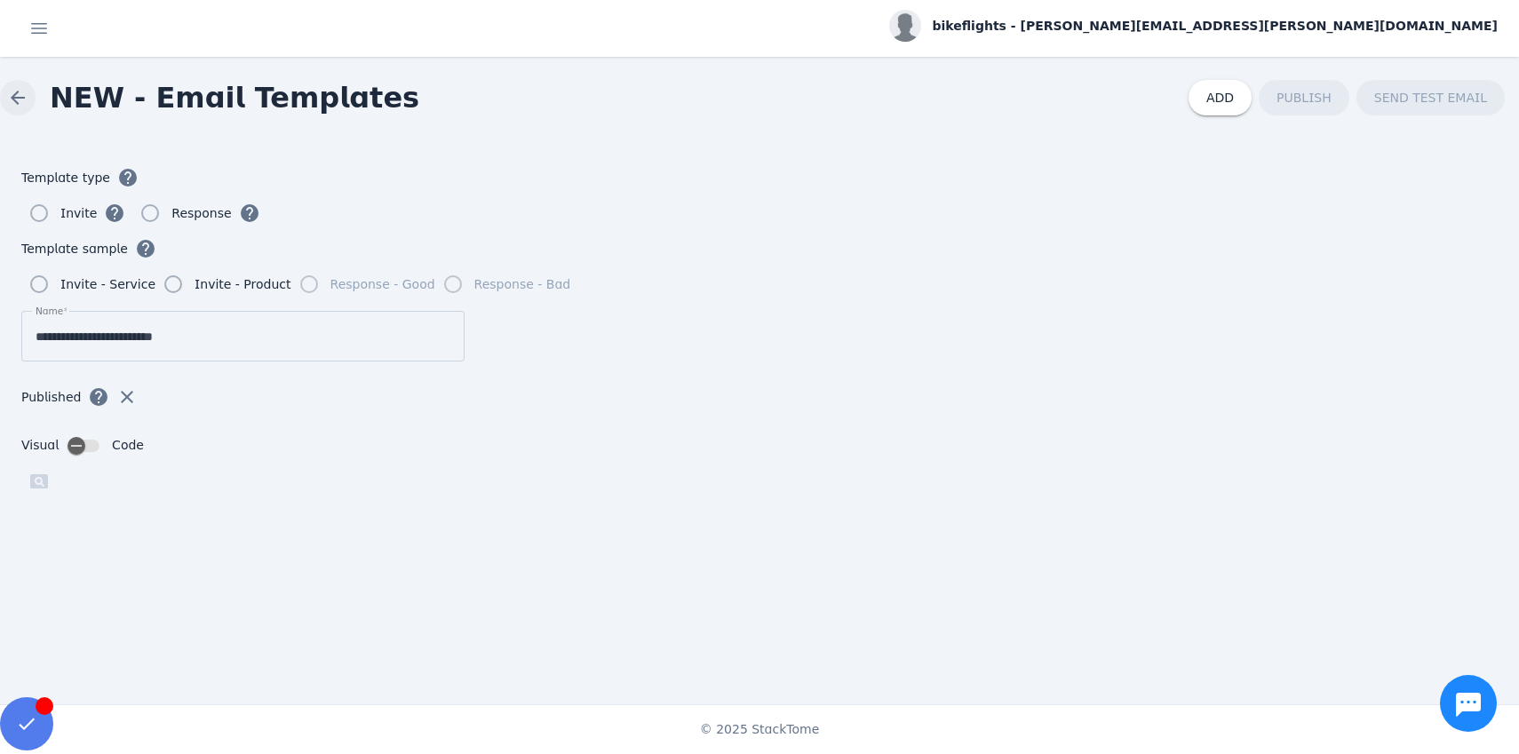
click at [16, 100] on span at bounding box center [17, 97] width 43 height 43
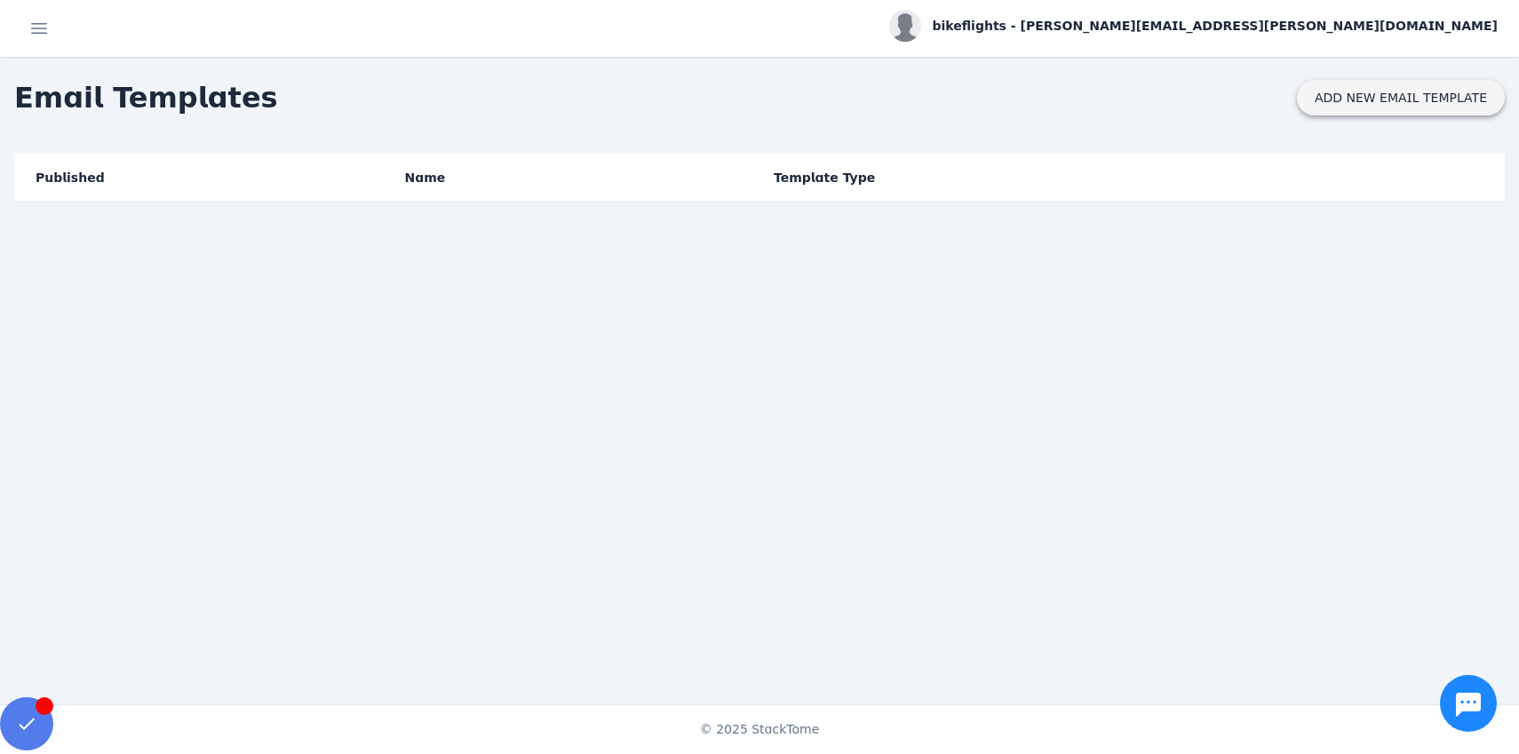
click at [1367, 99] on span "ADD NEW EMAIL TEMPLATE" at bounding box center [1401, 98] width 172 height 12
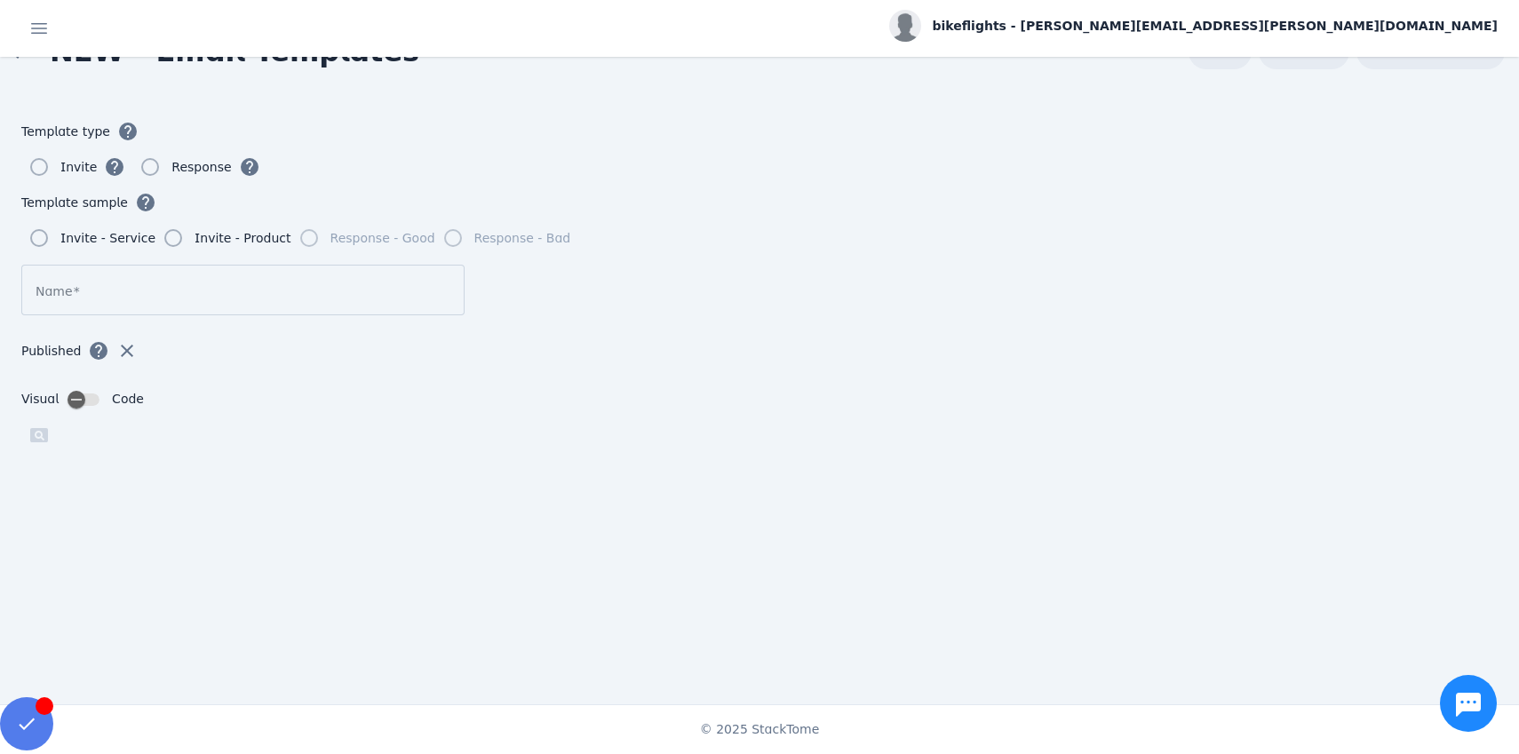
scroll to position [39, 0]
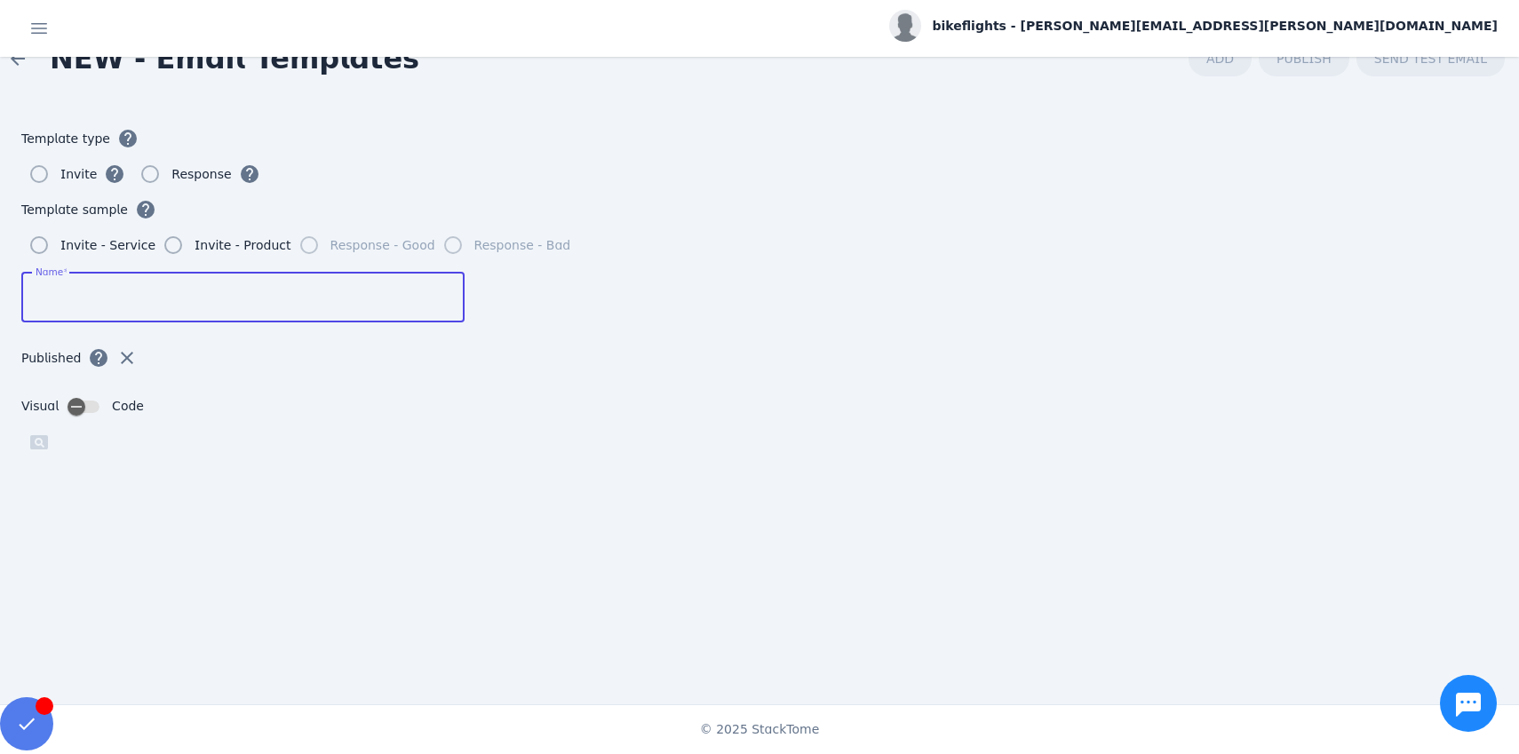
click at [240, 292] on input "Name" at bounding box center [243, 297] width 415 height 21
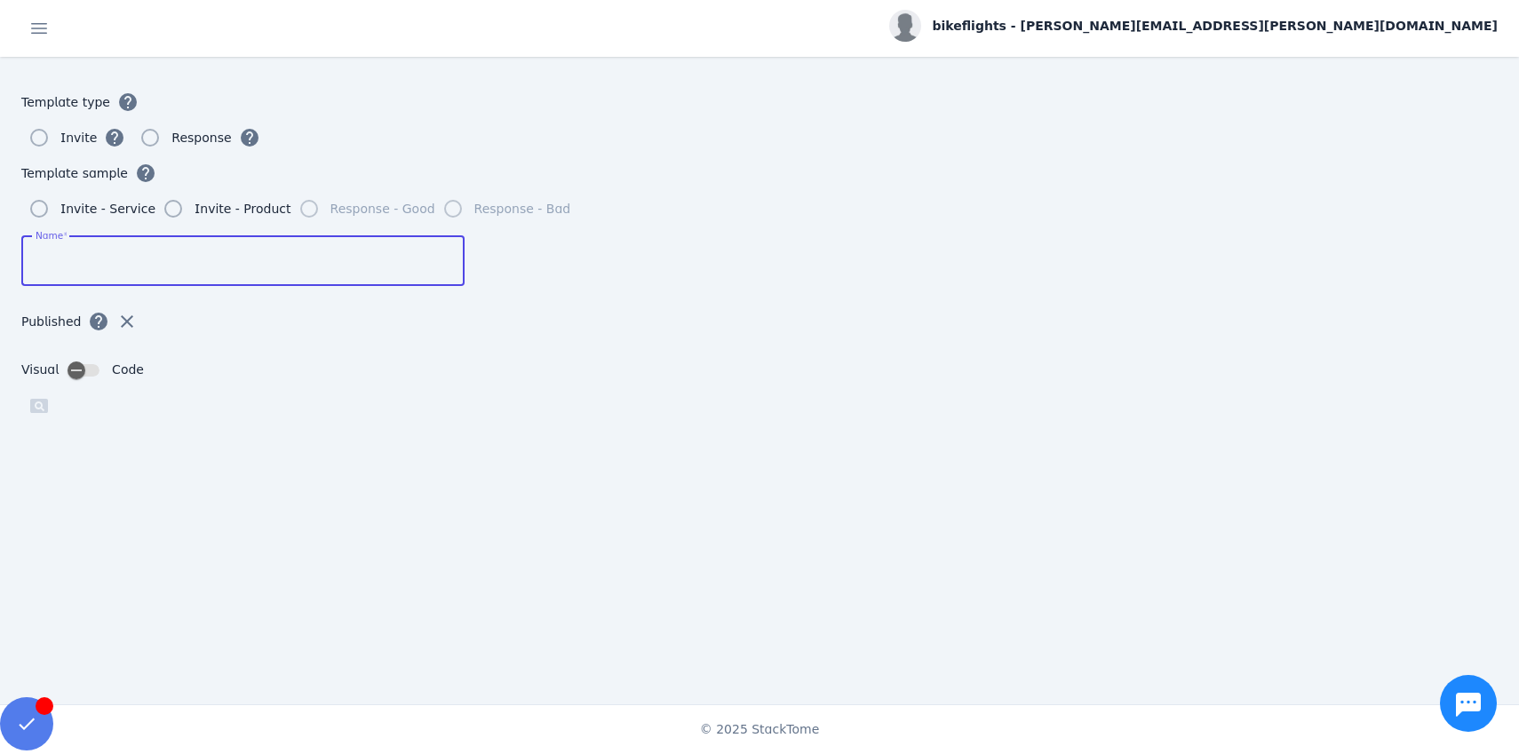
scroll to position [237, 0]
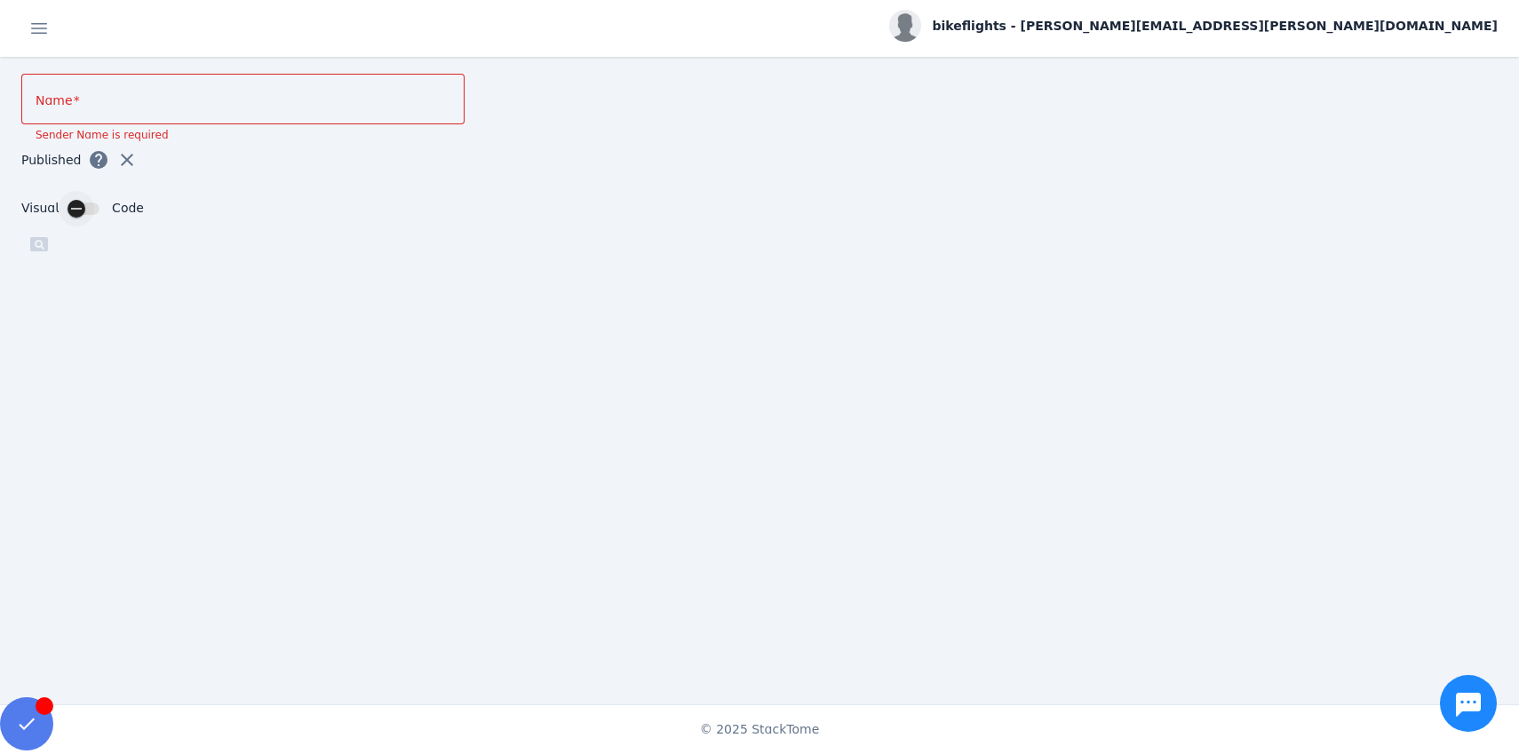
click at [88, 208] on div "button" at bounding box center [77, 209] width 36 height 36
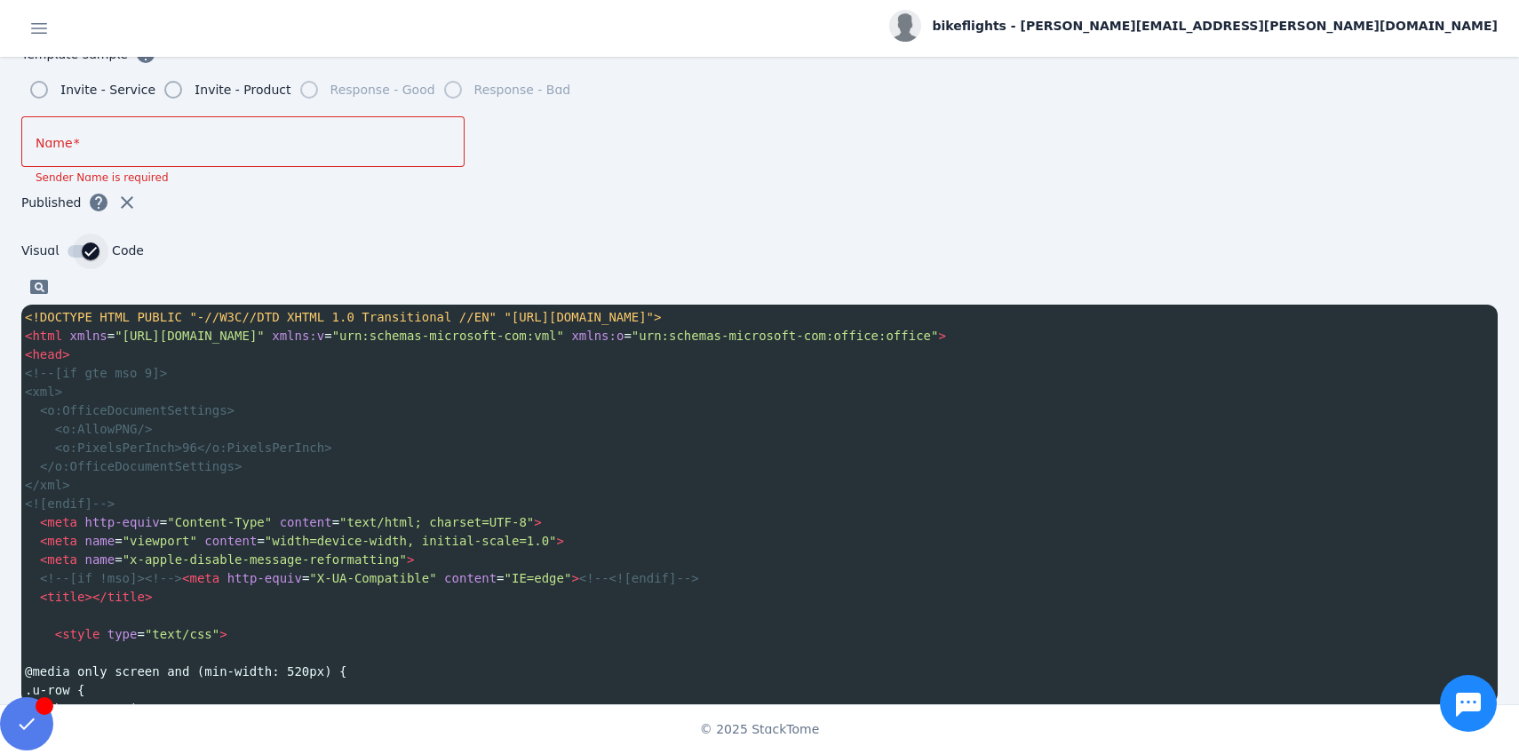
scroll to position [193, 0]
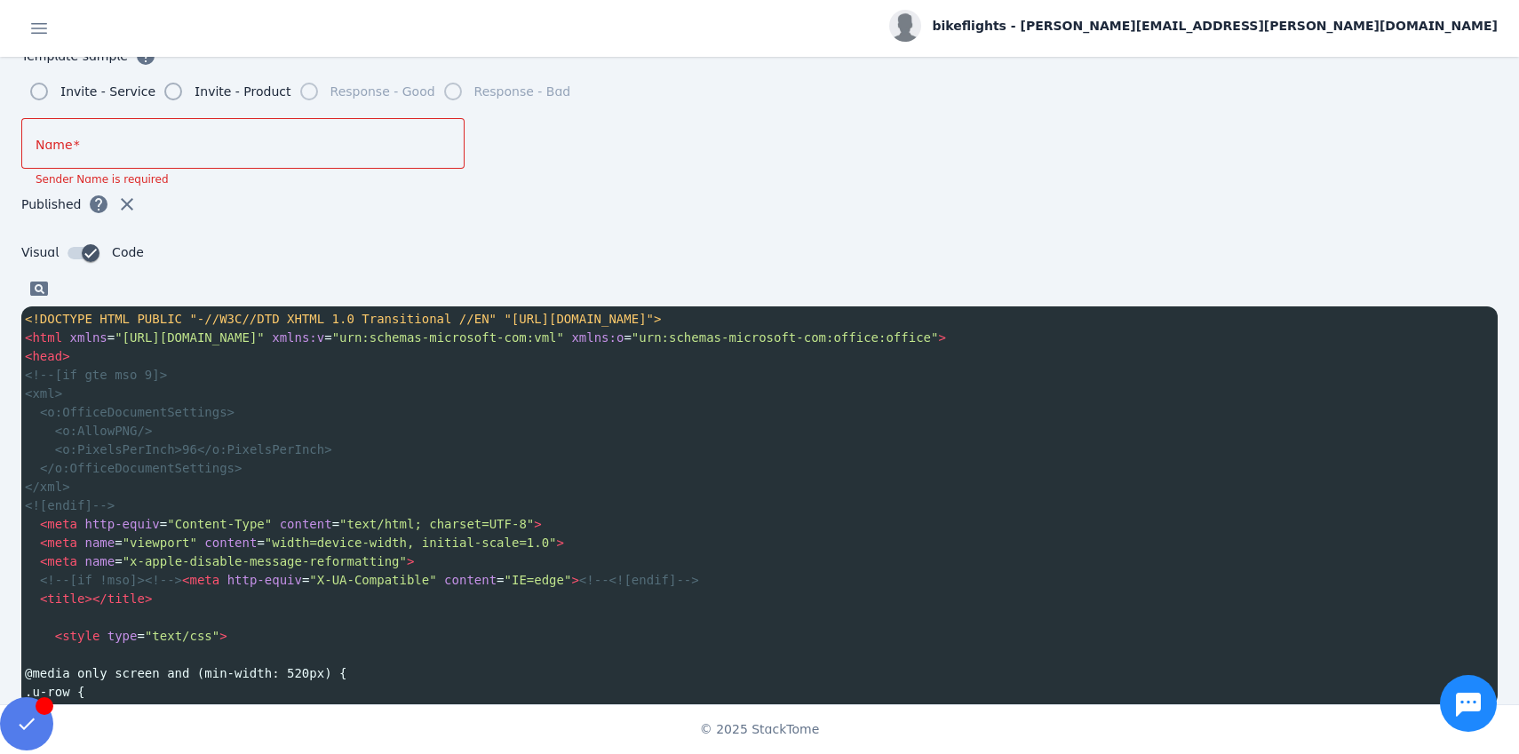
click at [190, 463] on span "</o:OfficeDocumentSettings>" at bounding box center [141, 468] width 203 height 14
type textarea "**********"
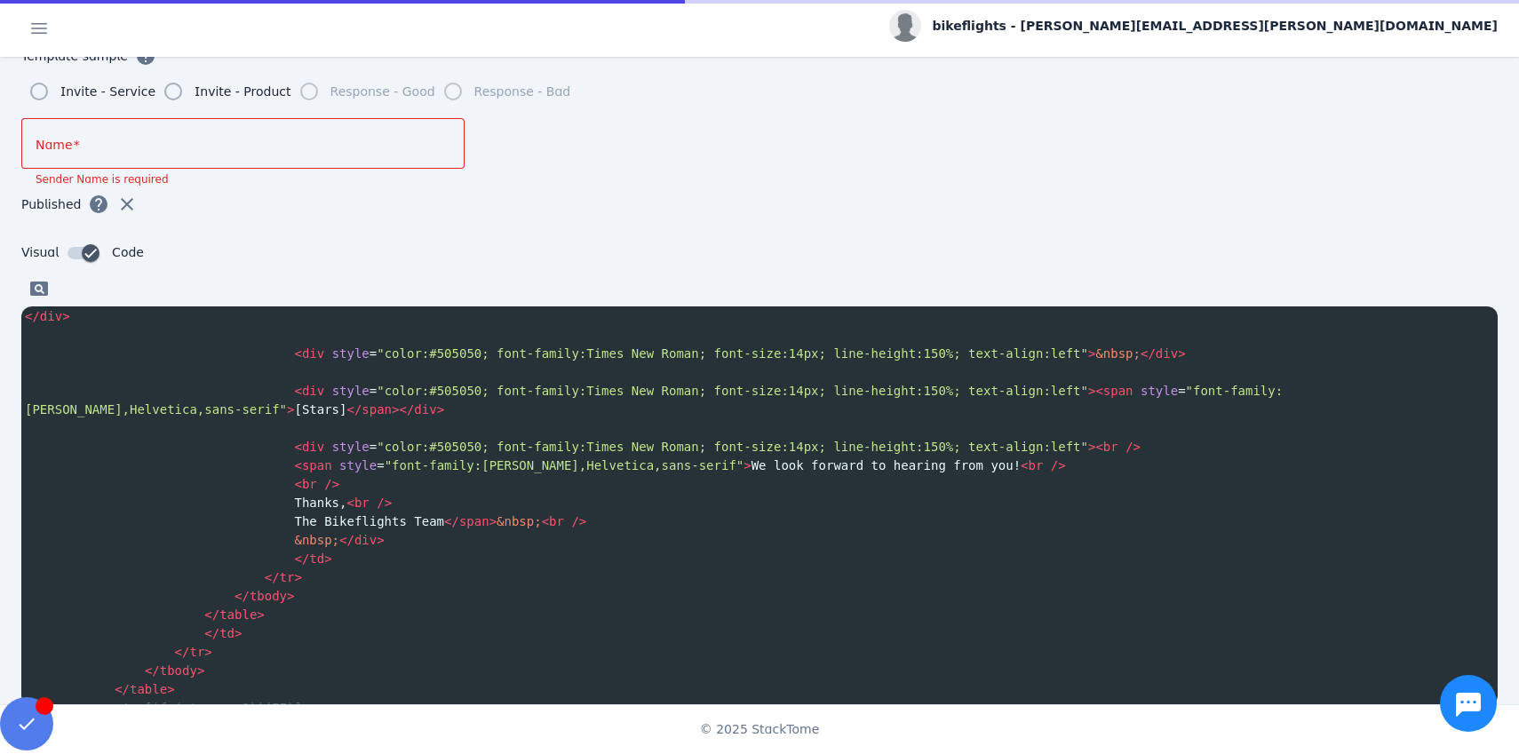
scroll to position [6158, 0]
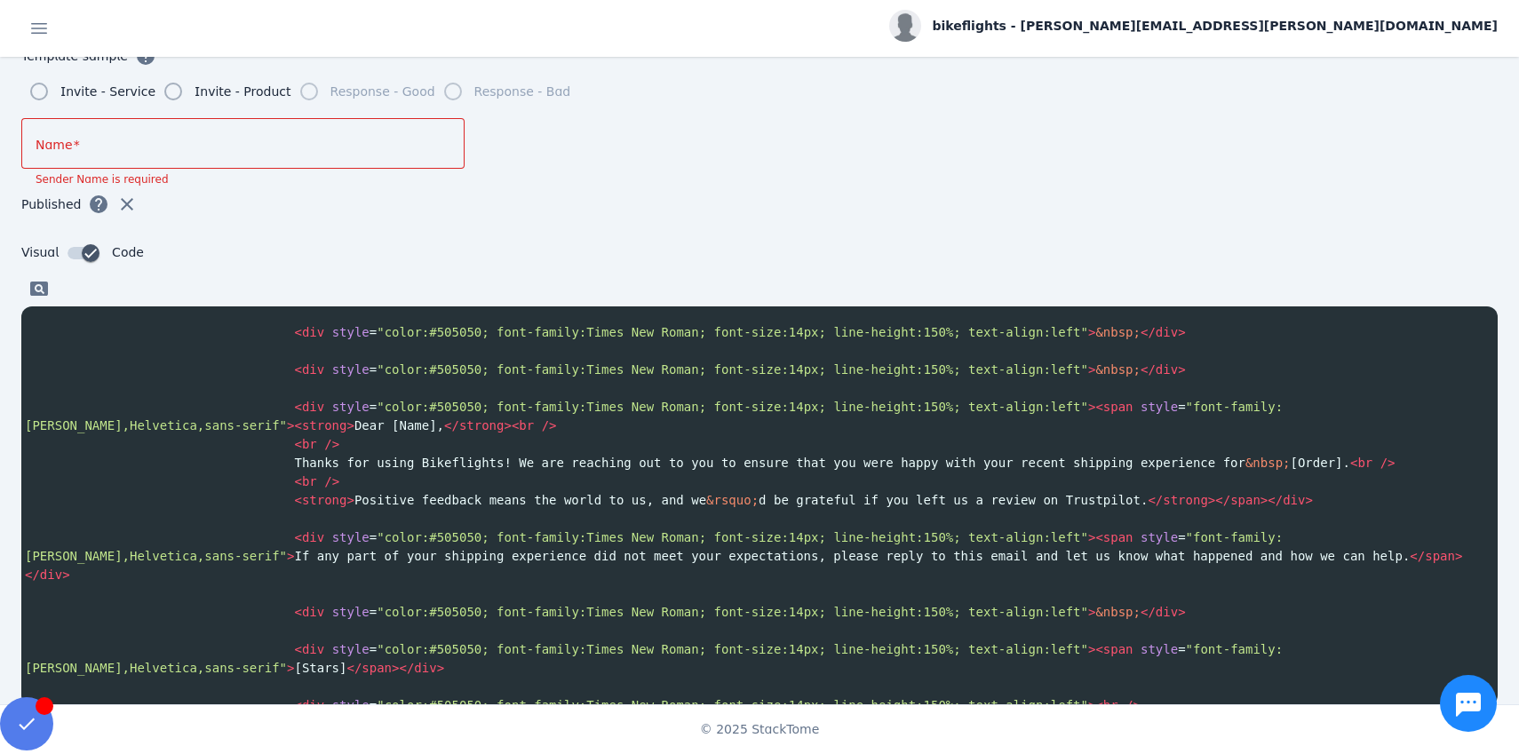
click at [216, 147] on input "Name" at bounding box center [243, 143] width 415 height 21
type input "*"
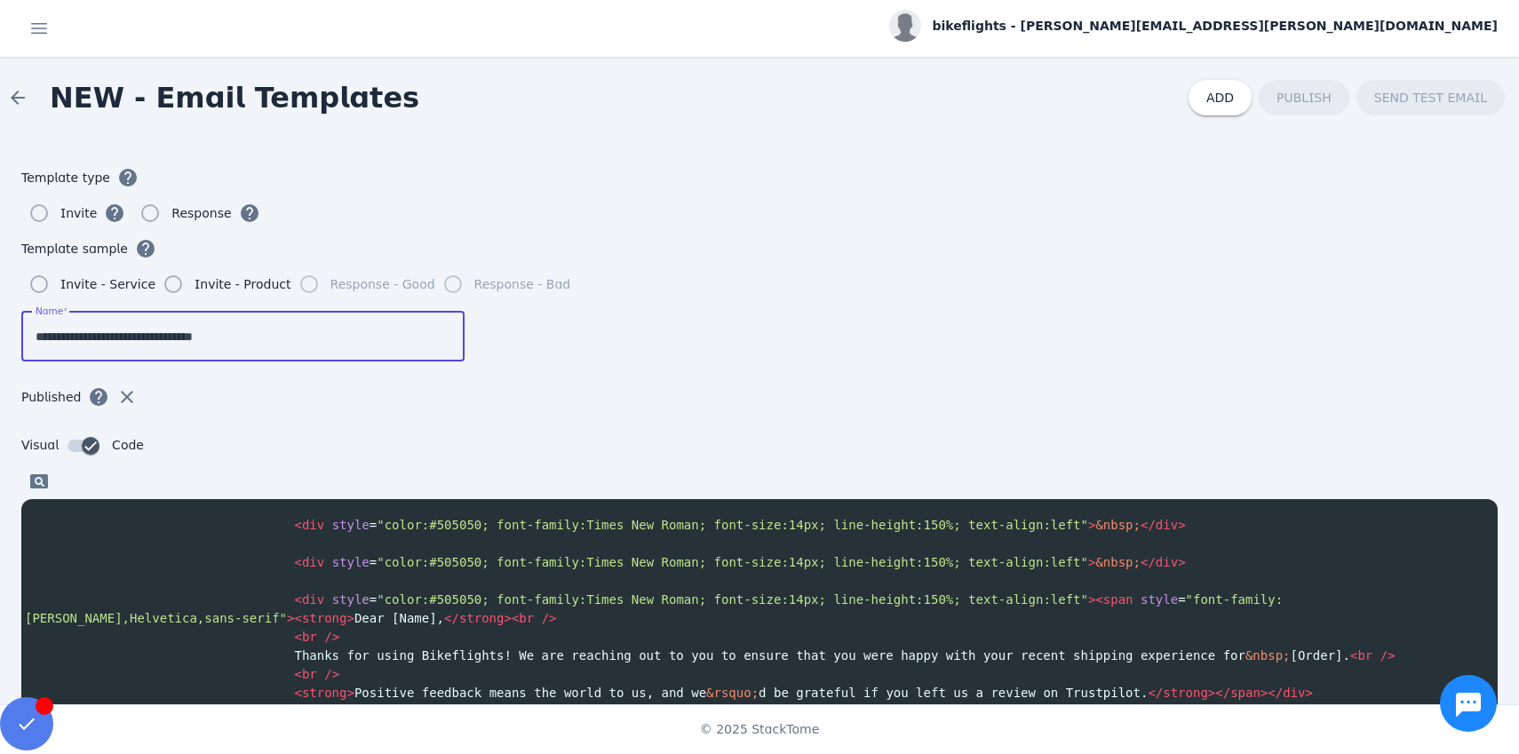
type input "**********"
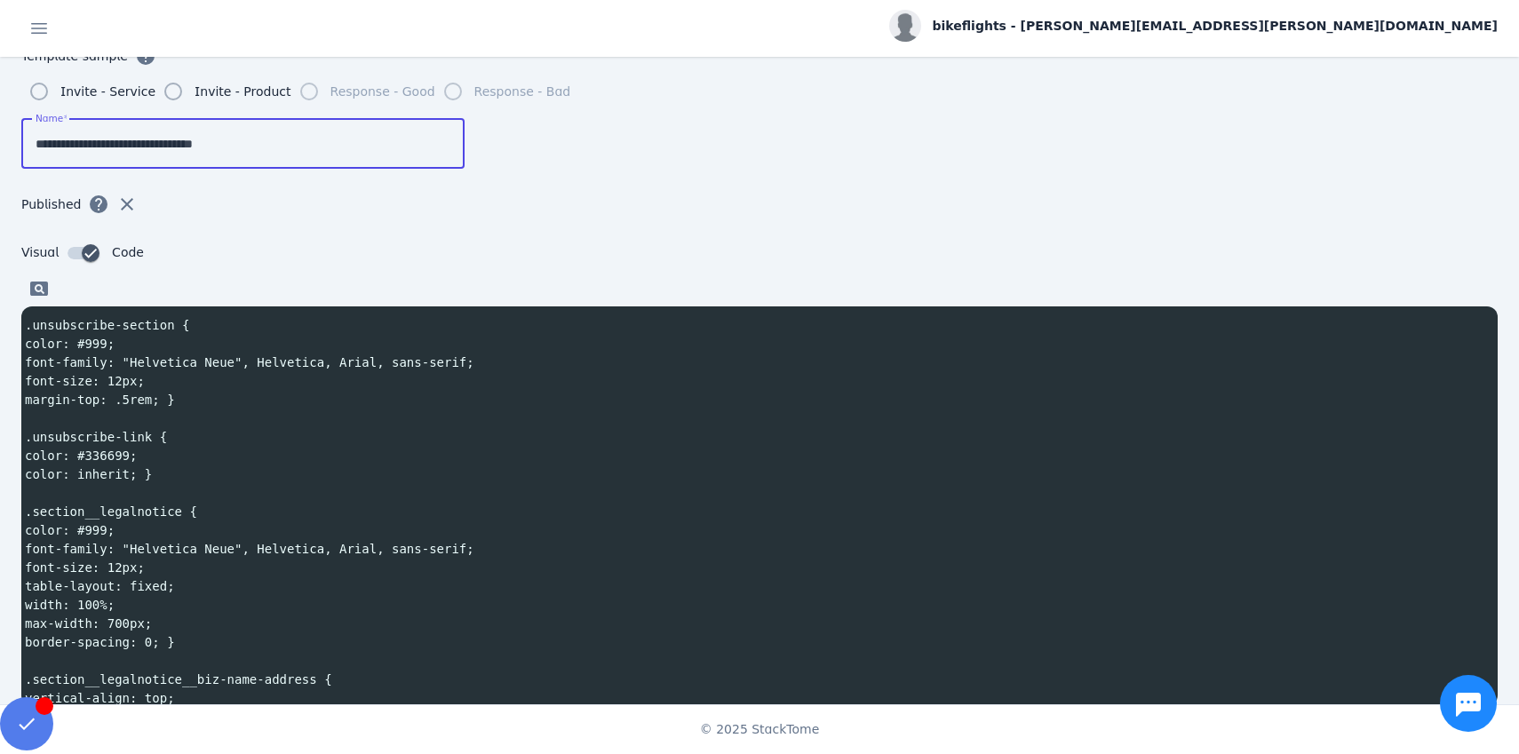
scroll to position [3552, 0]
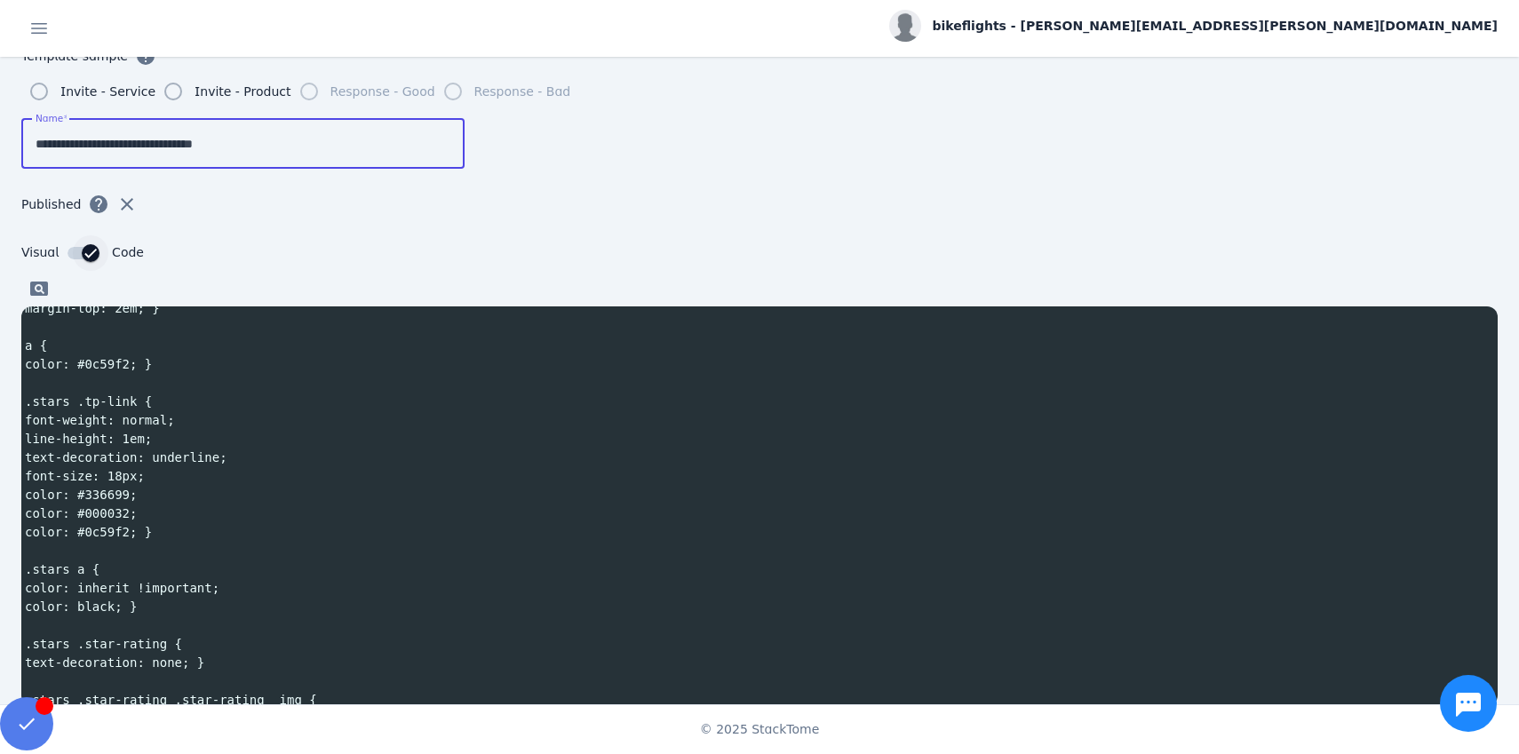
click at [73, 251] on div "button" at bounding box center [91, 253] width 36 height 36
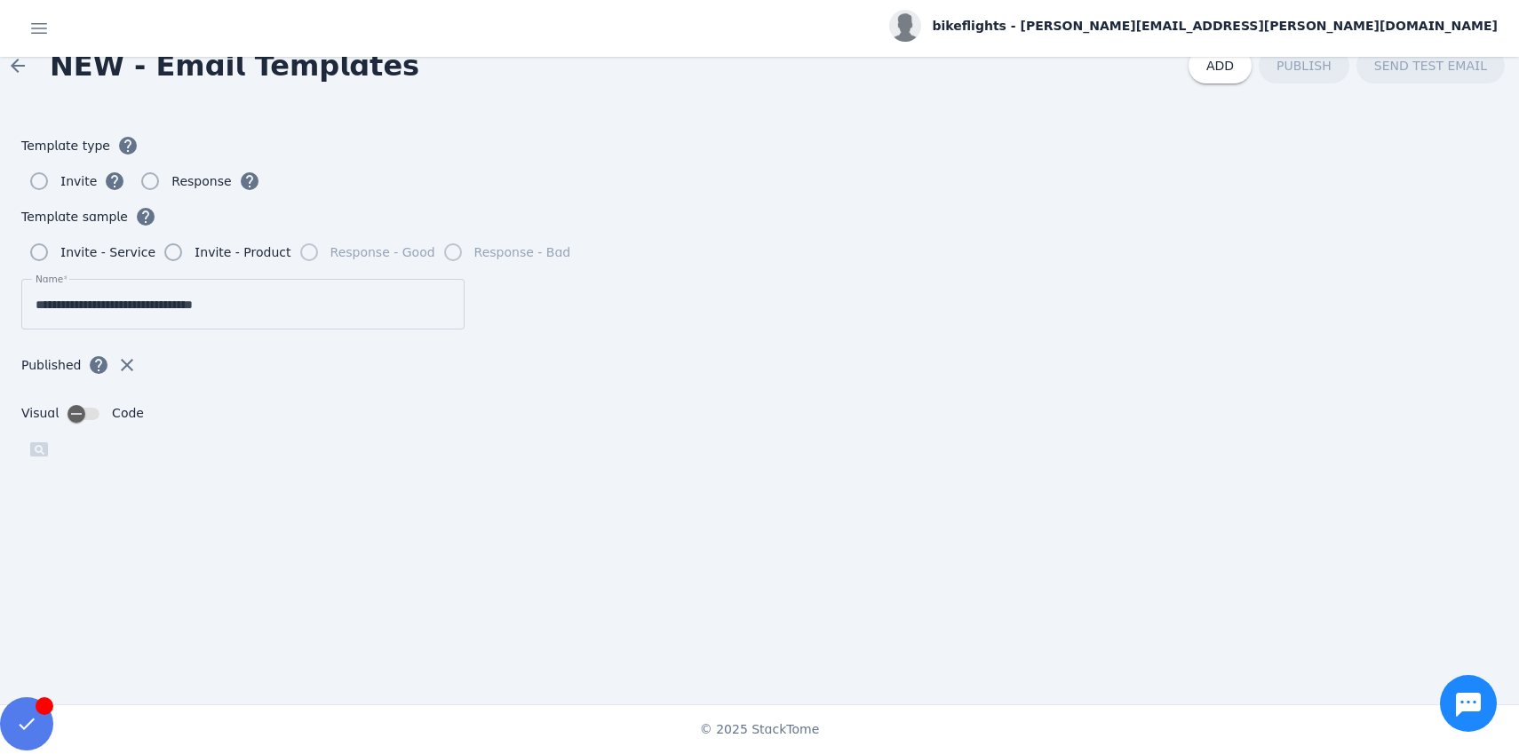
scroll to position [0, 0]
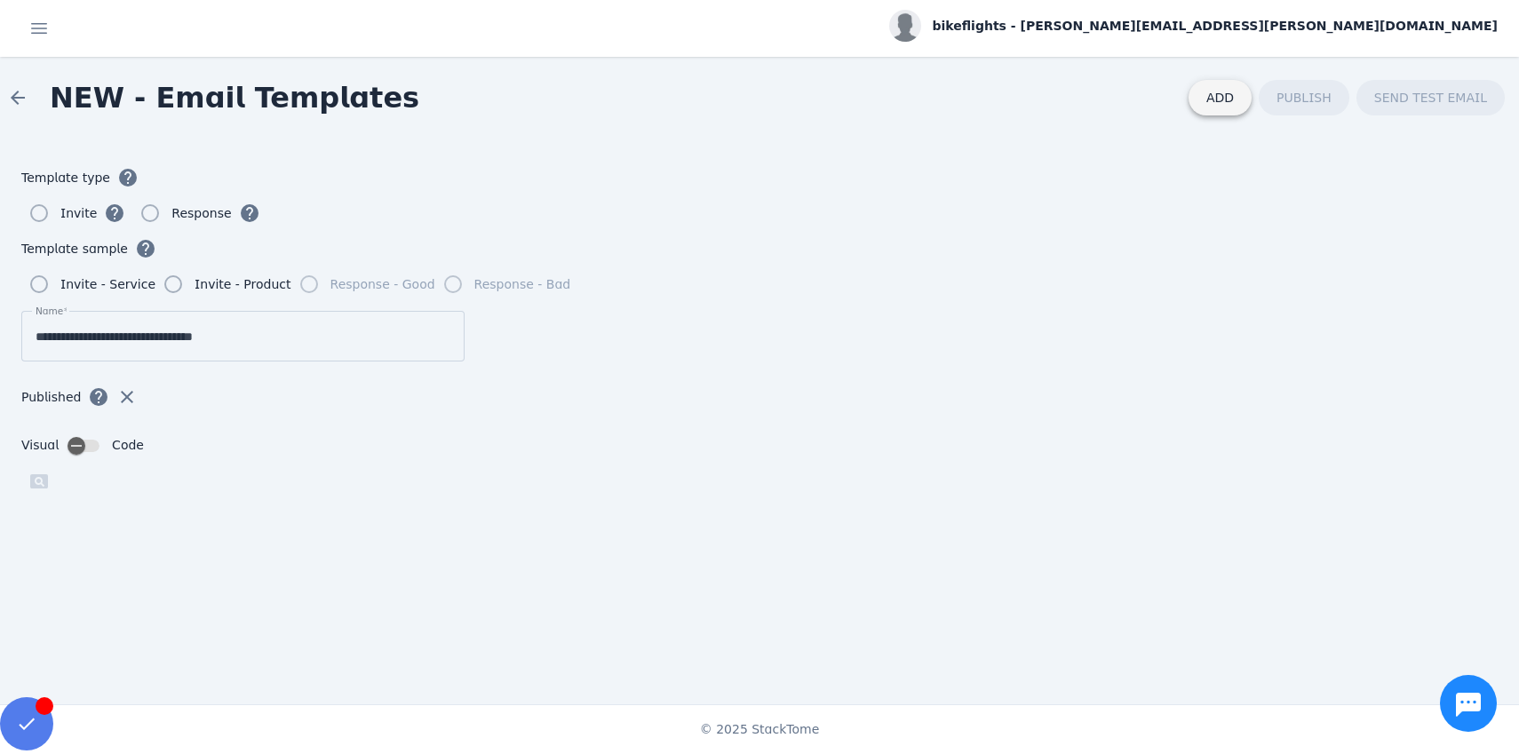
click at [1228, 105] on span at bounding box center [1220, 97] width 63 height 43
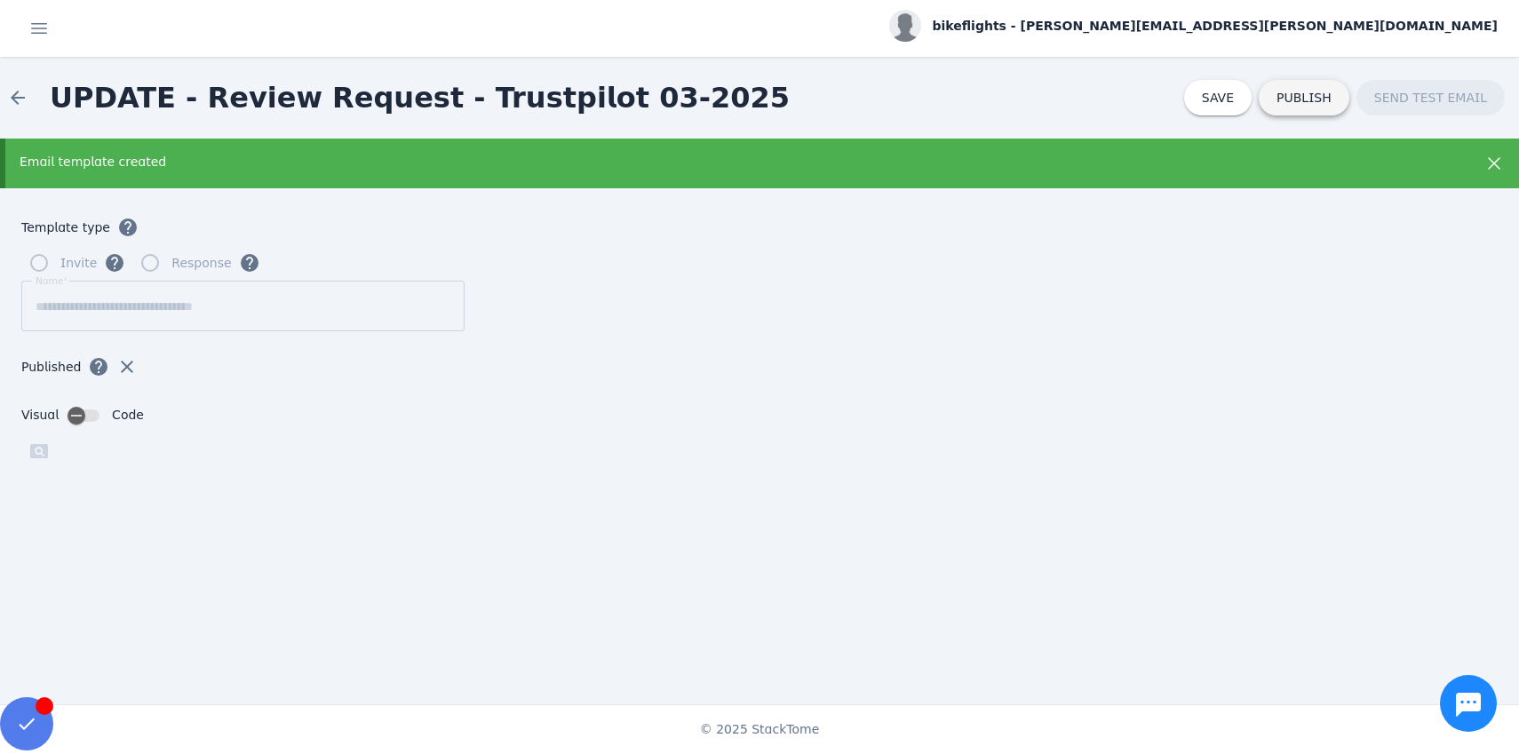
click at [1320, 99] on span "PUBLISH" at bounding box center [1304, 98] width 55 height 12
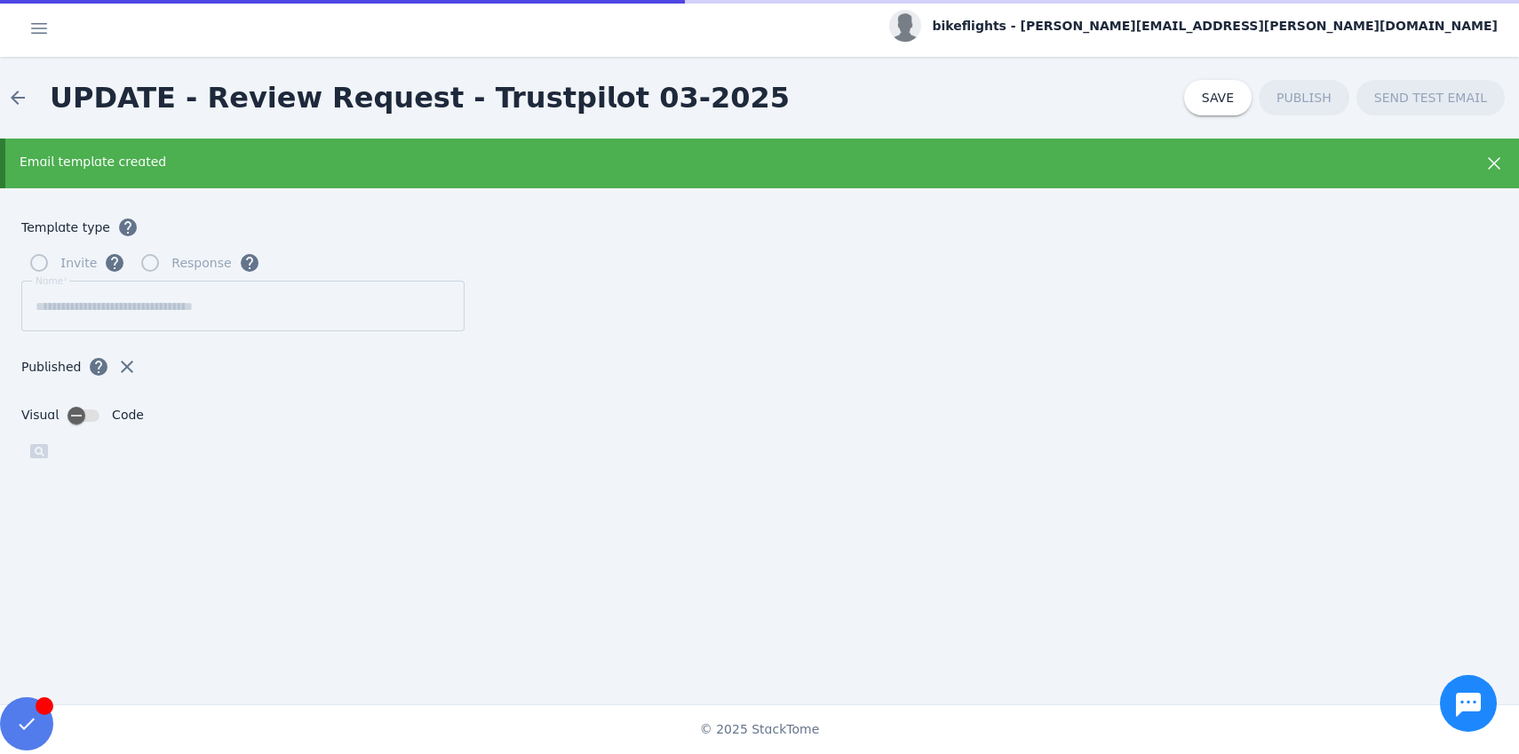
click at [1309, 93] on div "SAVE PUBLISH SEND TEST EMAIL" at bounding box center [1351, 98] width 335 height 36
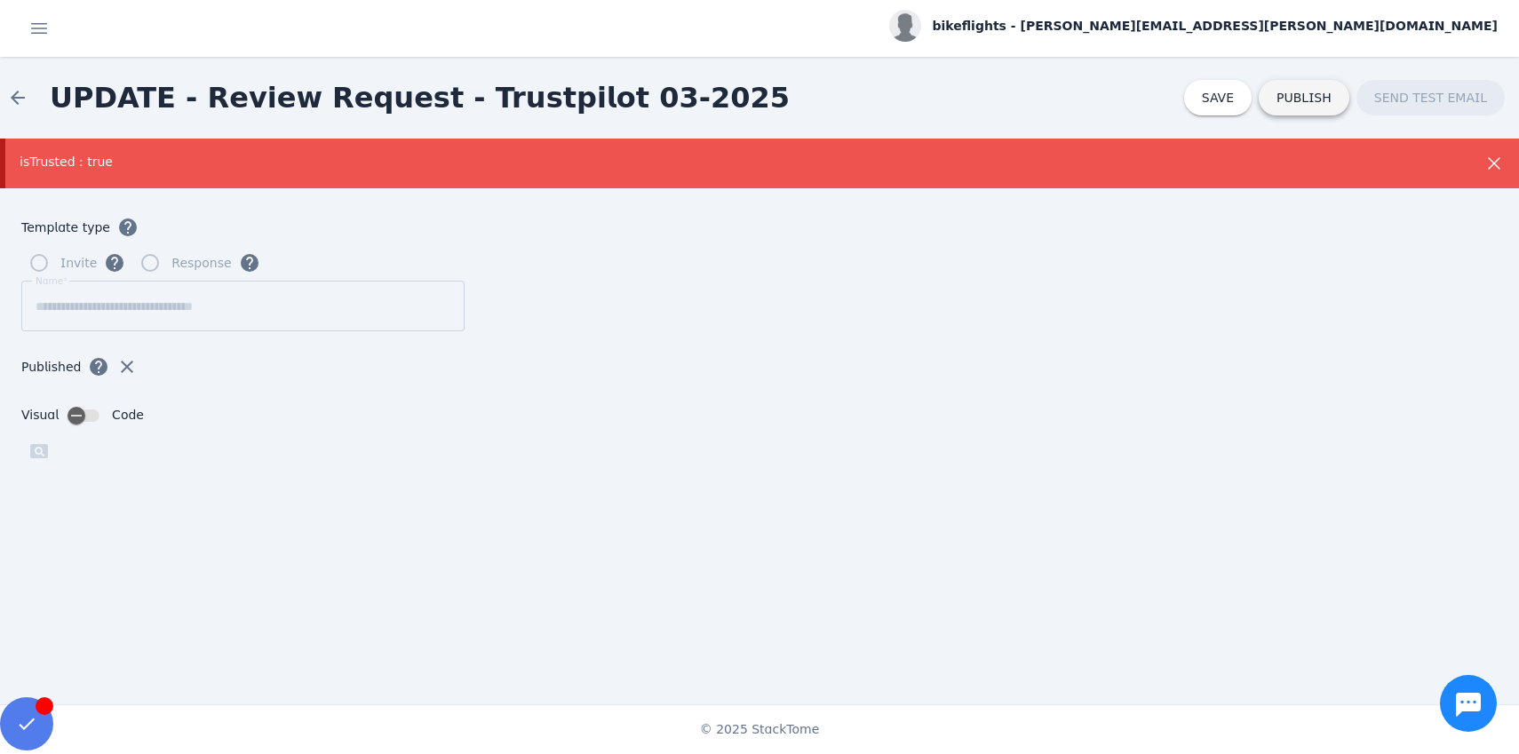
click at [1292, 105] on span at bounding box center [1304, 97] width 91 height 43
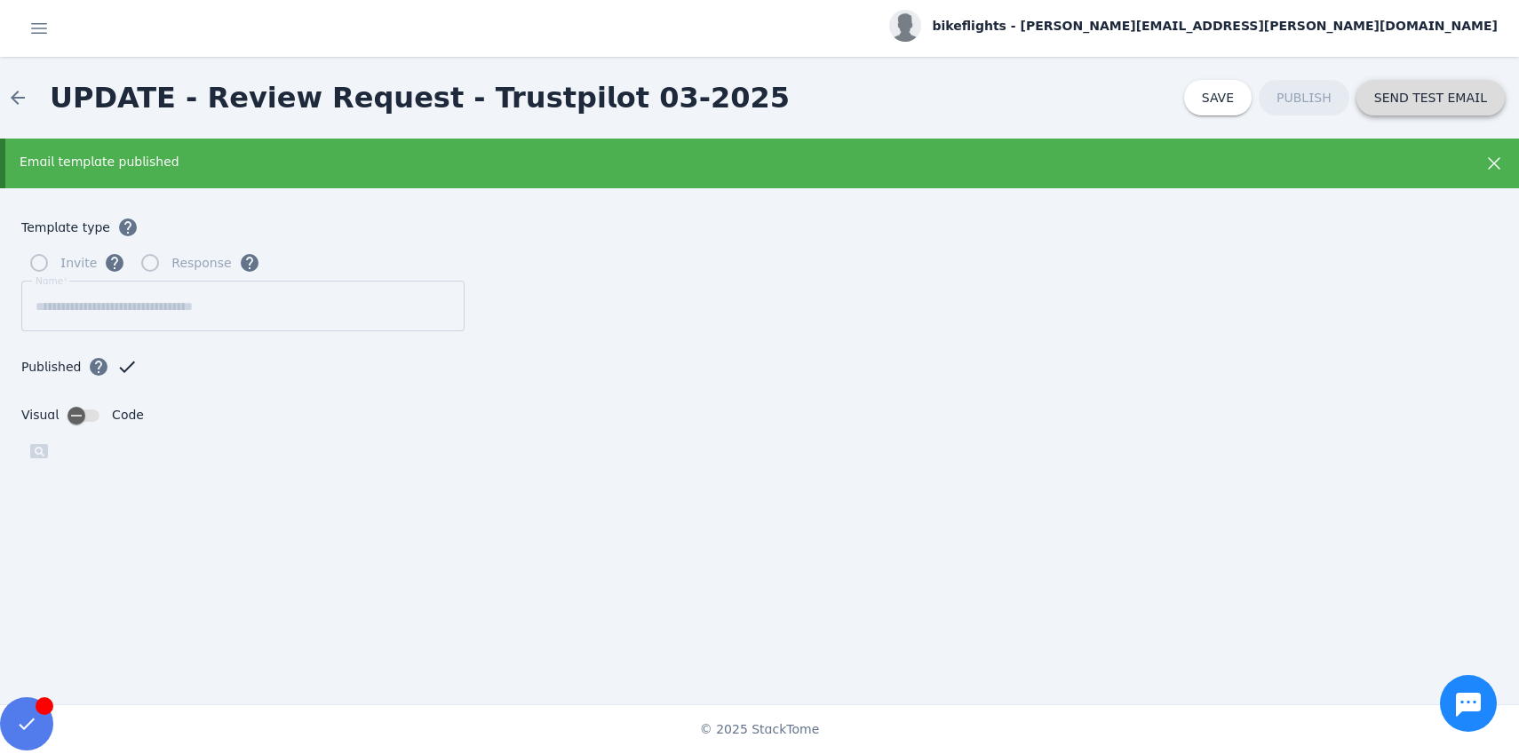
click at [1439, 101] on span "SEND TEST EMAIL" at bounding box center [1431, 98] width 113 height 12
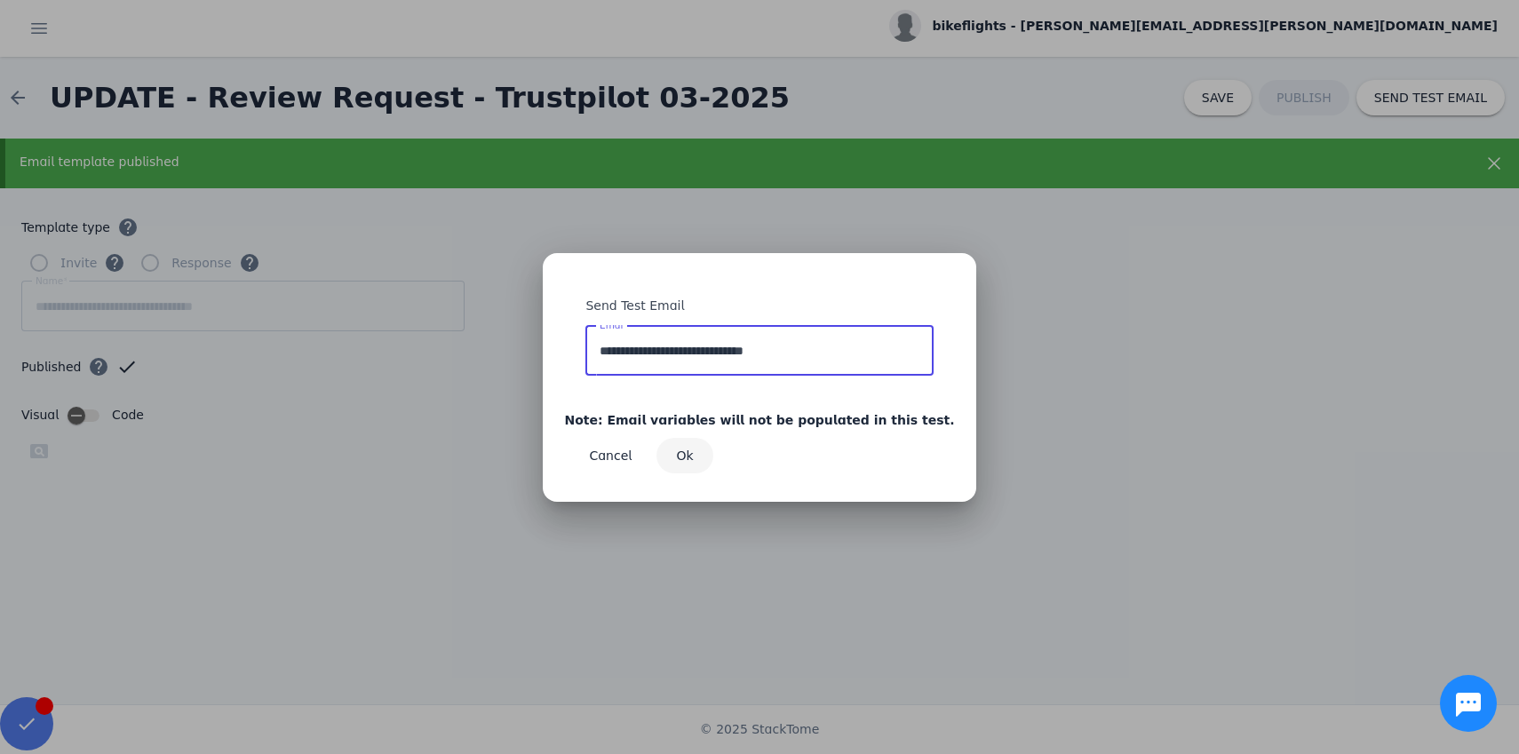
click at [694, 451] on span "Ok" at bounding box center [685, 456] width 17 height 12
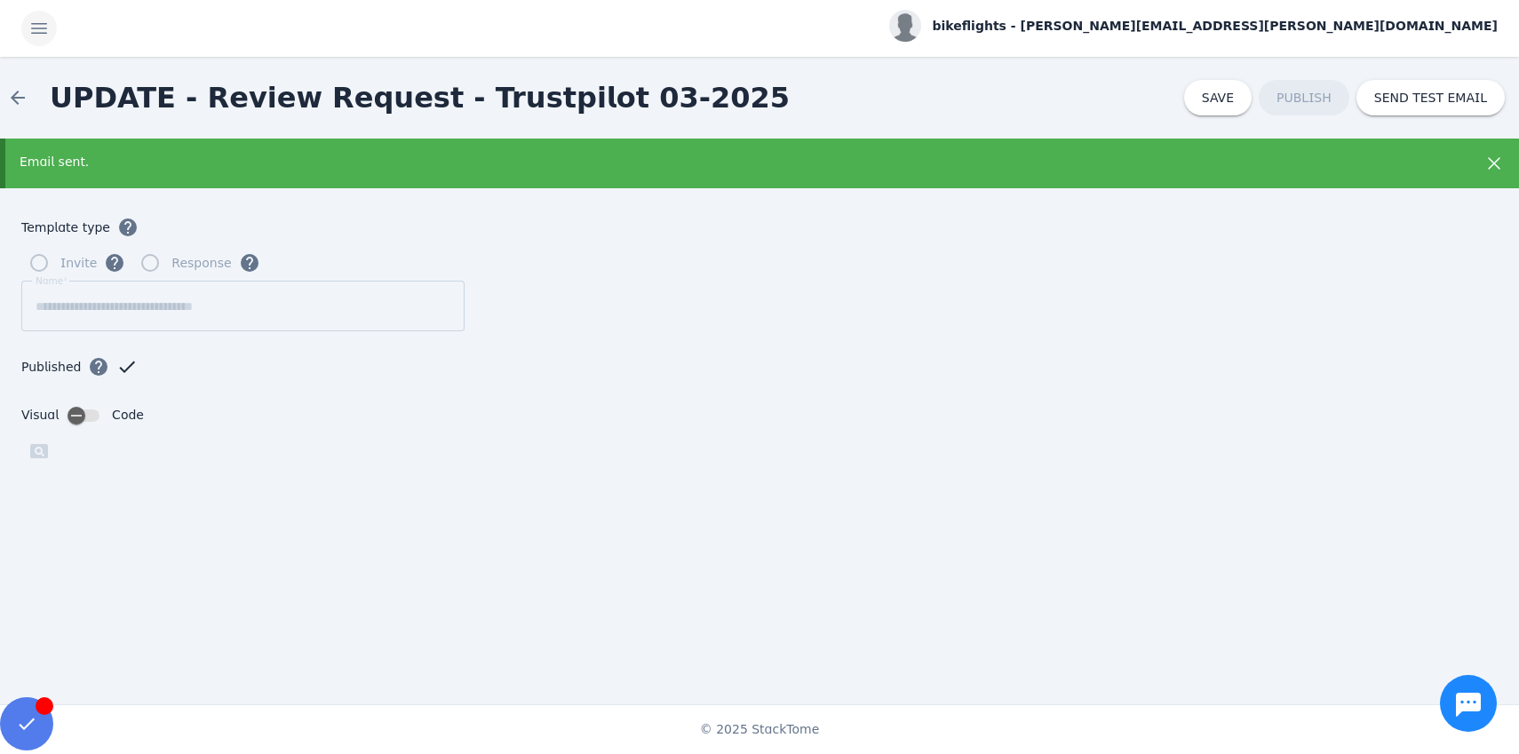
click at [41, 31] on span at bounding box center [39, 28] width 43 height 43
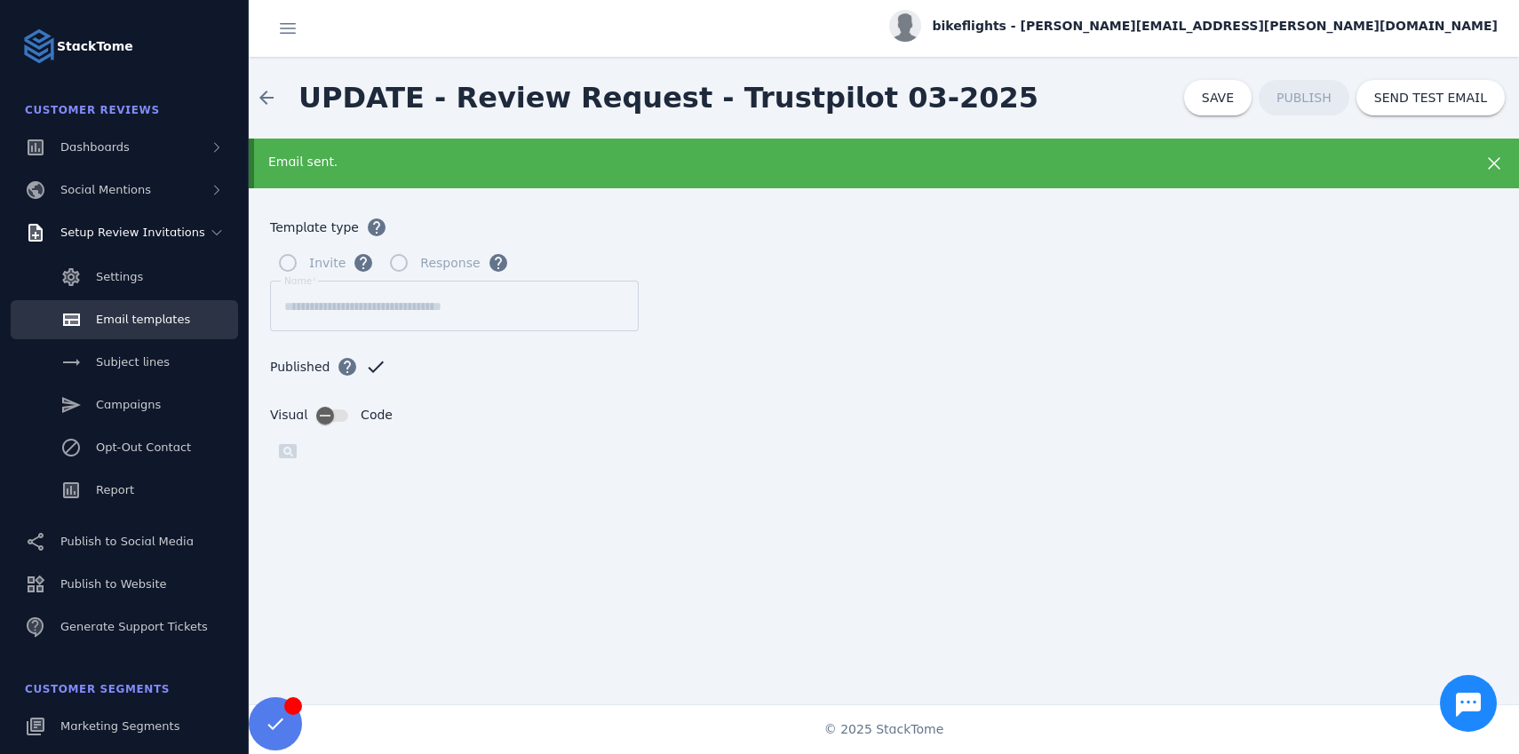
click at [778, 322] on form "**********" at bounding box center [884, 479] width 1271 height 583
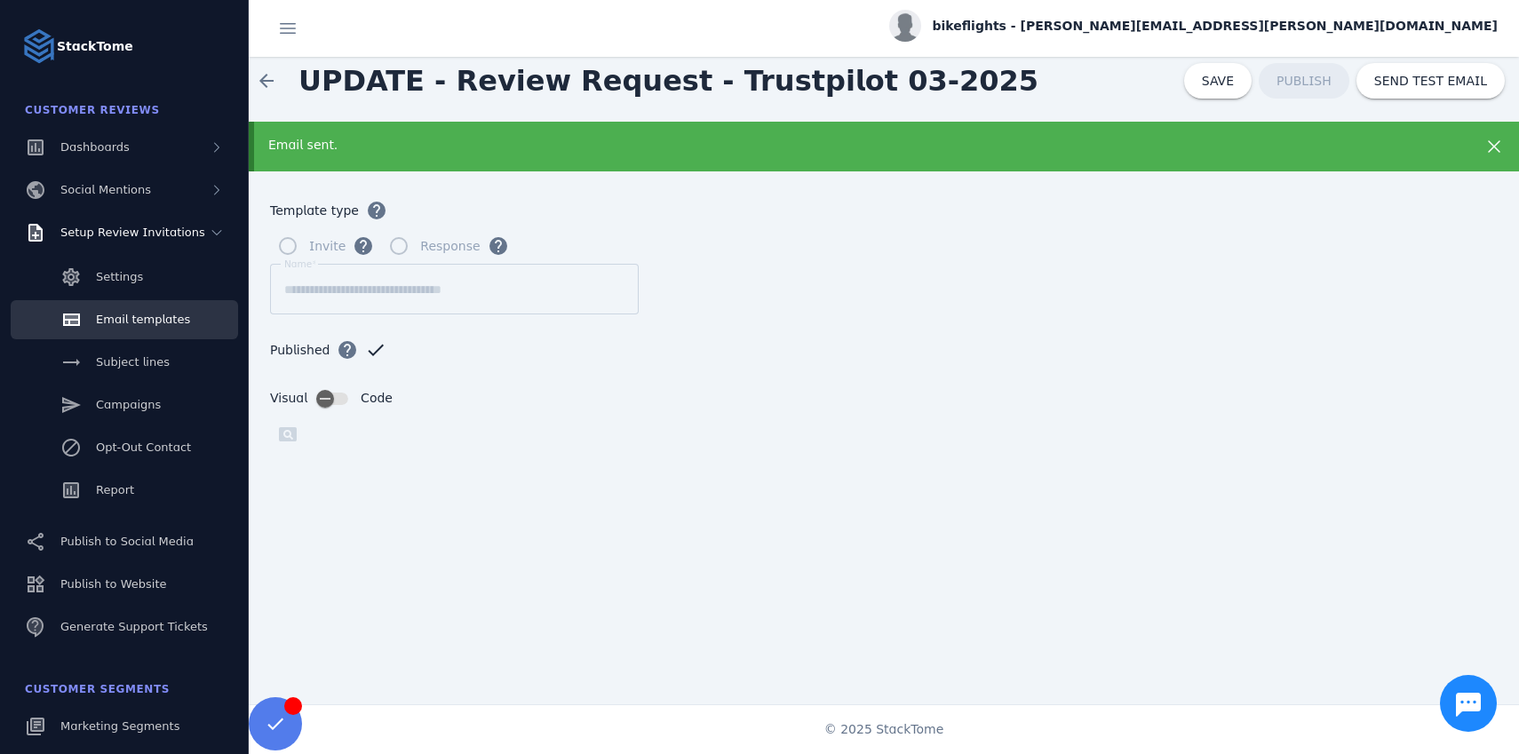
scroll to position [3, 0]
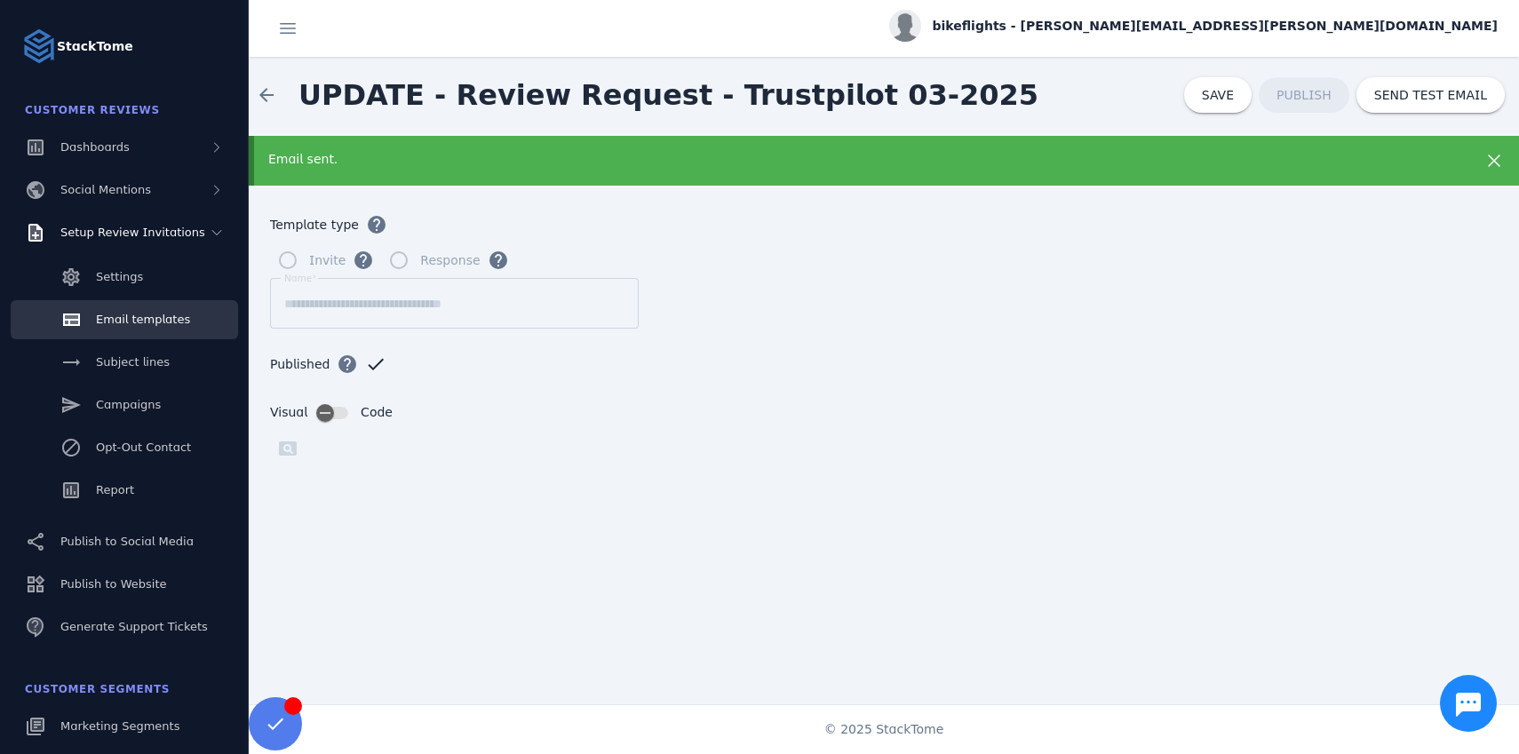
click at [1495, 163] on icon at bounding box center [1494, 161] width 12 height 12
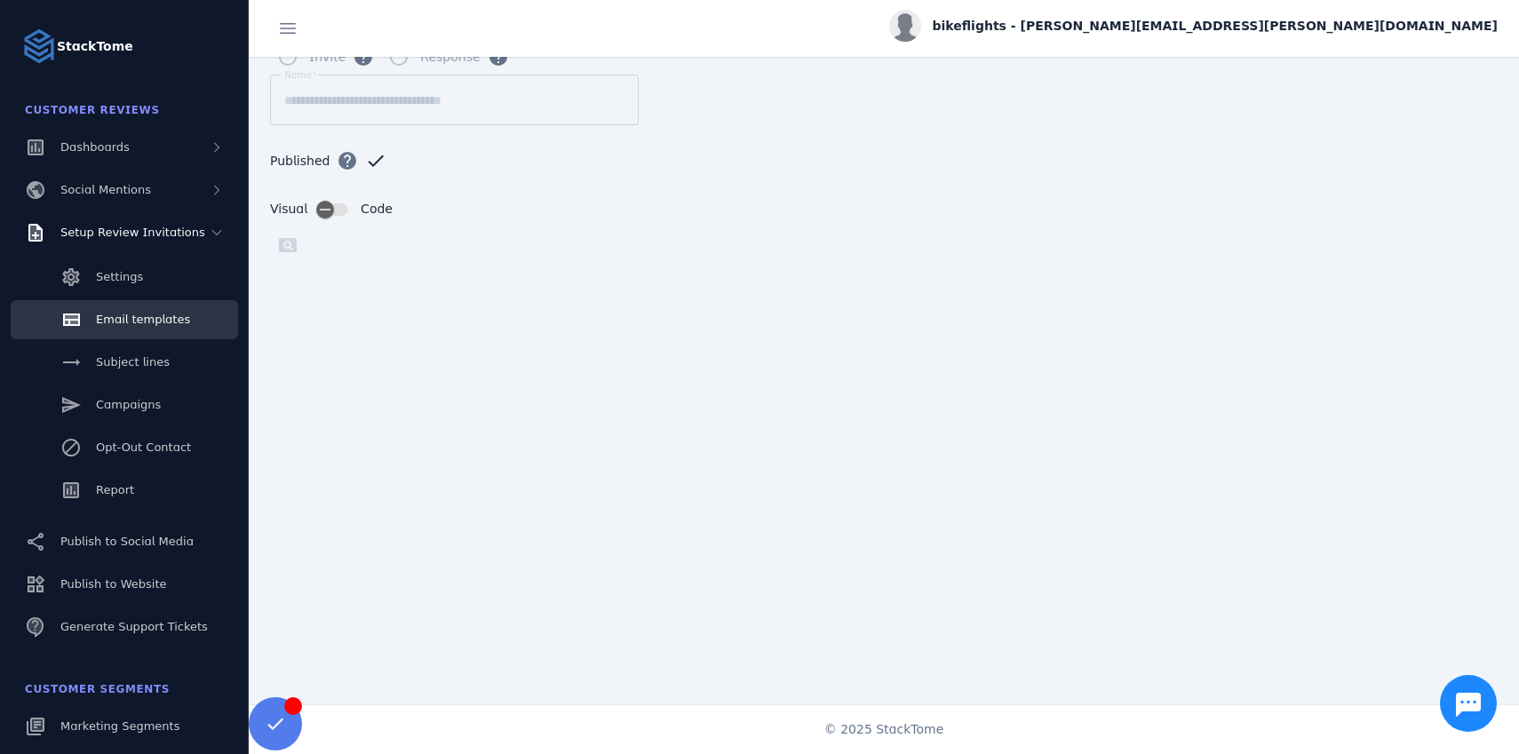
scroll to position [157, 0]
click at [117, 280] on span "Settings" at bounding box center [119, 276] width 47 height 13
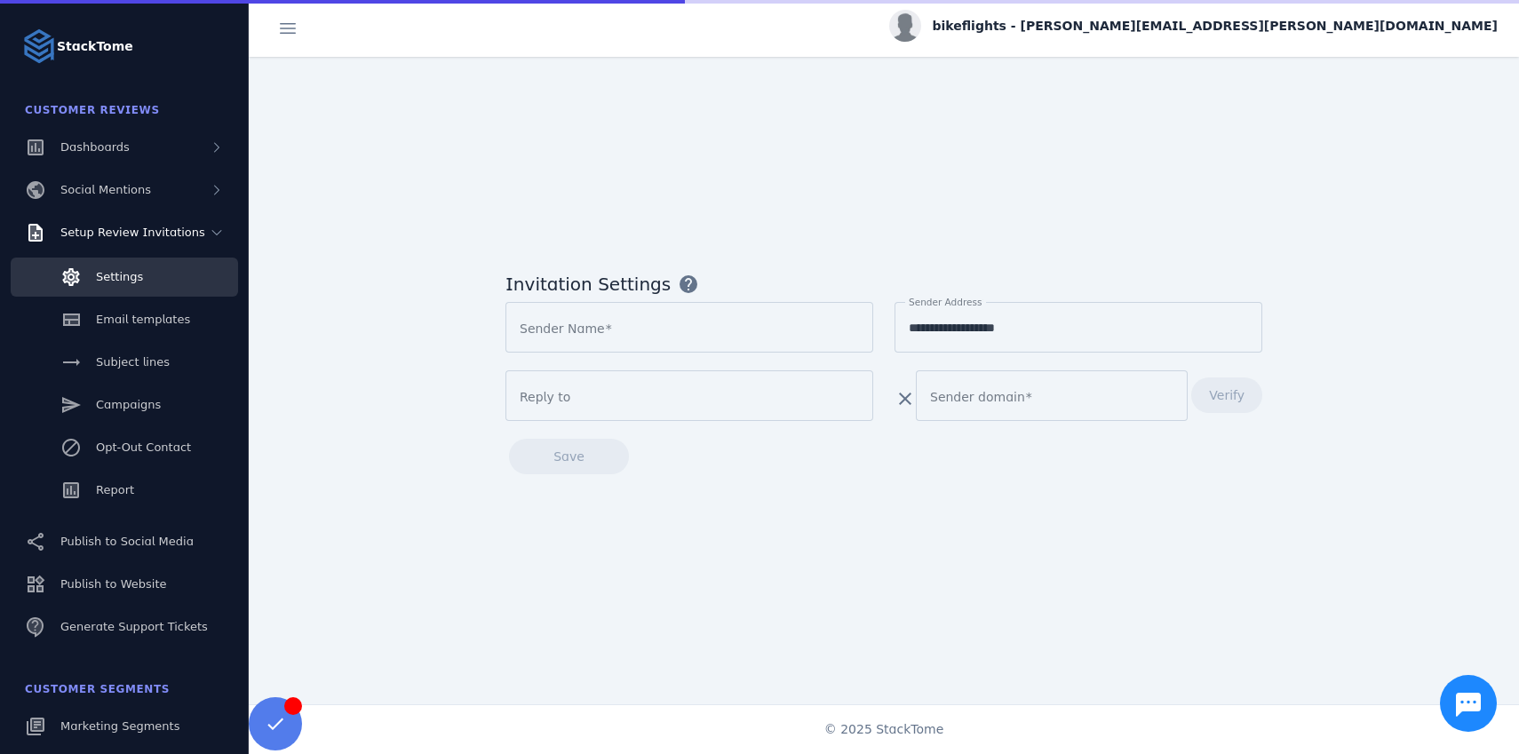
type input "**********"
click at [135, 325] on span "Email templates" at bounding box center [143, 319] width 94 height 13
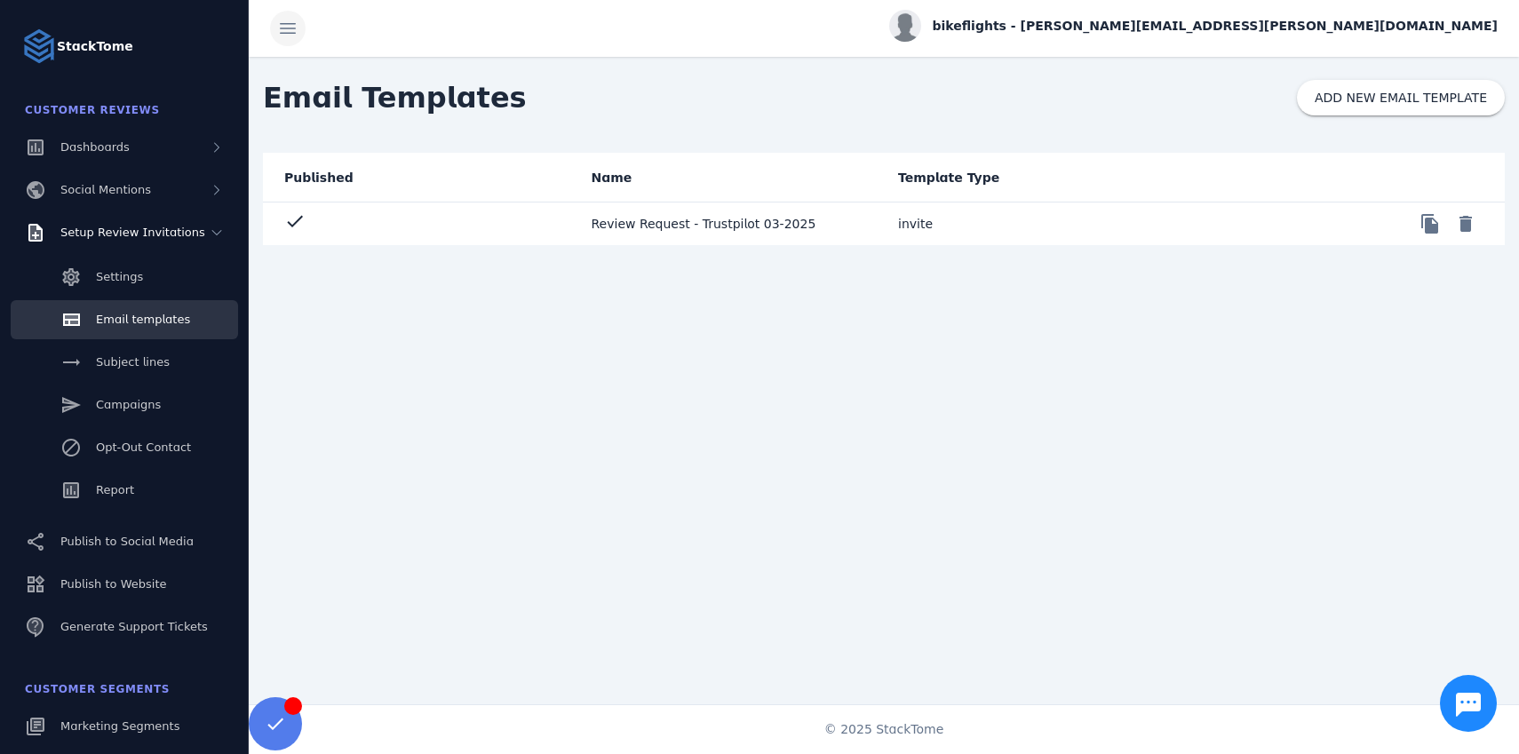
click at [288, 28] on span at bounding box center [288, 28] width 43 height 43
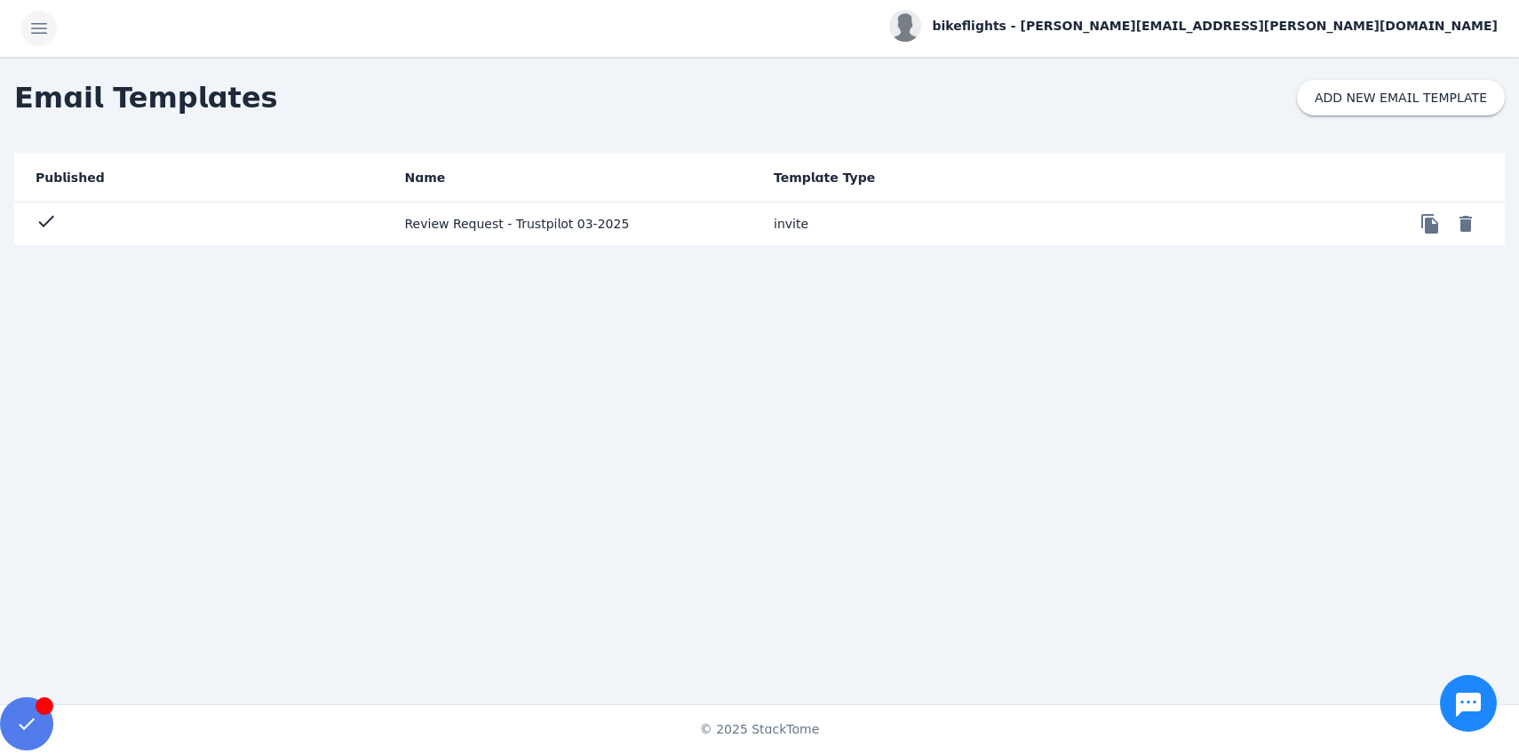
click at [38, 28] on span at bounding box center [39, 28] width 43 height 43
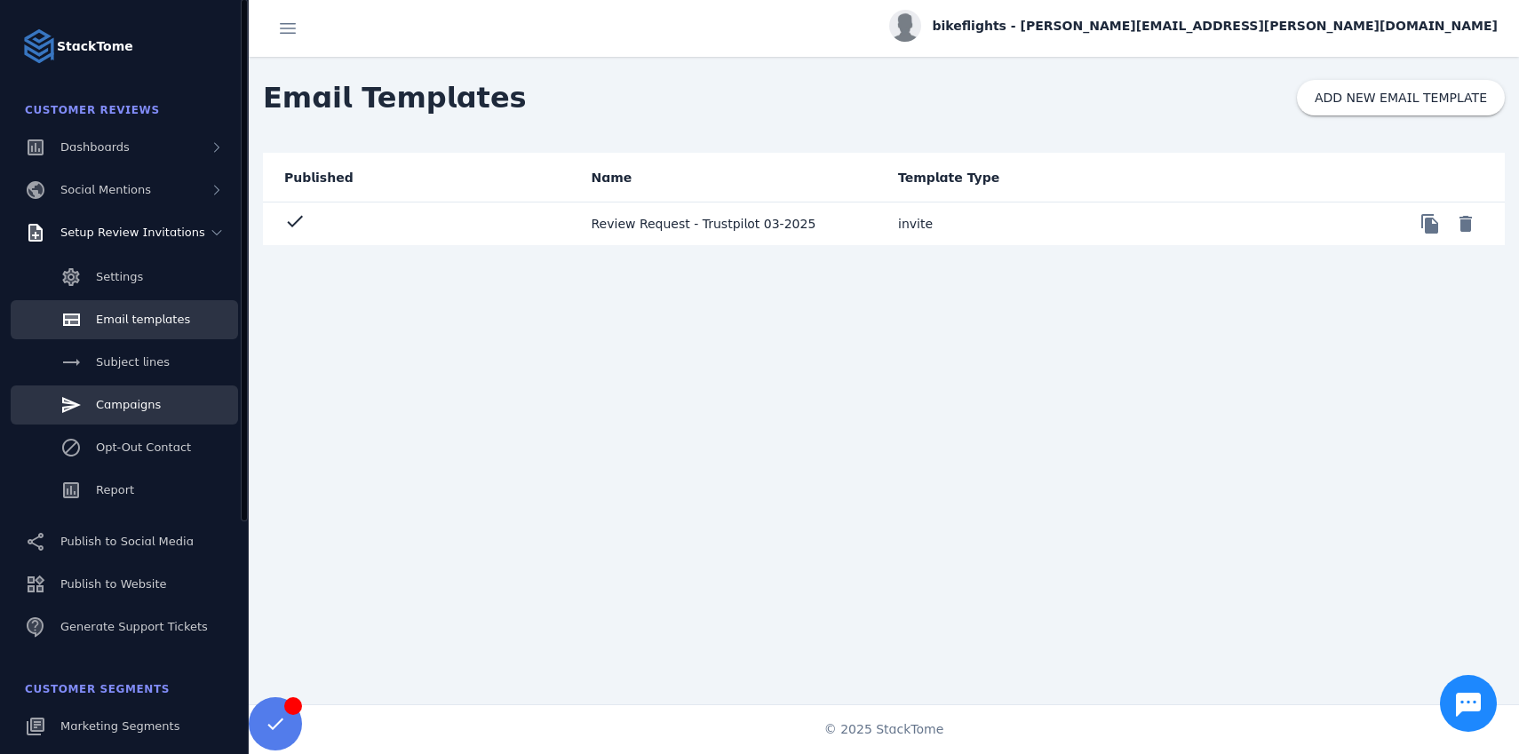
click at [141, 403] on span "Campaigns" at bounding box center [128, 404] width 65 height 13
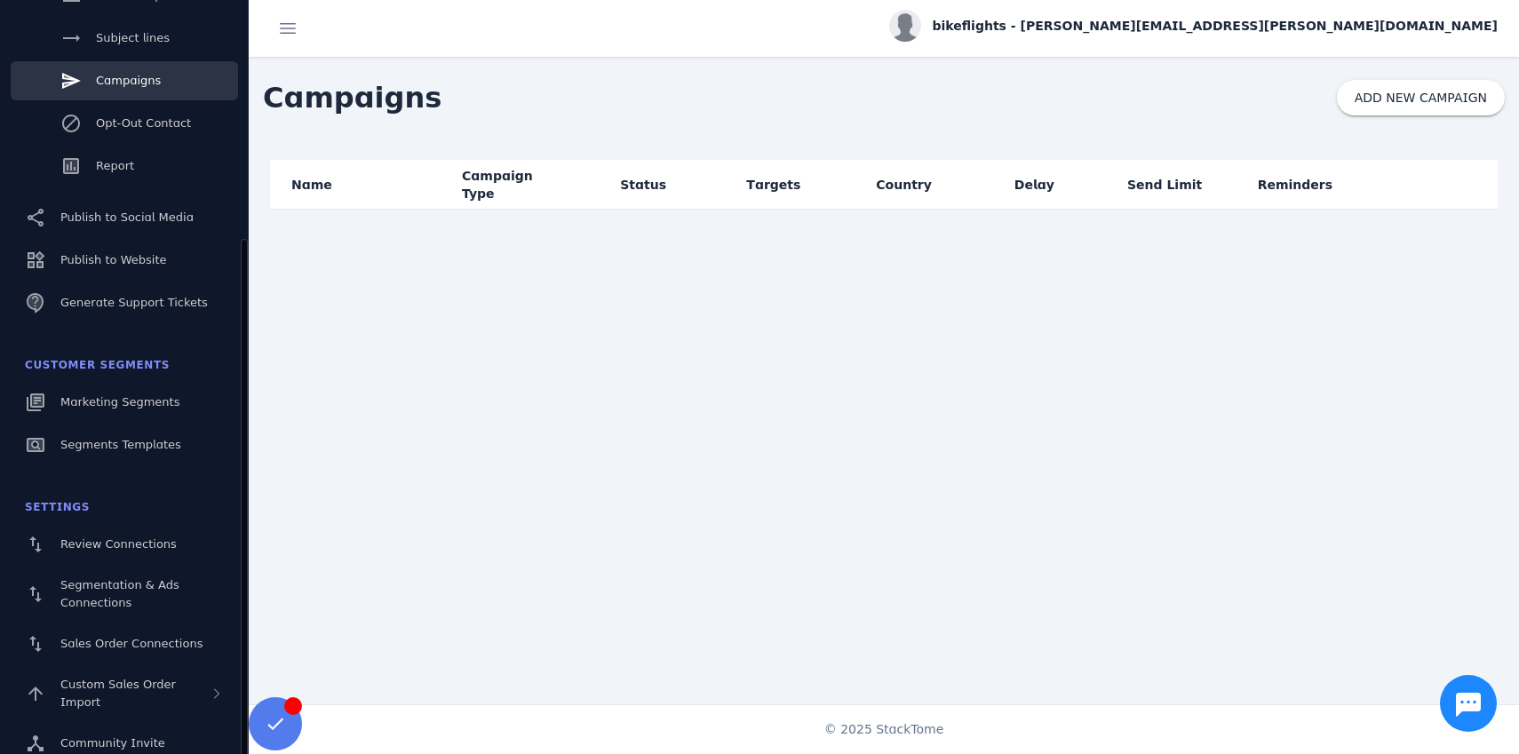
scroll to position [337, 0]
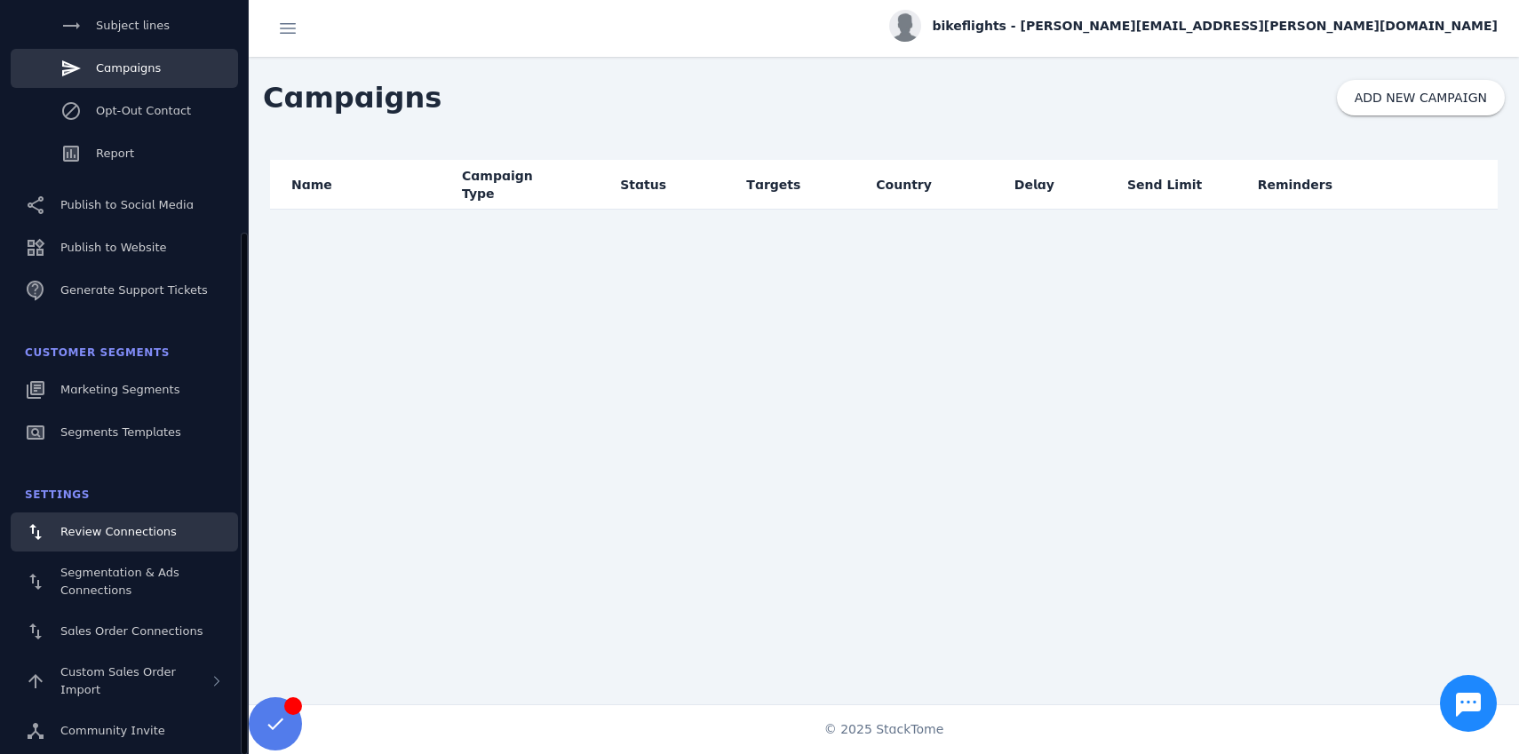
click at [107, 530] on span "Review Connections" at bounding box center [118, 531] width 116 height 13
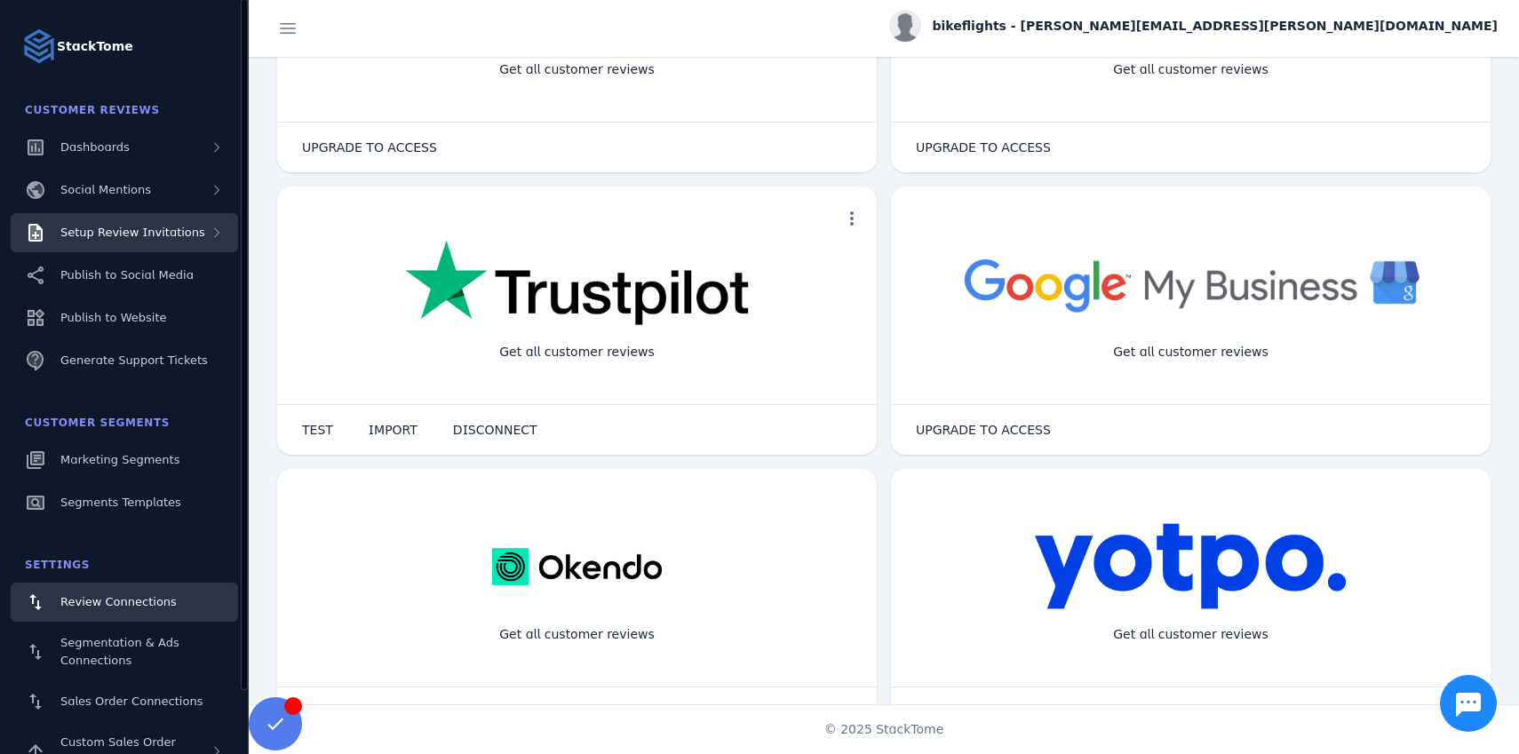
click at [111, 235] on span "Setup Review Invitations" at bounding box center [132, 232] width 145 height 13
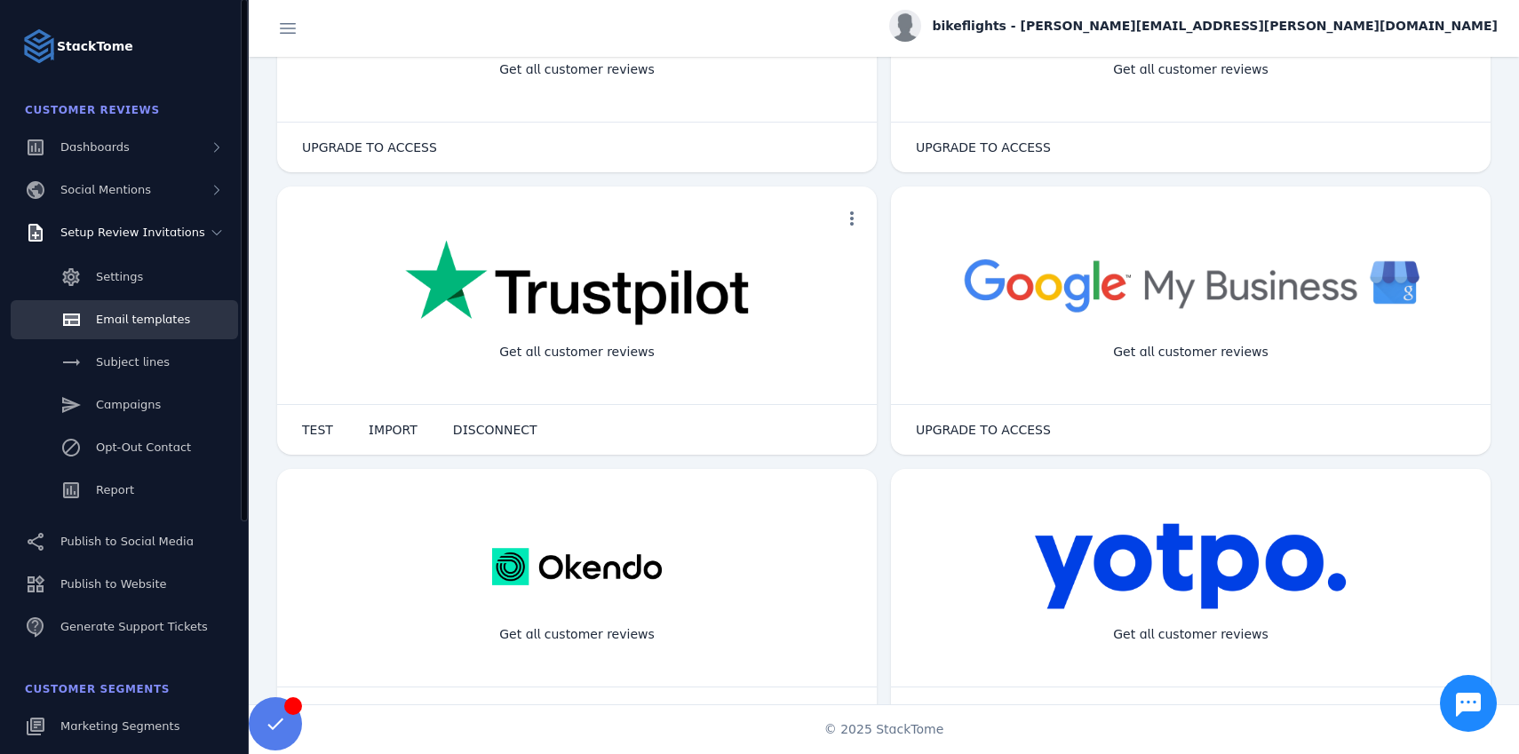
click at [111, 315] on span "Email templates" at bounding box center [143, 319] width 94 height 13
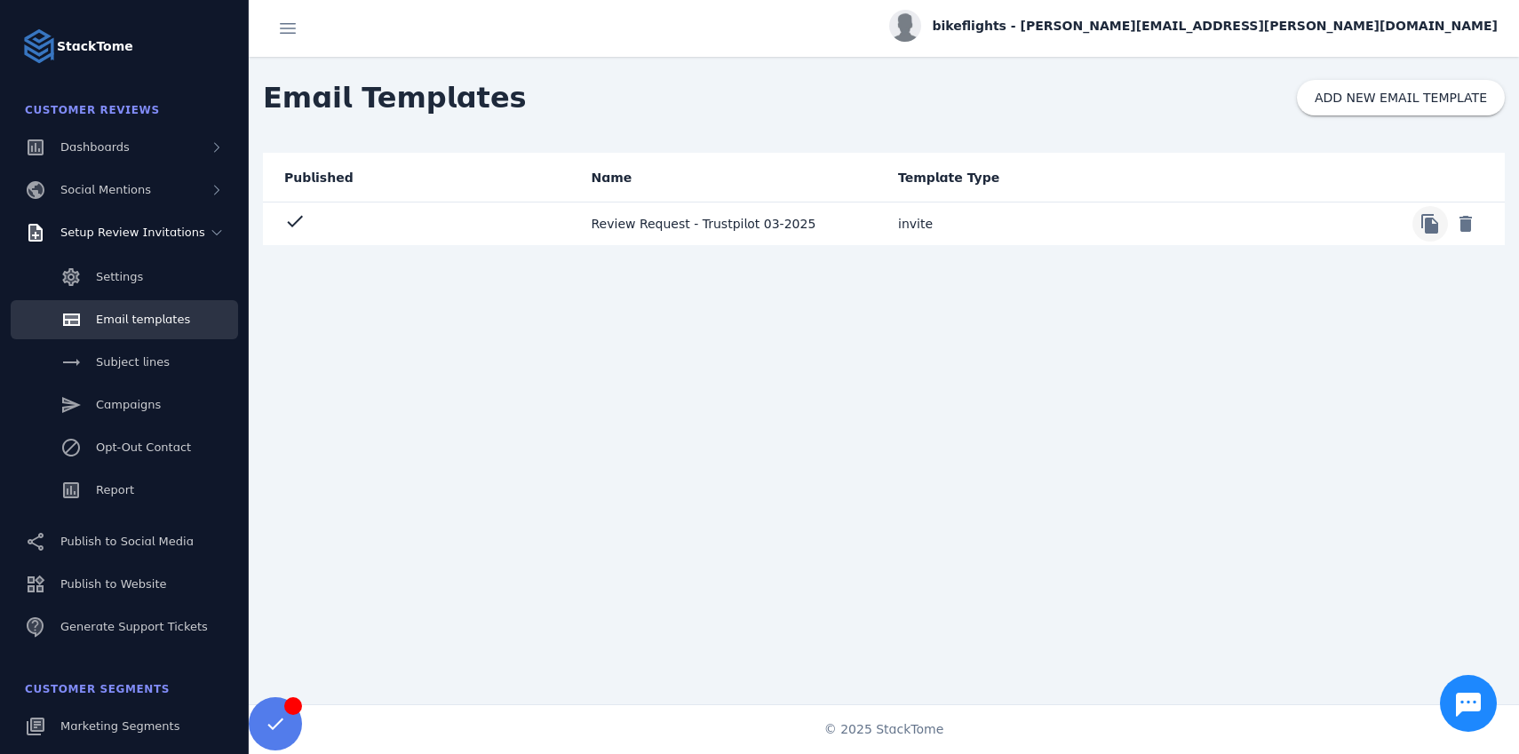
click at [1435, 229] on span at bounding box center [1430, 224] width 43 height 43
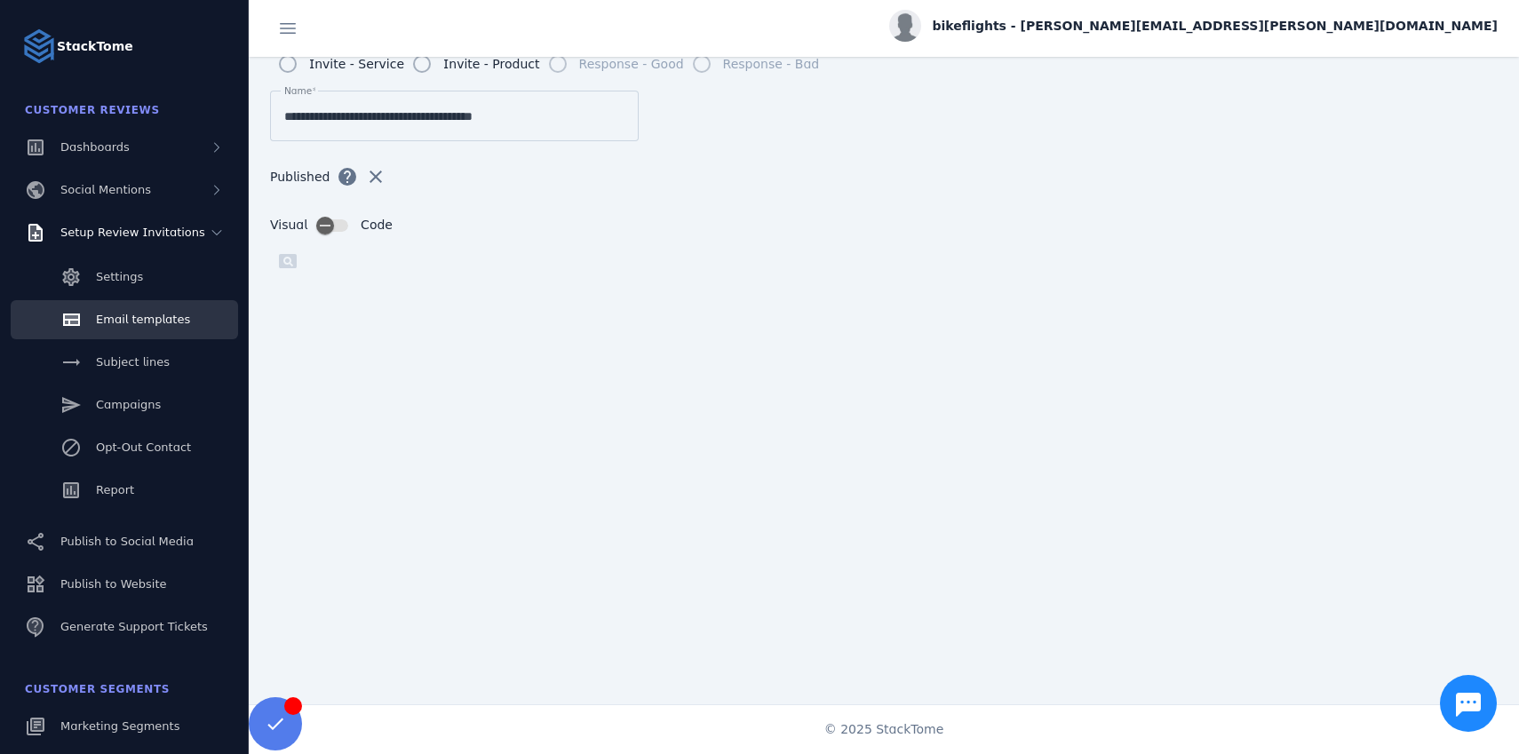
scroll to position [226, 0]
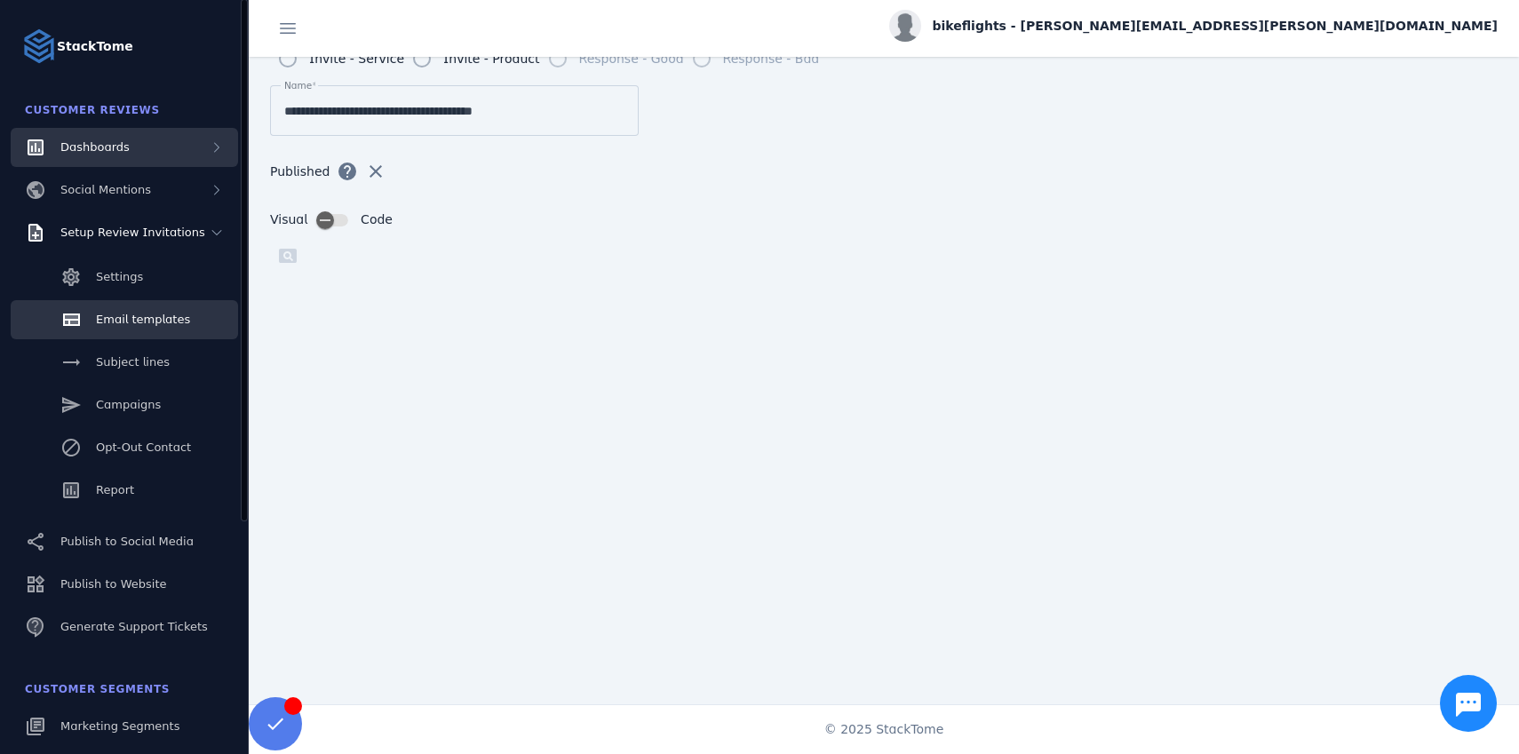
click at [191, 146] on div "Dashboards" at bounding box center [124, 147] width 227 height 39
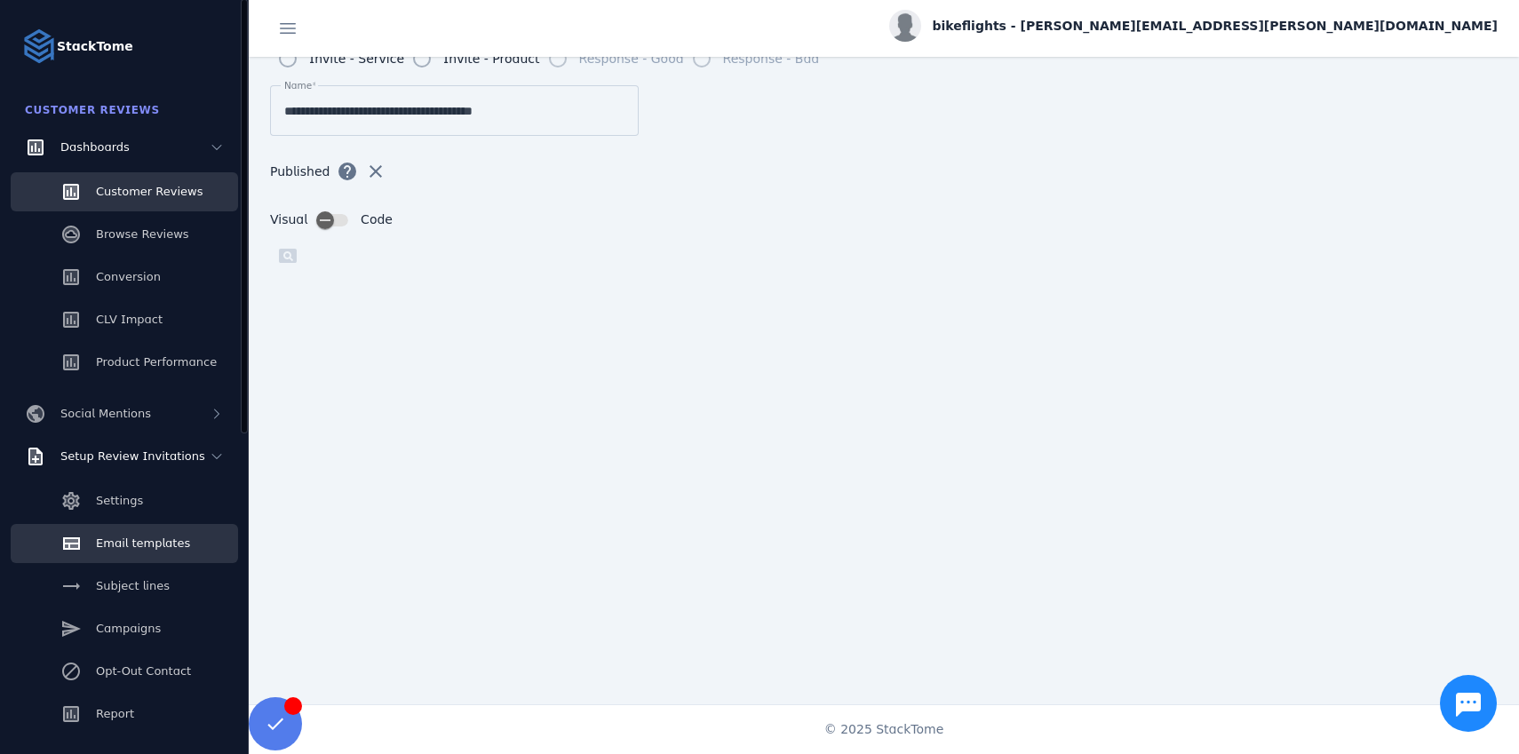
click at [121, 199] on div "Customer Reviews" at bounding box center [149, 192] width 107 height 18
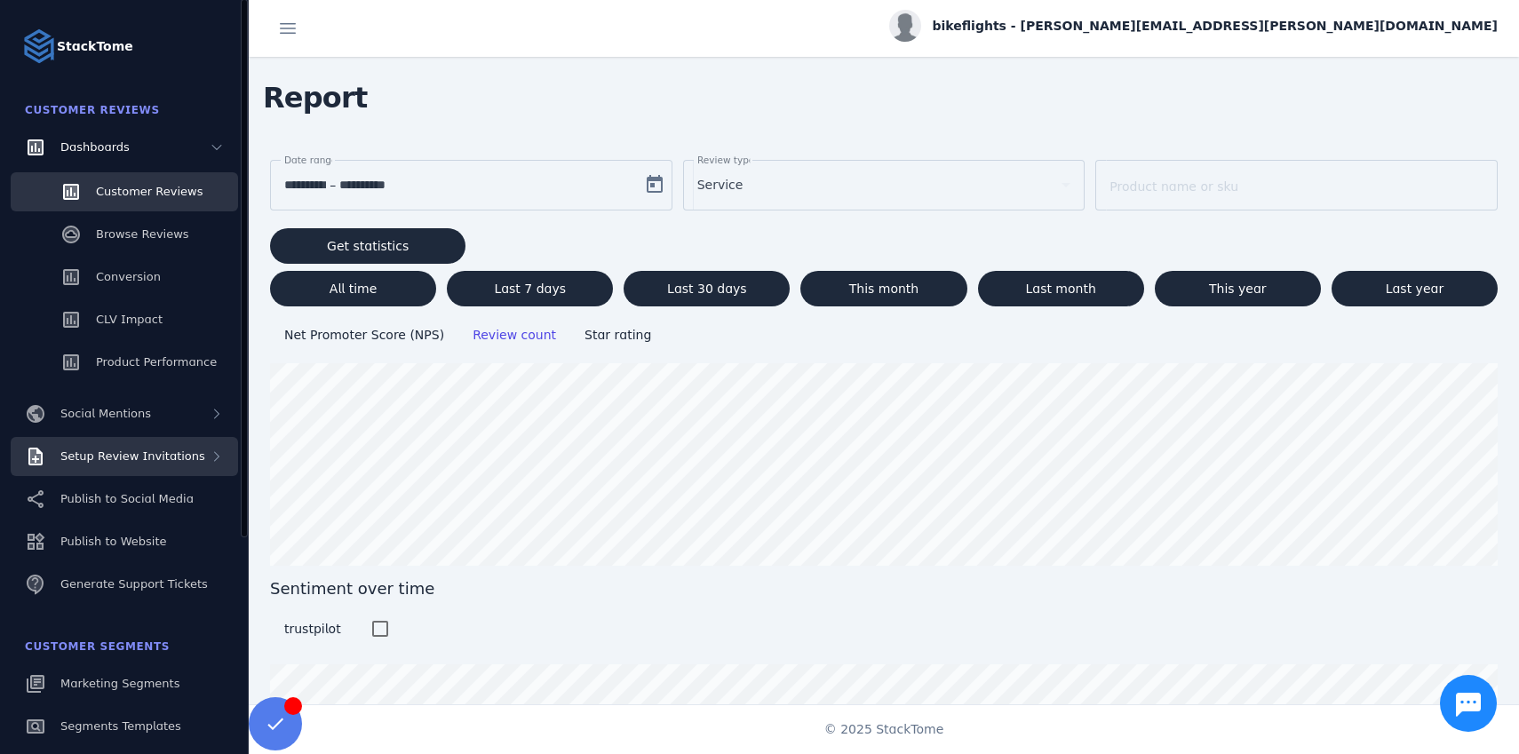
click at [105, 459] on span "Setup Review Invitations" at bounding box center [132, 456] width 145 height 13
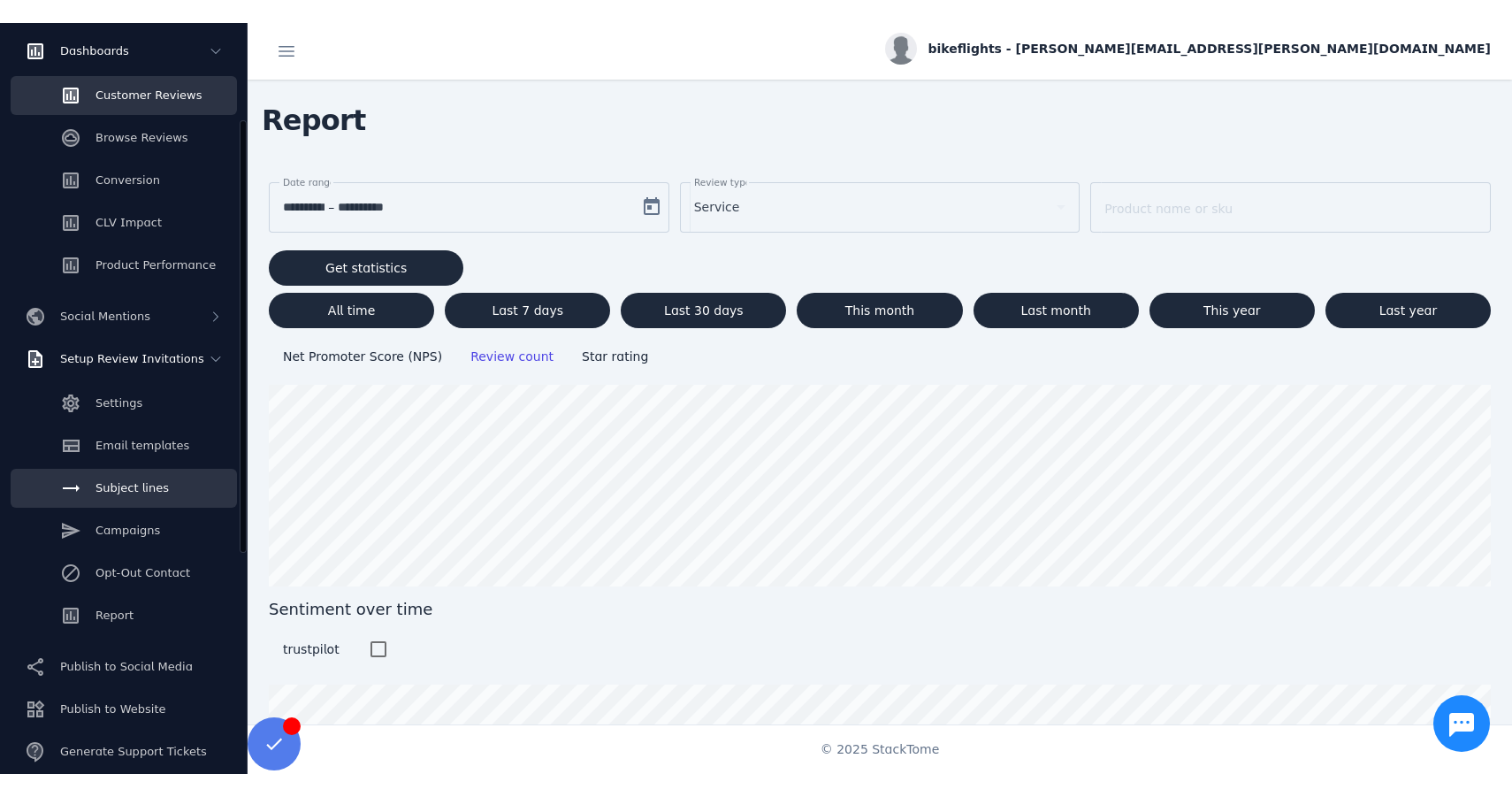
scroll to position [84, 0]
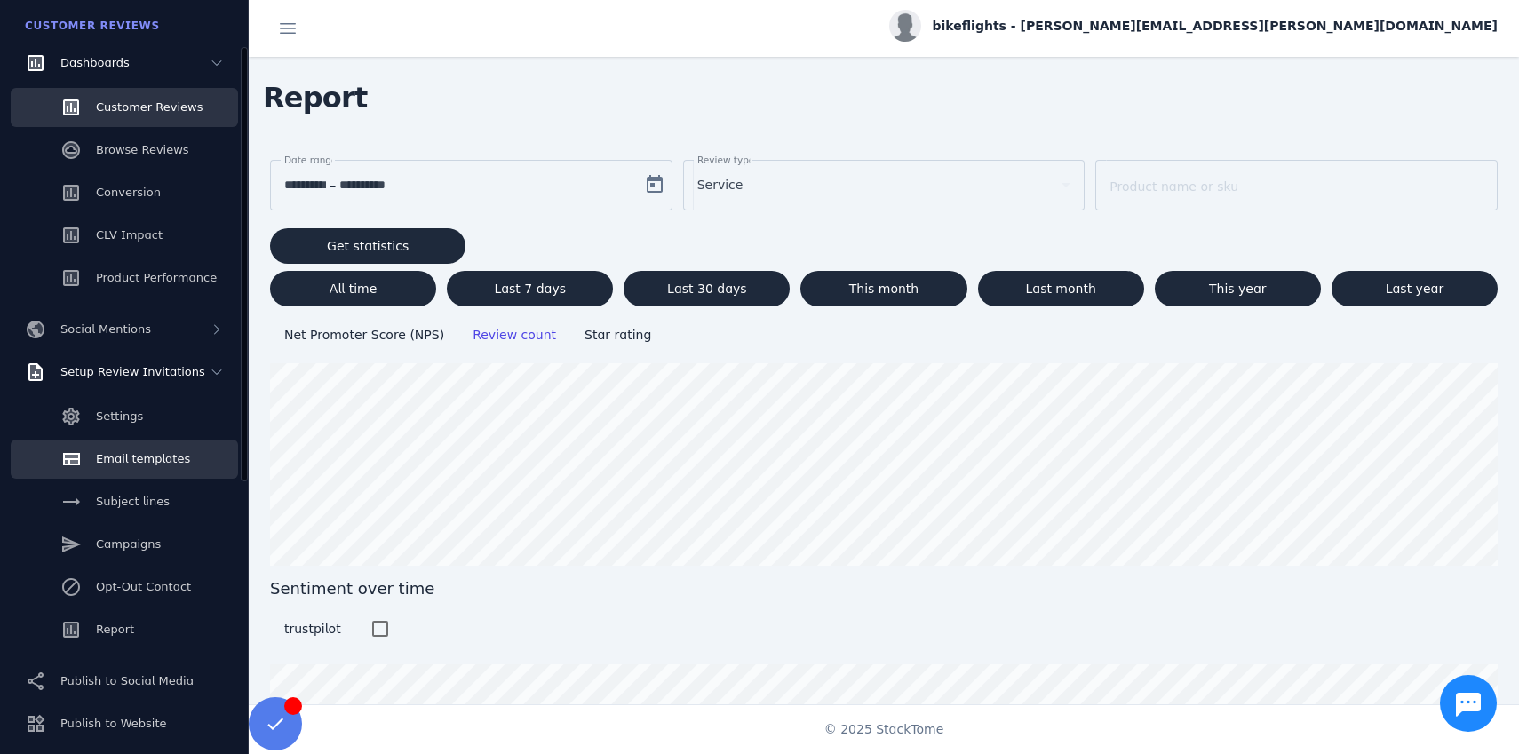
click at [125, 455] on span "Email templates" at bounding box center [143, 458] width 94 height 13
